Goal: Task Accomplishment & Management: Use online tool/utility

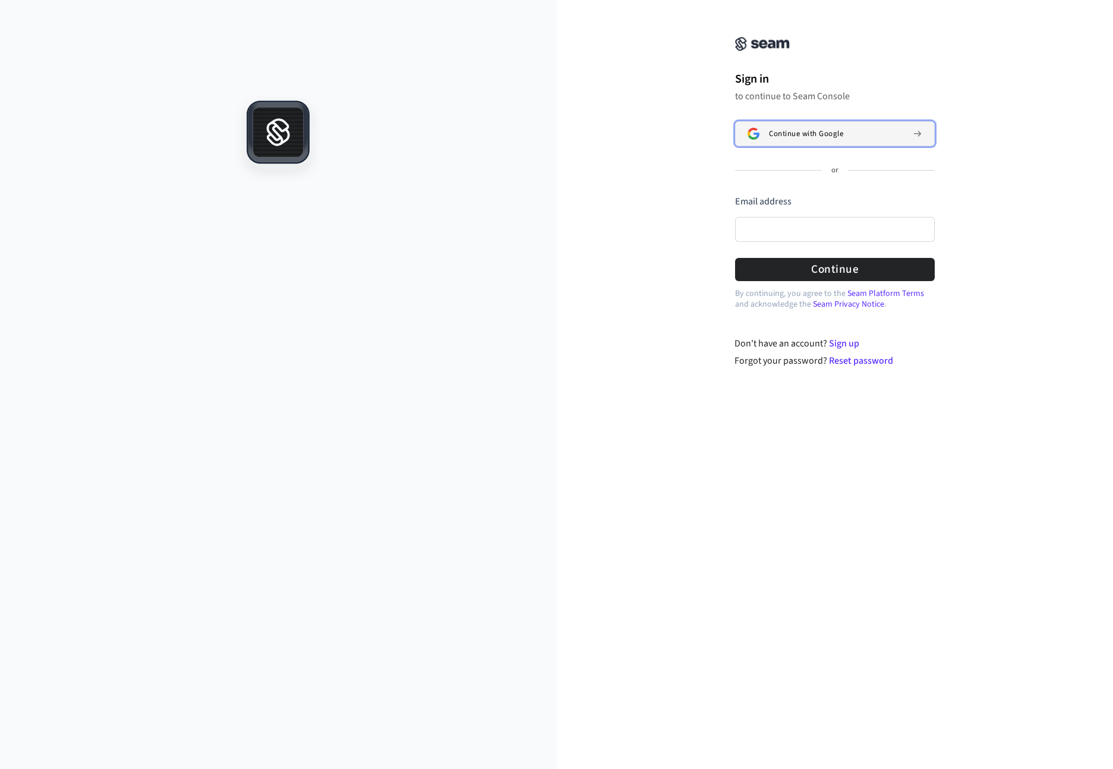
click at [820, 136] on span "Continue with Google" at bounding box center [806, 134] width 74 height 10
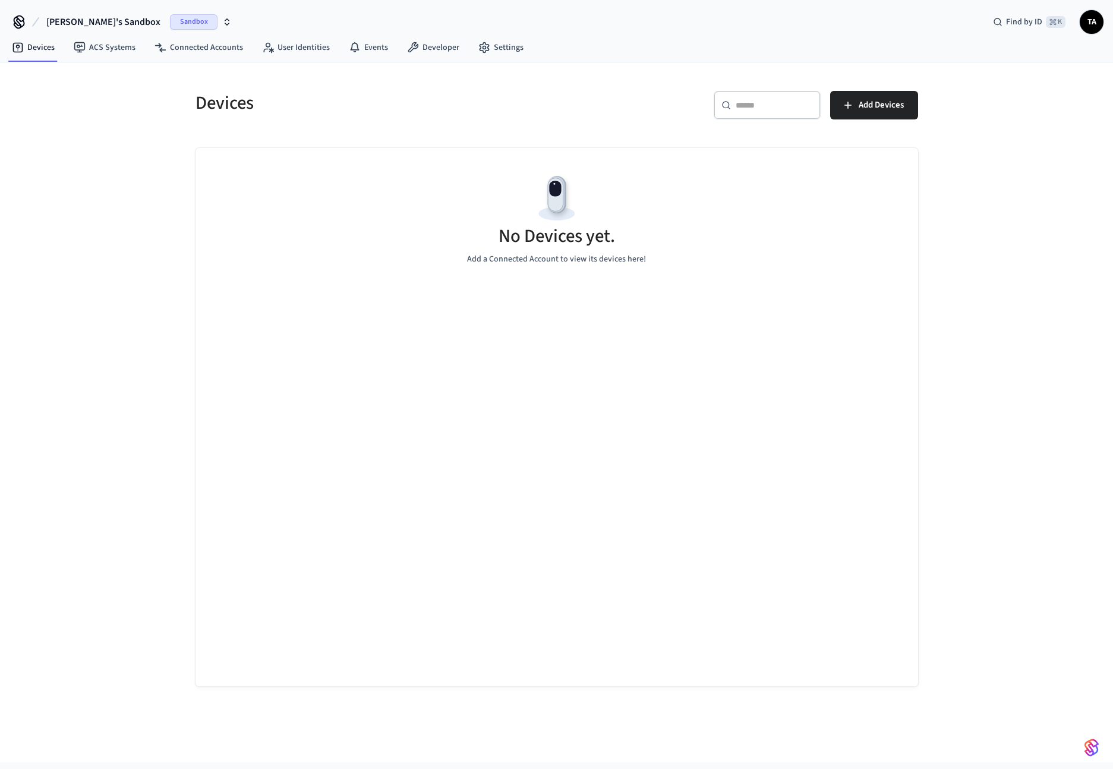
click at [222, 22] on icon "button" at bounding box center [227, 22] width 10 height 10
click at [62, 221] on div "Devices ​ ​ Add Devices No Devices yet. Add a Connected Account to view its dev…" at bounding box center [556, 412] width 1113 height 700
click at [225, 23] on icon "button" at bounding box center [227, 24] width 4 height 2
click at [81, 103] on span "New Workspace" at bounding box center [56, 102] width 56 height 12
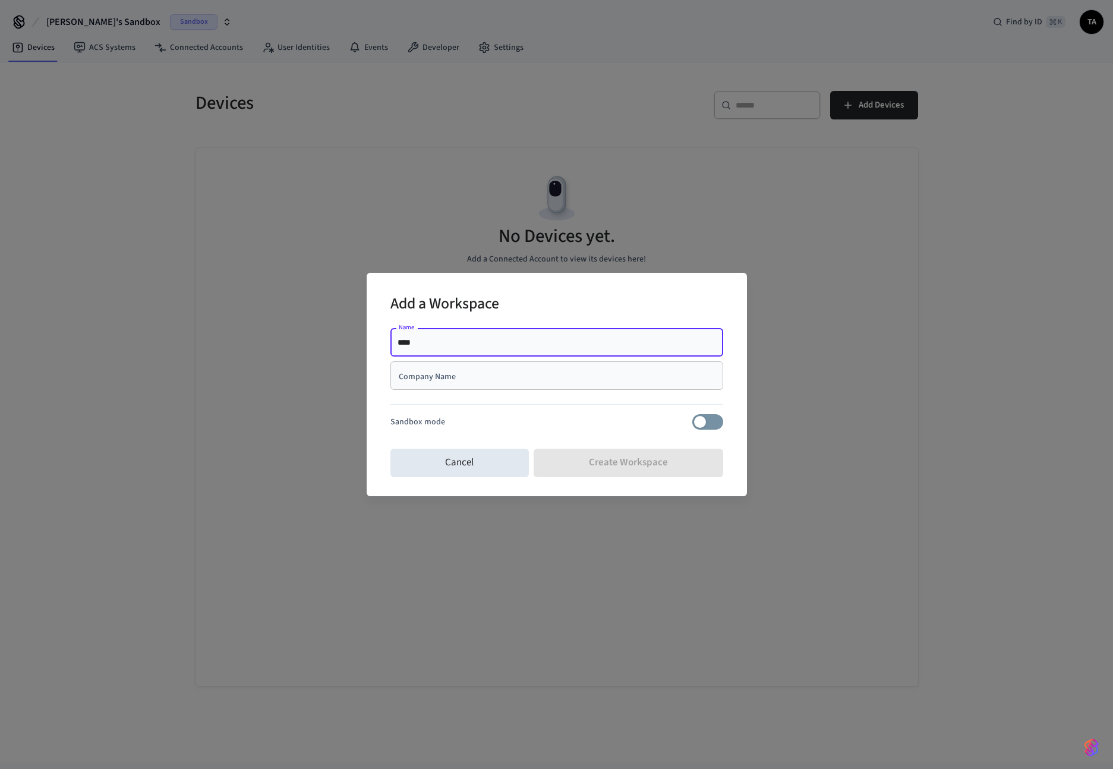
type input "****"
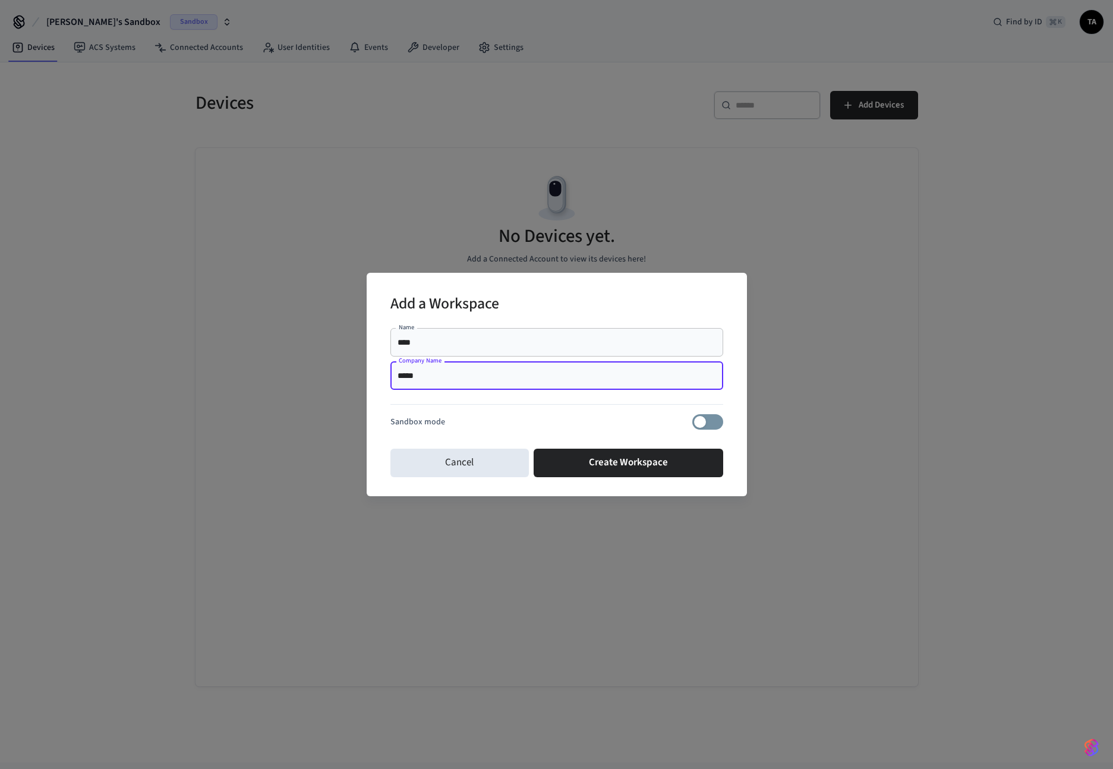
type input "*****"
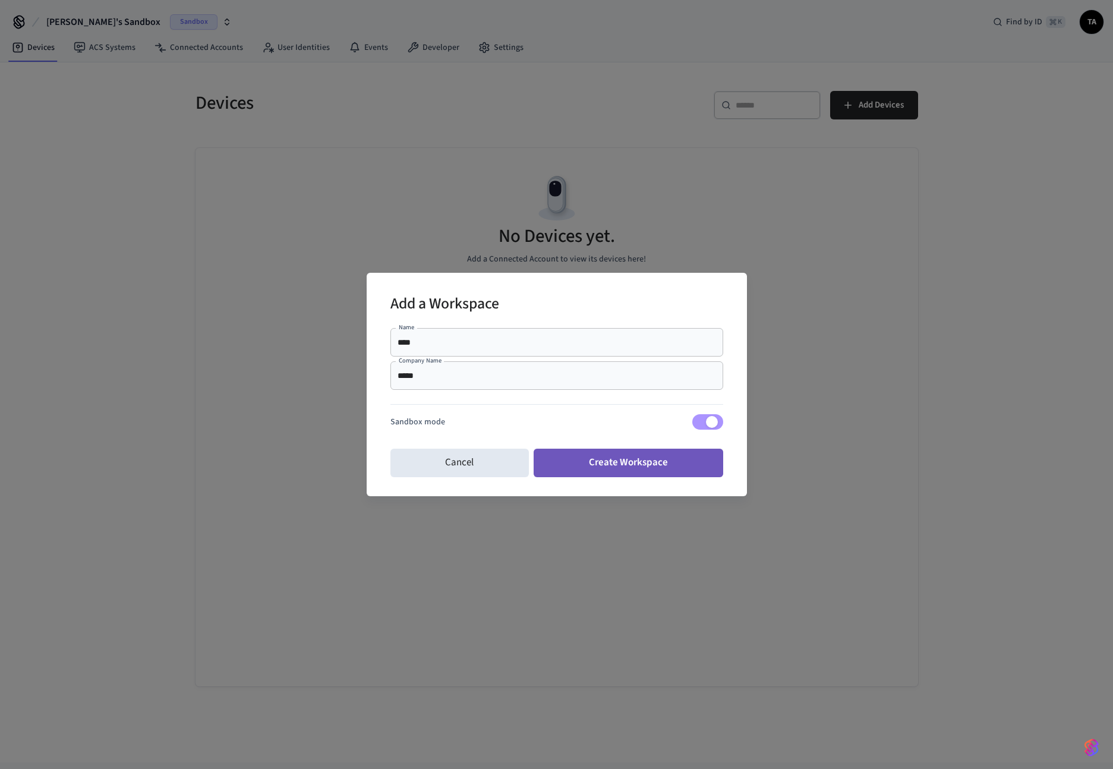
click at [641, 468] on button "Create Workspace" at bounding box center [629, 463] width 190 height 29
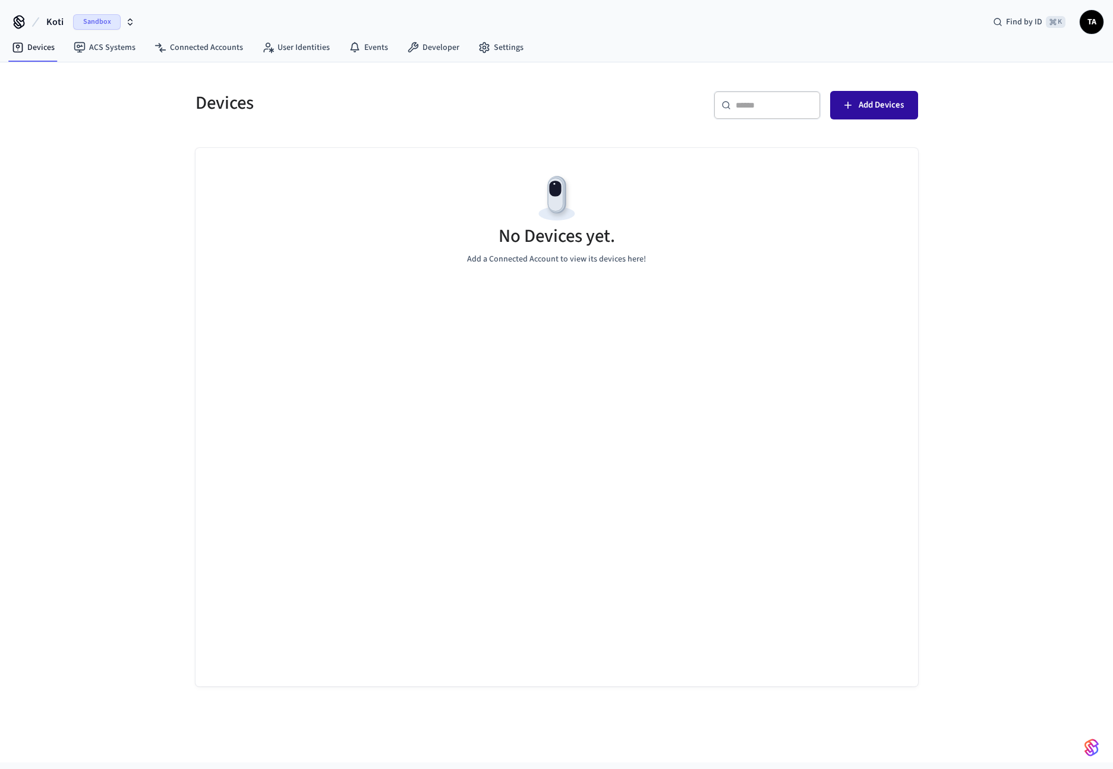
click at [872, 109] on span "Add Devices" at bounding box center [881, 104] width 45 height 15
click at [131, 19] on icon "button" at bounding box center [130, 22] width 10 height 10
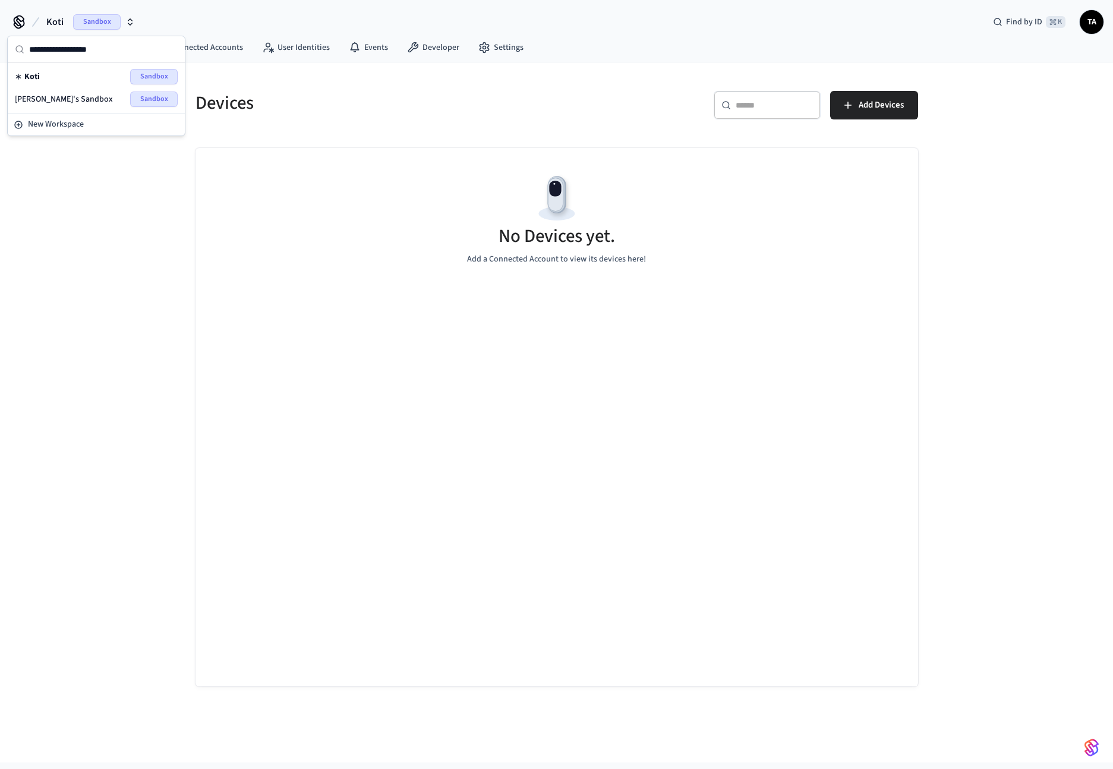
click at [37, 79] on span "Koti" at bounding box center [31, 77] width 15 height 12
click at [105, 23] on span "Sandbox" at bounding box center [97, 21] width 48 height 15
click at [150, 75] on span "Sandbox" at bounding box center [154, 76] width 48 height 15
click at [491, 52] on link "Settings" at bounding box center [501, 47] width 64 height 21
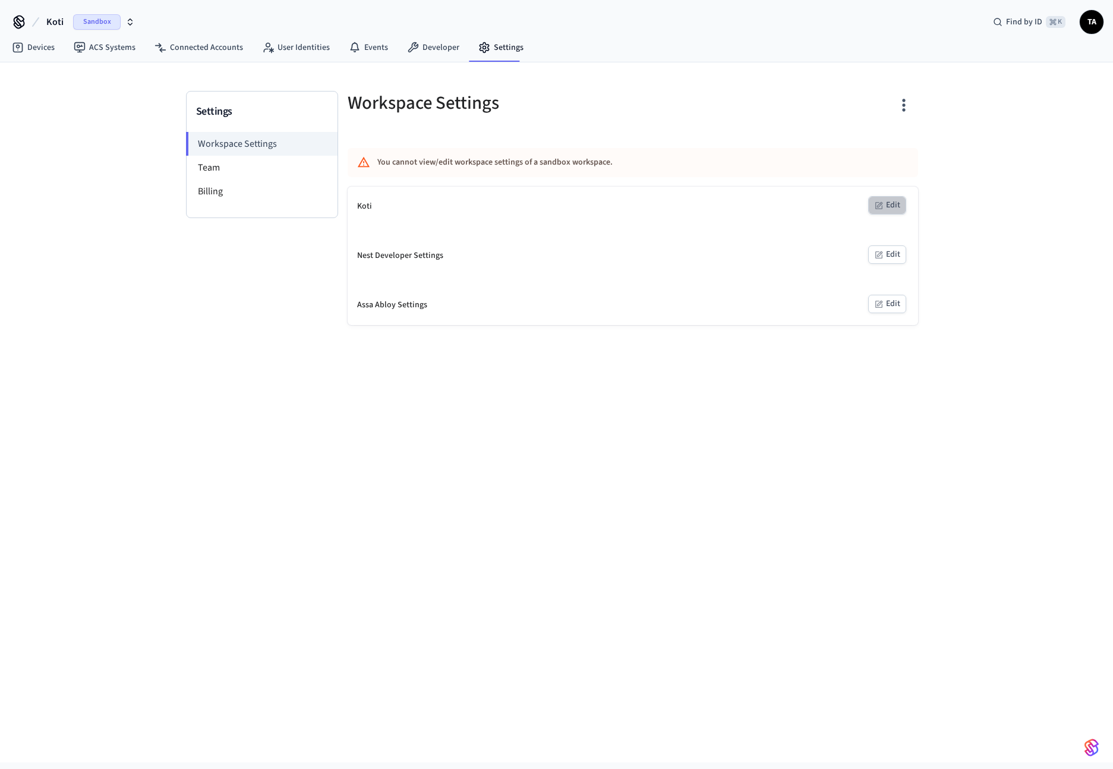
click at [883, 203] on button "Edit" at bounding box center [887, 205] width 38 height 18
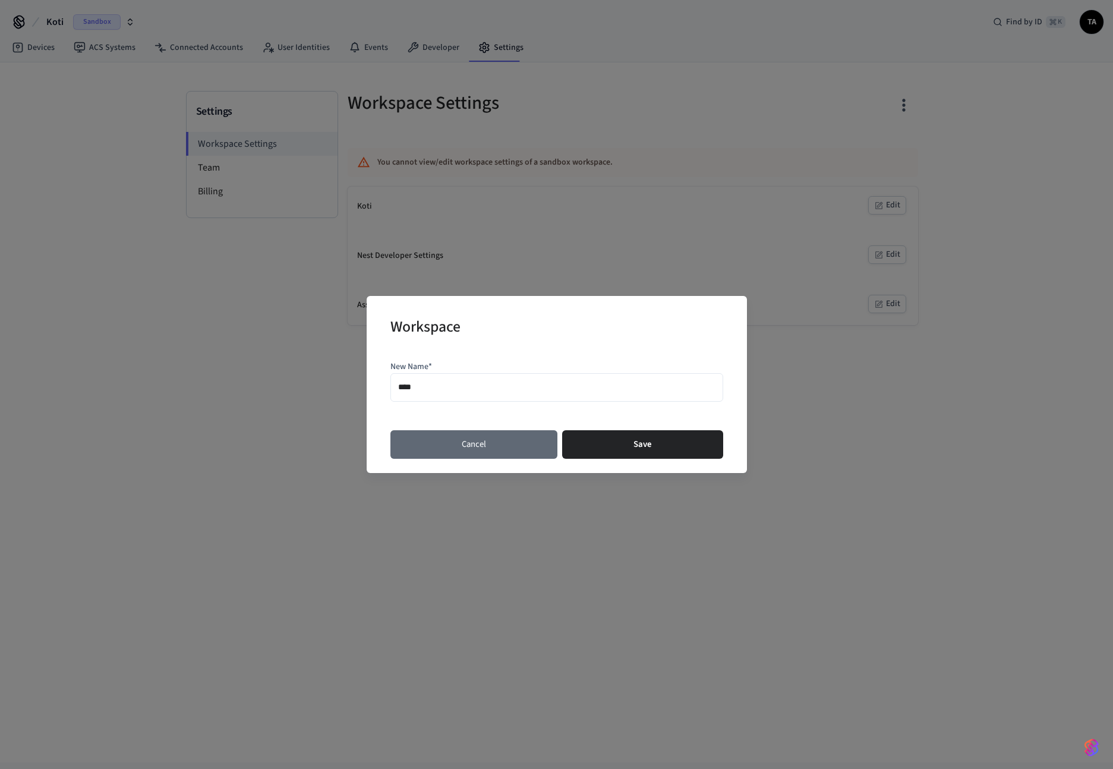
click at [493, 447] on button "Cancel" at bounding box center [473, 444] width 167 height 29
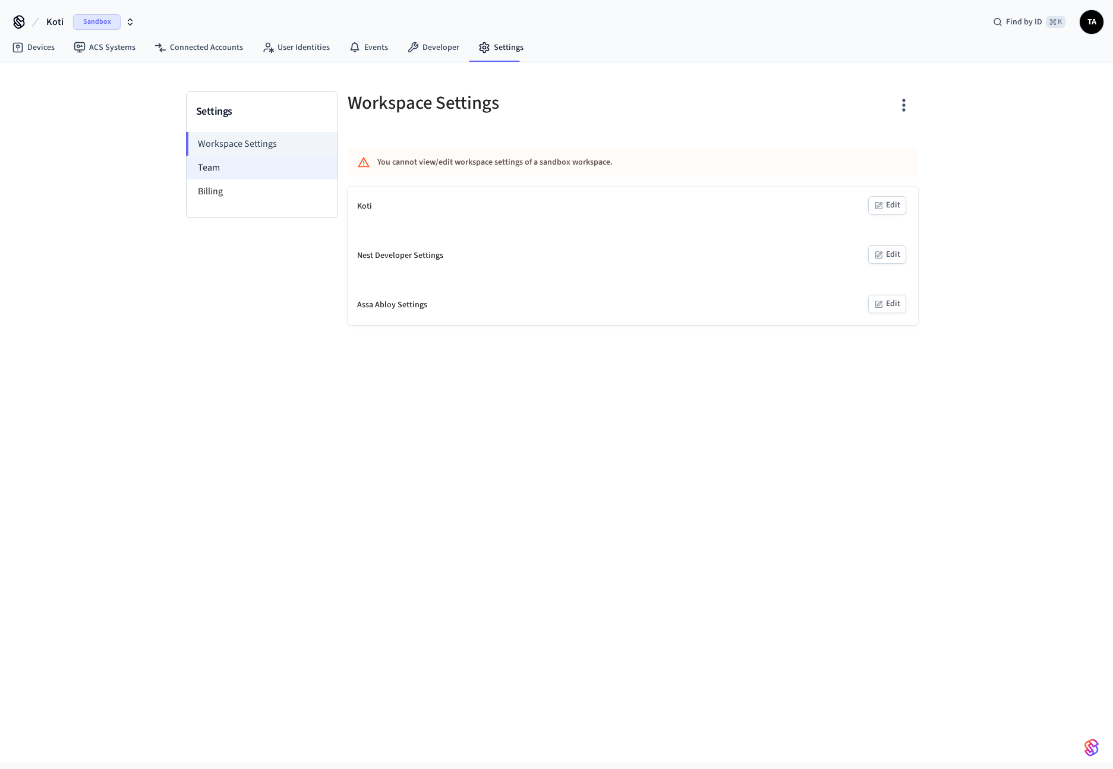
click at [218, 175] on li "Team" at bounding box center [262, 168] width 151 height 24
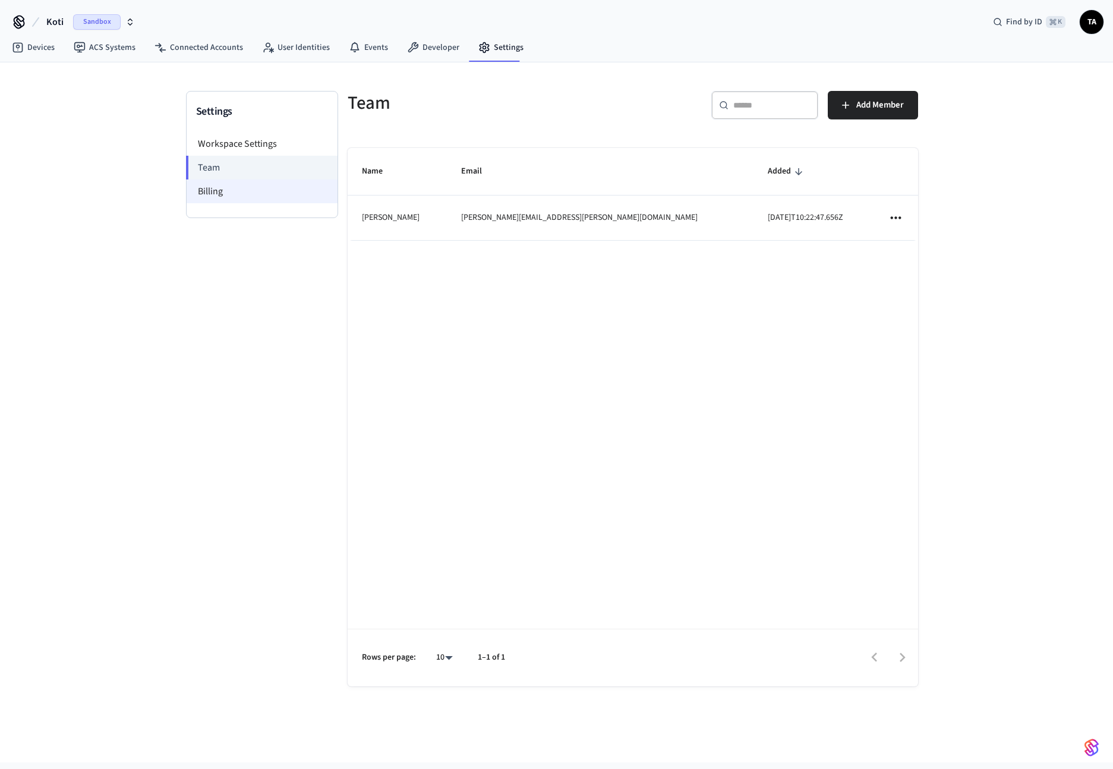
click at [210, 194] on li "Billing" at bounding box center [262, 191] width 151 height 24
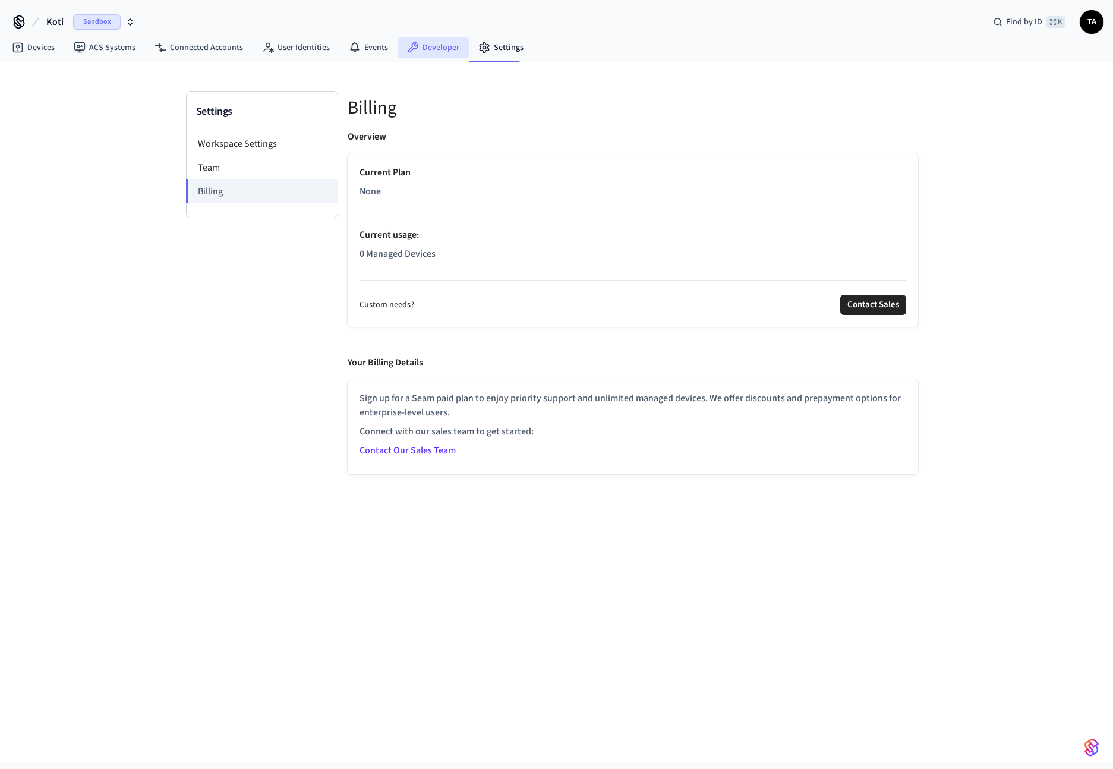
click at [437, 46] on link "Developer" at bounding box center [432, 47] width 71 height 21
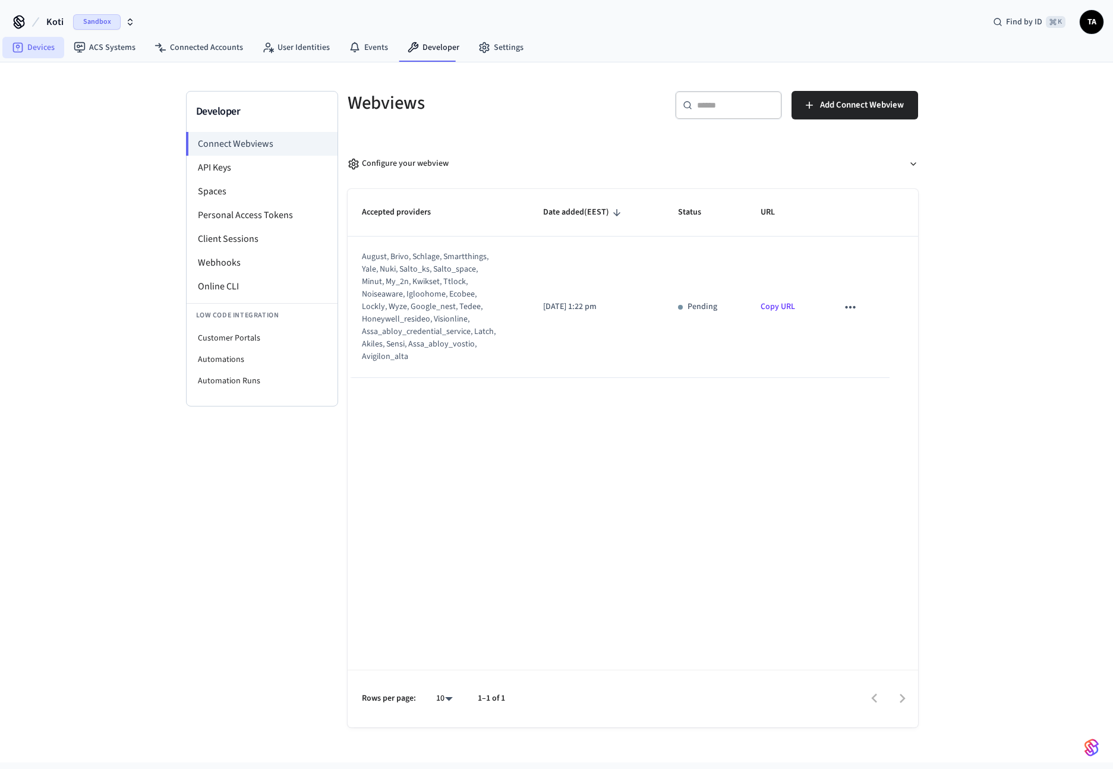
click at [45, 43] on link "Devices" at bounding box center [33, 47] width 62 height 21
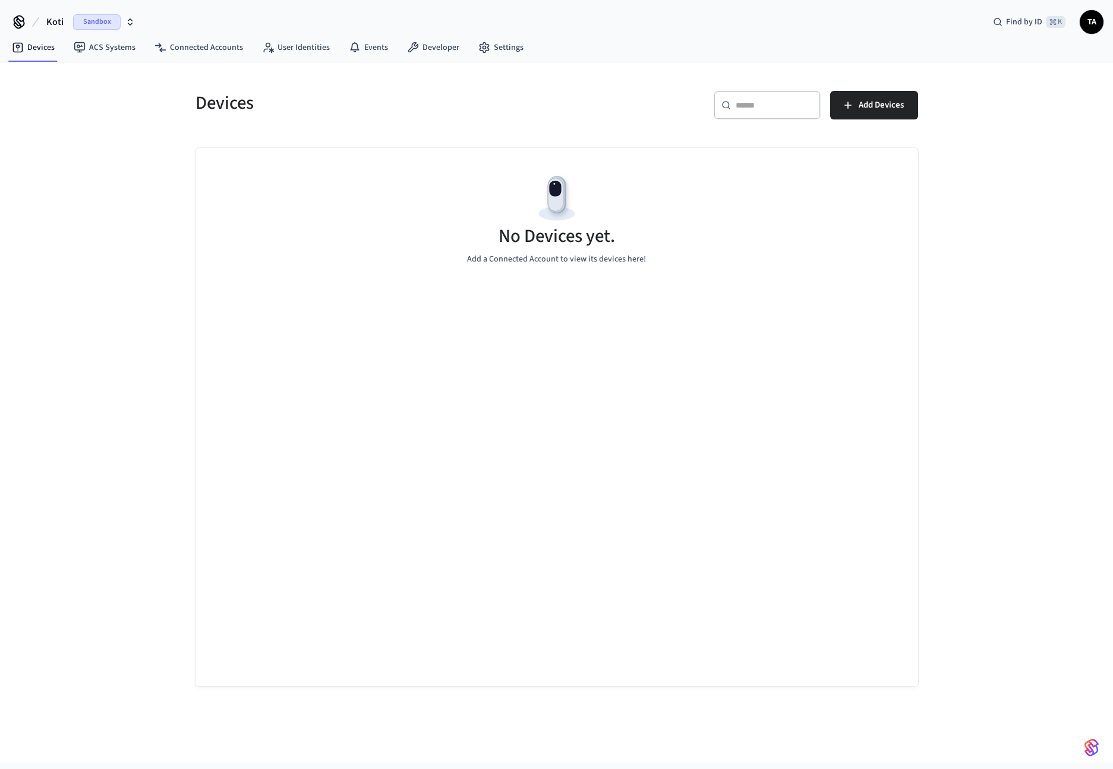
click at [62, 20] on span "Koti" at bounding box center [54, 22] width 17 height 14
drag, startPoint x: 56, startPoint y: 169, endPoint x: 94, endPoint y: 168, distance: 38.1
click at [59, 171] on div "Devices ​ ​ Add Devices No Devices yet. Add a Connected Account to view its dev…" at bounding box center [556, 412] width 1113 height 700
click at [506, 52] on link "Settings" at bounding box center [501, 47] width 64 height 21
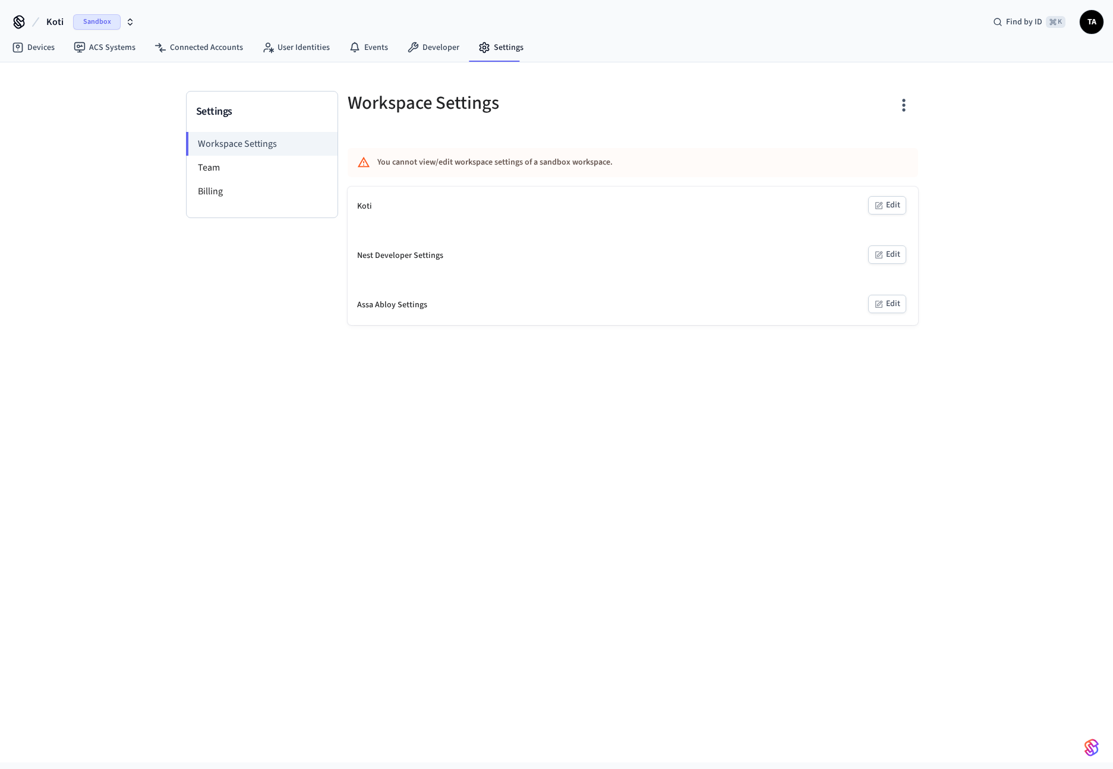
click at [900, 108] on icon "button" at bounding box center [903, 105] width 18 height 18
click at [872, 222] on div "Delete Workspace" at bounding box center [858, 218] width 83 height 12
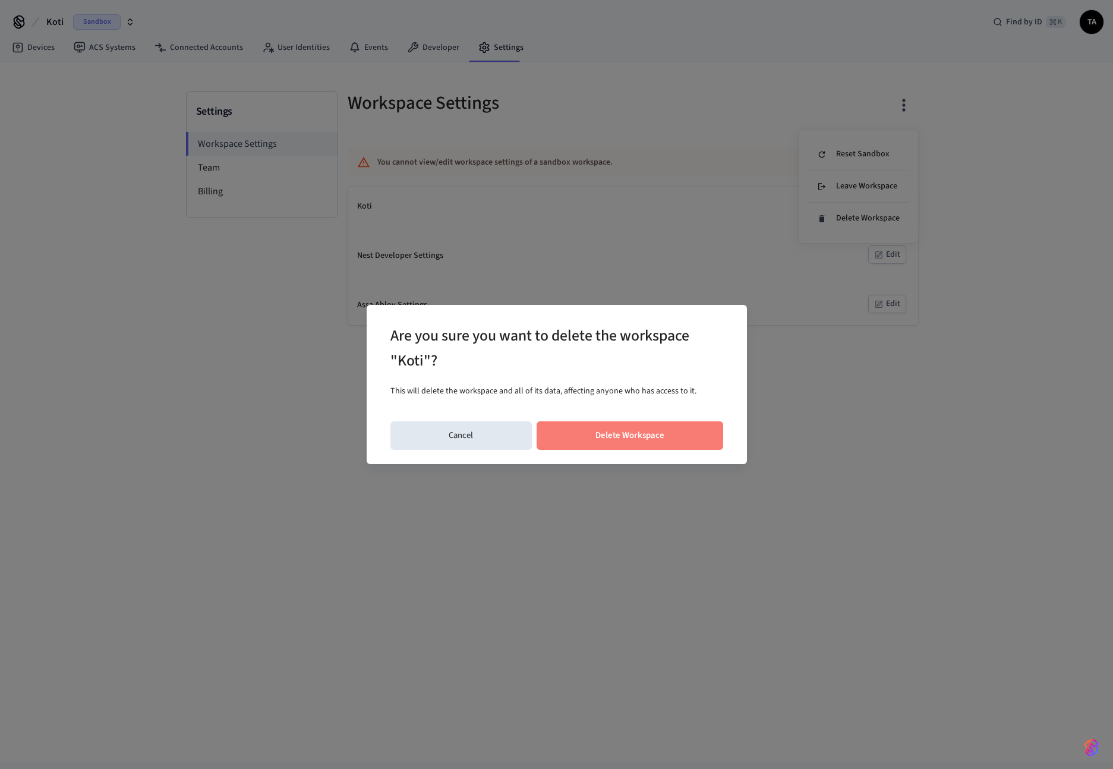
click at [626, 444] on button "Delete Workspace" at bounding box center [629, 435] width 187 height 29
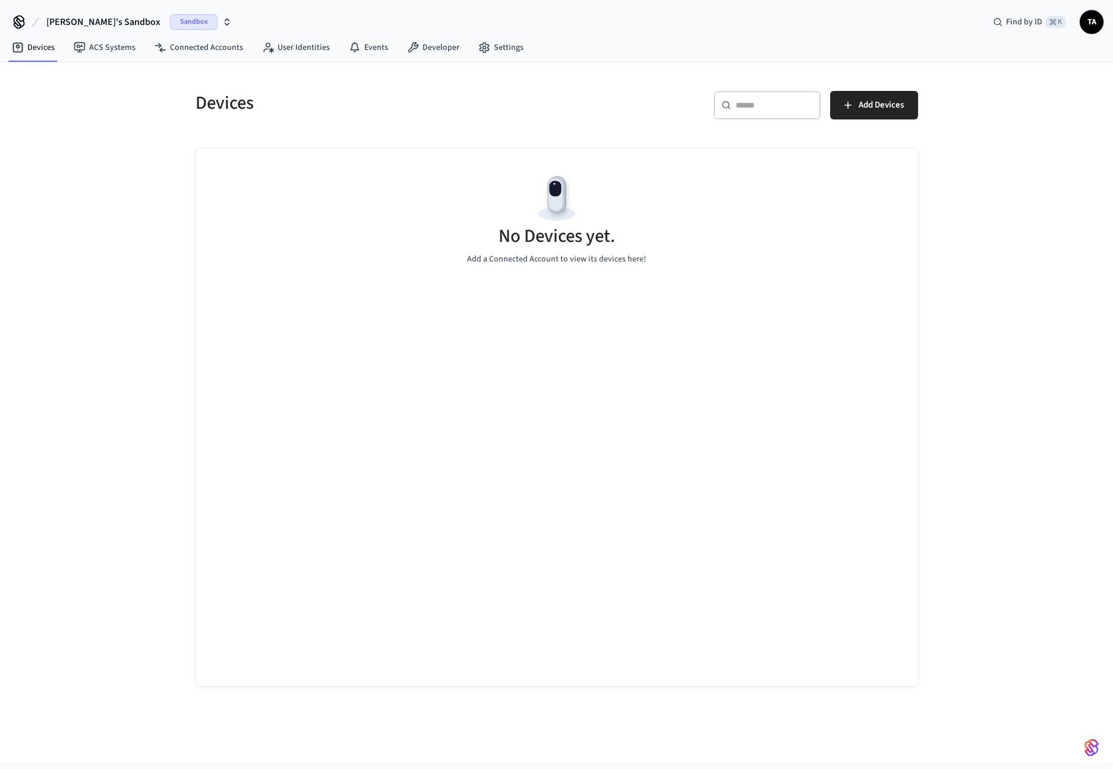
click at [170, 24] on span "Sandbox" at bounding box center [194, 21] width 48 height 15
click at [42, 75] on div "Koti Sandbox" at bounding box center [96, 76] width 163 height 15
click at [768, 265] on div "No Devices yet. Add a Connected Account to view its devices here!" at bounding box center [556, 218] width 722 height 141
click at [487, 42] on link "Settings" at bounding box center [501, 47] width 64 height 21
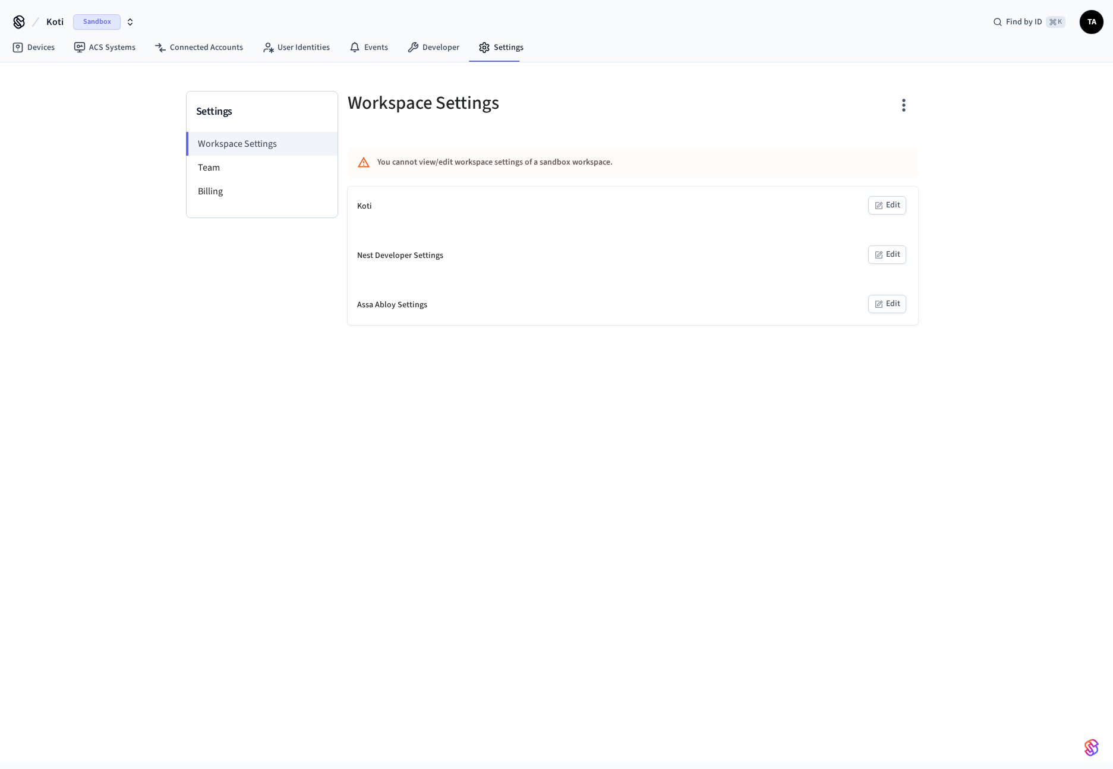
click at [905, 96] on icon "button" at bounding box center [903, 105] width 18 height 18
click at [873, 160] on div "Reset Sandbox" at bounding box center [853, 154] width 72 height 12
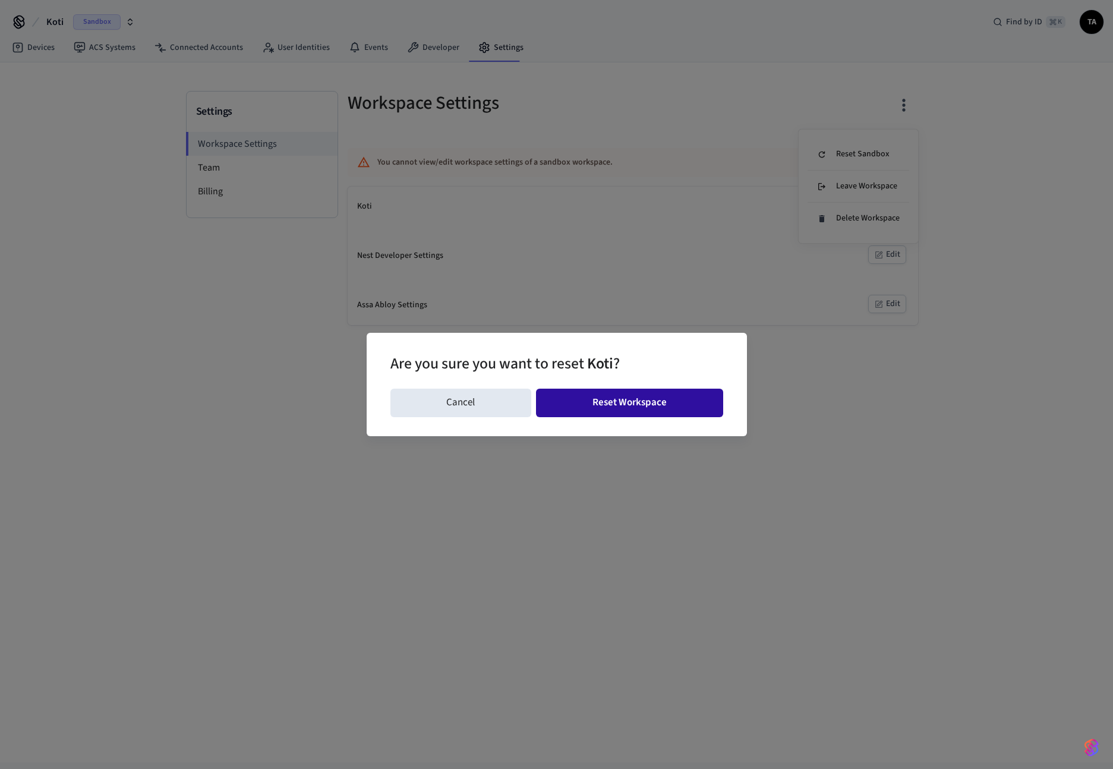
click at [658, 399] on button "Reset Workspace" at bounding box center [629, 403] width 187 height 29
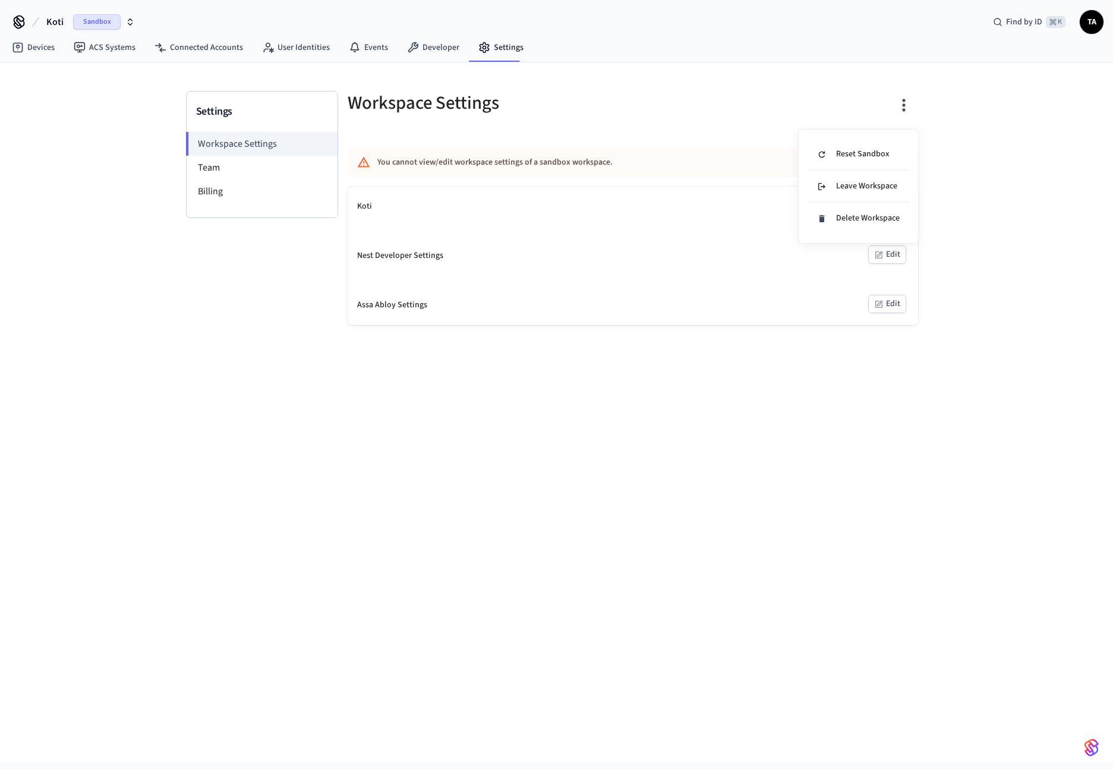
drag, startPoint x: 58, startPoint y: 23, endPoint x: 52, endPoint y: 21, distance: 6.4
click at [58, 23] on div at bounding box center [556, 384] width 1113 height 769
click at [49, 19] on body "Koti Sandbox Find by ID ⌘ K TA Devices ACS Systems Connected Accounts User Iden…" at bounding box center [556, 381] width 1113 height 762
click at [22, 20] on icon at bounding box center [19, 21] width 19 height 19
click at [18, 23] on icon at bounding box center [19, 21] width 10 height 10
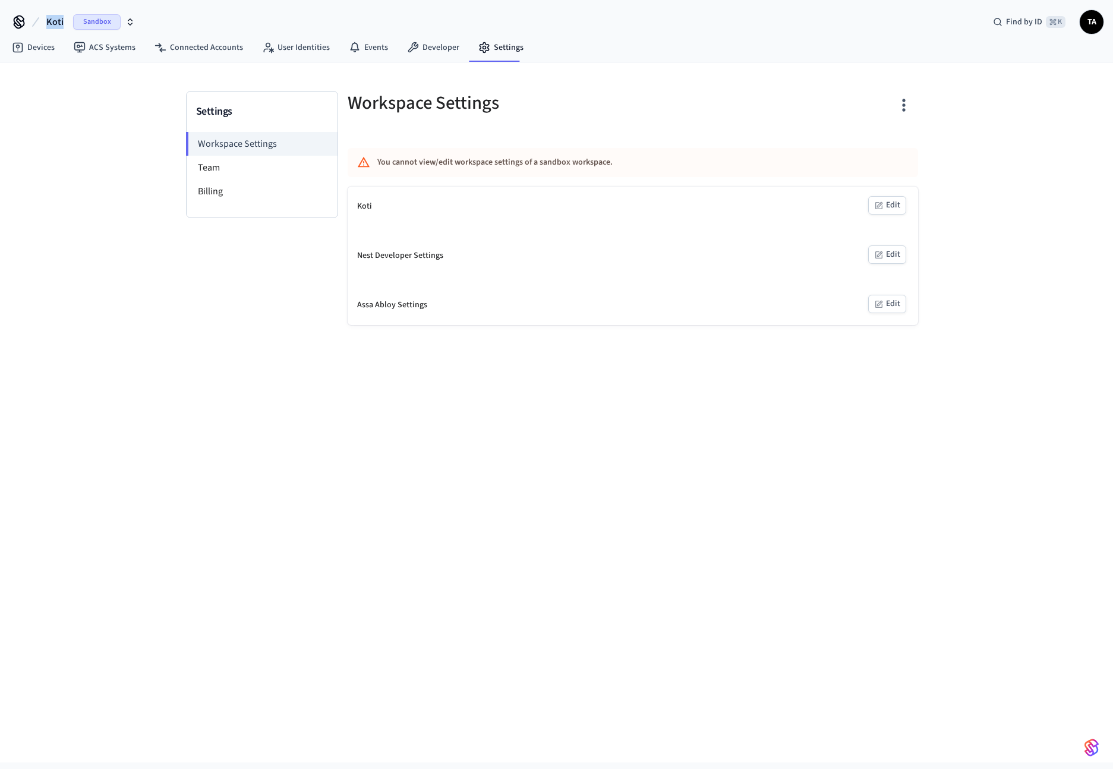
drag, startPoint x: 18, startPoint y: 23, endPoint x: 40, endPoint y: 21, distance: 22.1
click at [18, 23] on icon at bounding box center [19, 21] width 10 height 10
click at [53, 20] on span "Koti" at bounding box center [54, 22] width 17 height 14
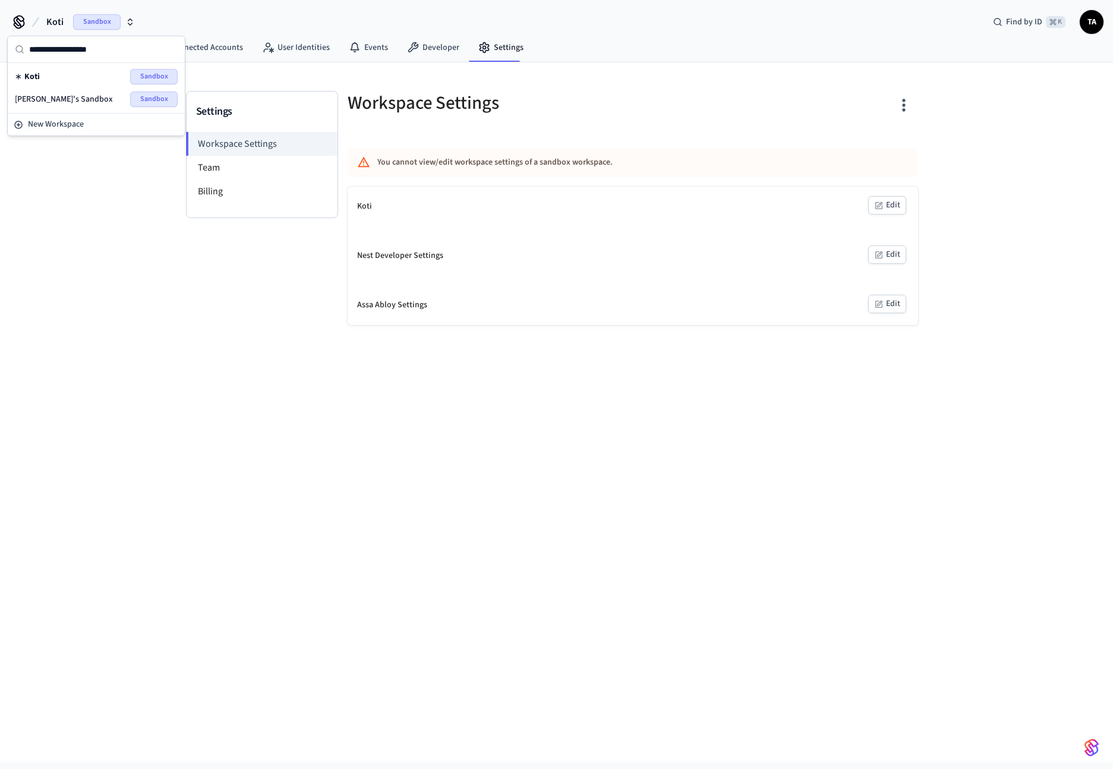
click at [19, 71] on div "Koti" at bounding box center [27, 77] width 25 height 12
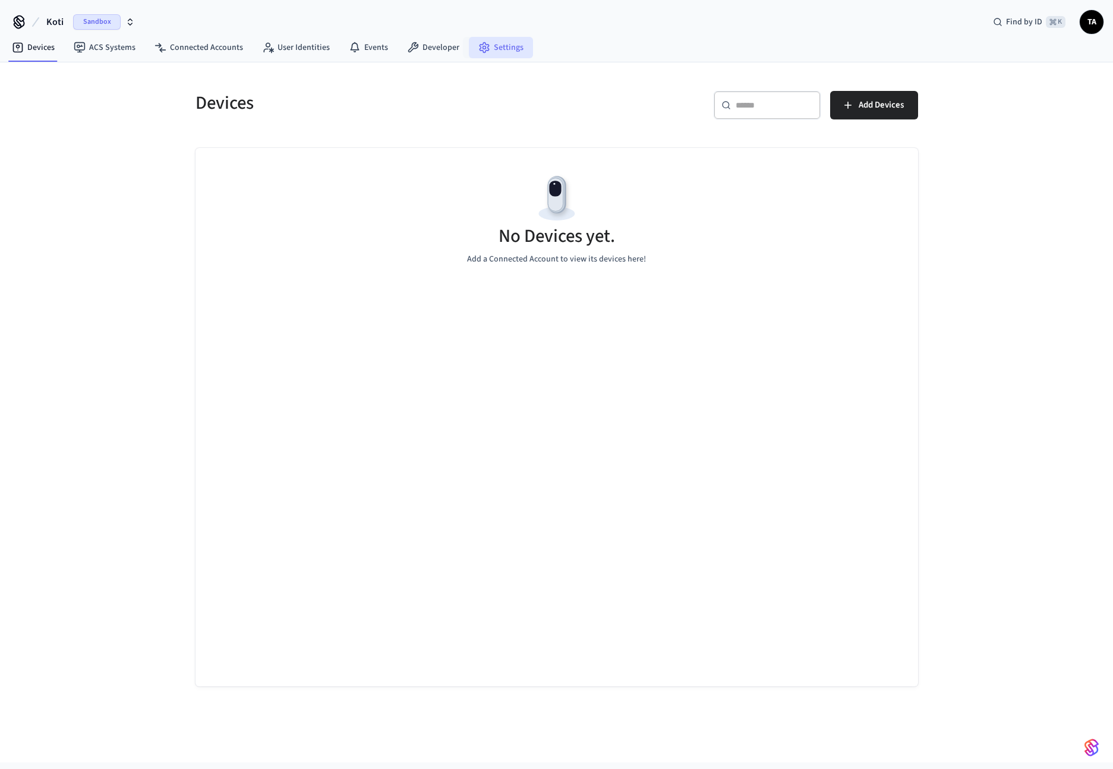
click at [508, 51] on link "Settings" at bounding box center [501, 47] width 64 height 21
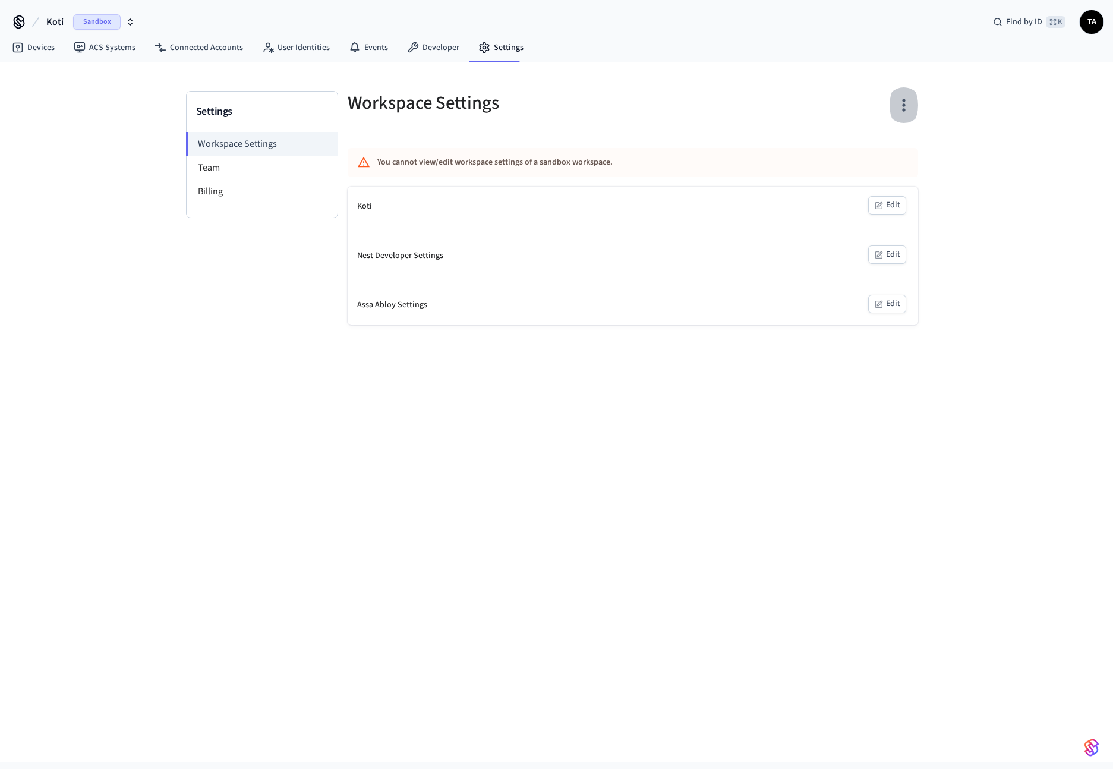
click at [909, 108] on icon "button" at bounding box center [903, 105] width 18 height 18
click at [885, 224] on div "Delete Workspace" at bounding box center [858, 218] width 83 height 12
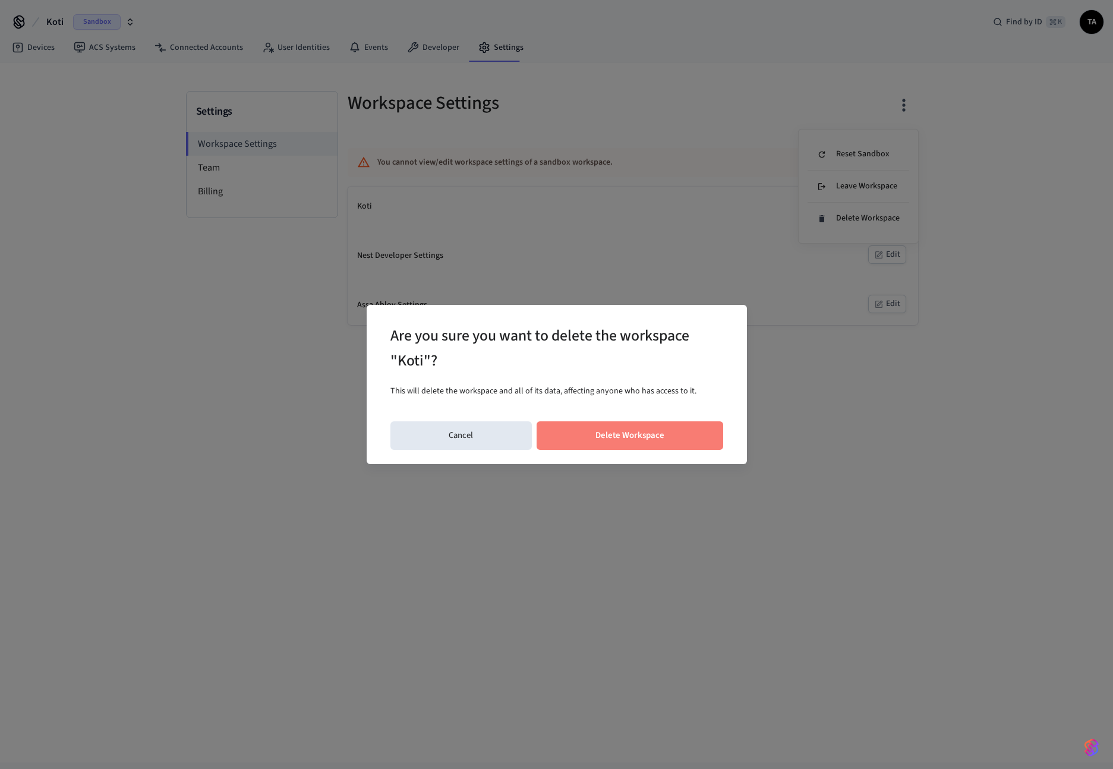
click at [624, 441] on button "Delete Workspace" at bounding box center [629, 435] width 187 height 29
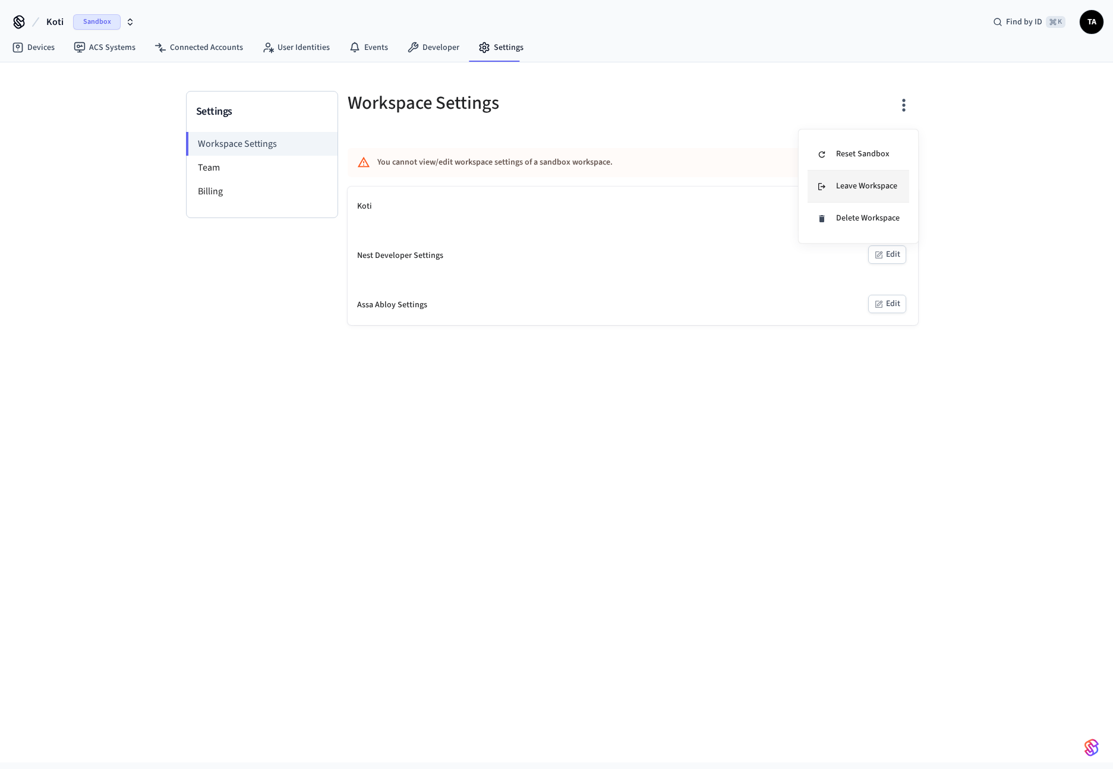
click at [849, 191] on div "Leave Workspace" at bounding box center [857, 186] width 80 height 12
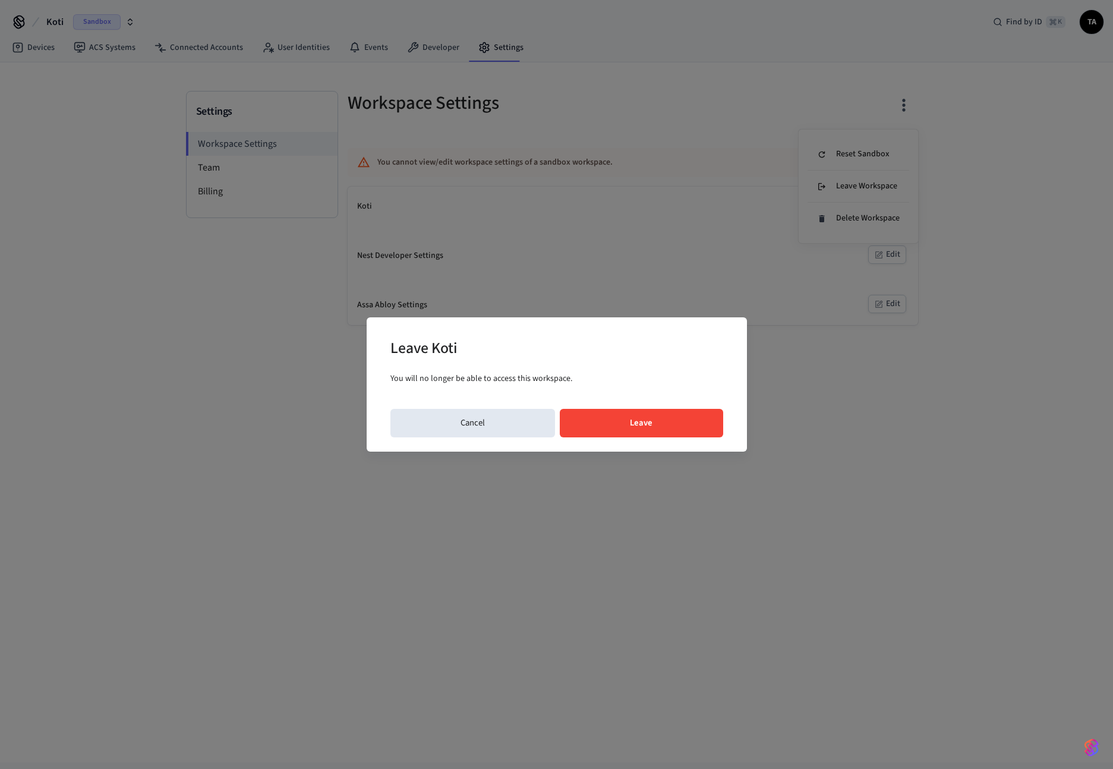
click at [644, 426] on button "Leave" at bounding box center [641, 423] width 163 height 29
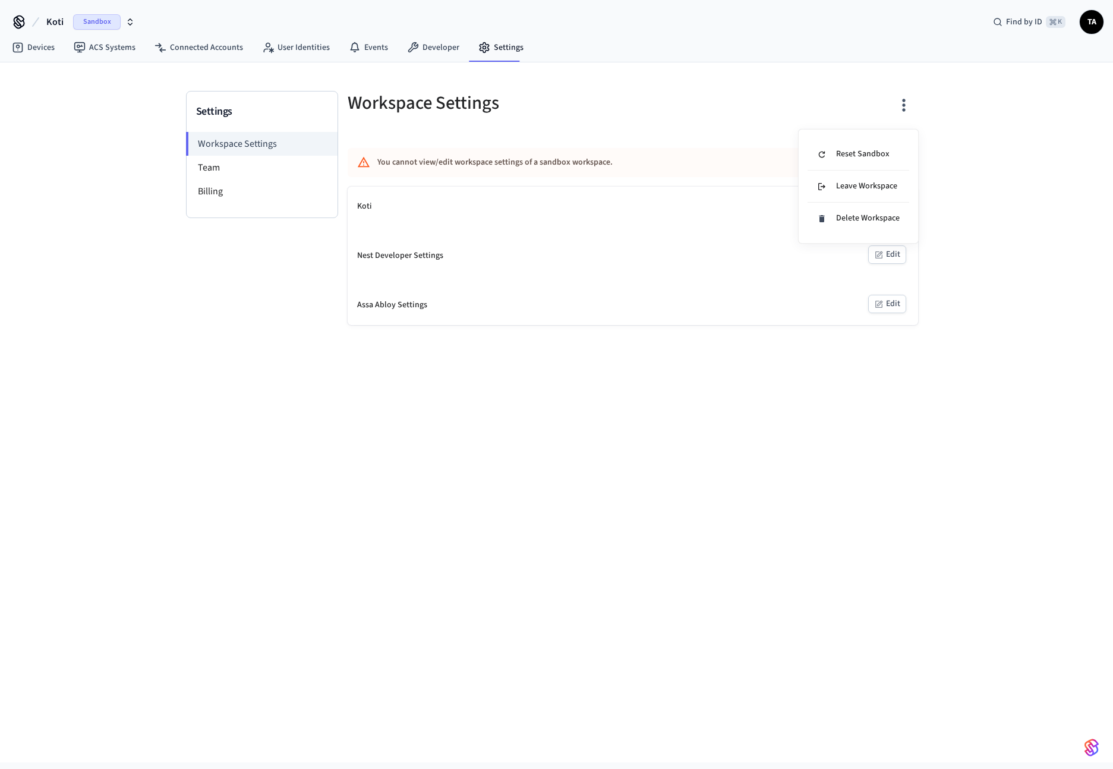
click at [801, 449] on div at bounding box center [556, 384] width 1113 height 769
click at [78, 20] on span "Sandbox" at bounding box center [97, 21] width 48 height 15
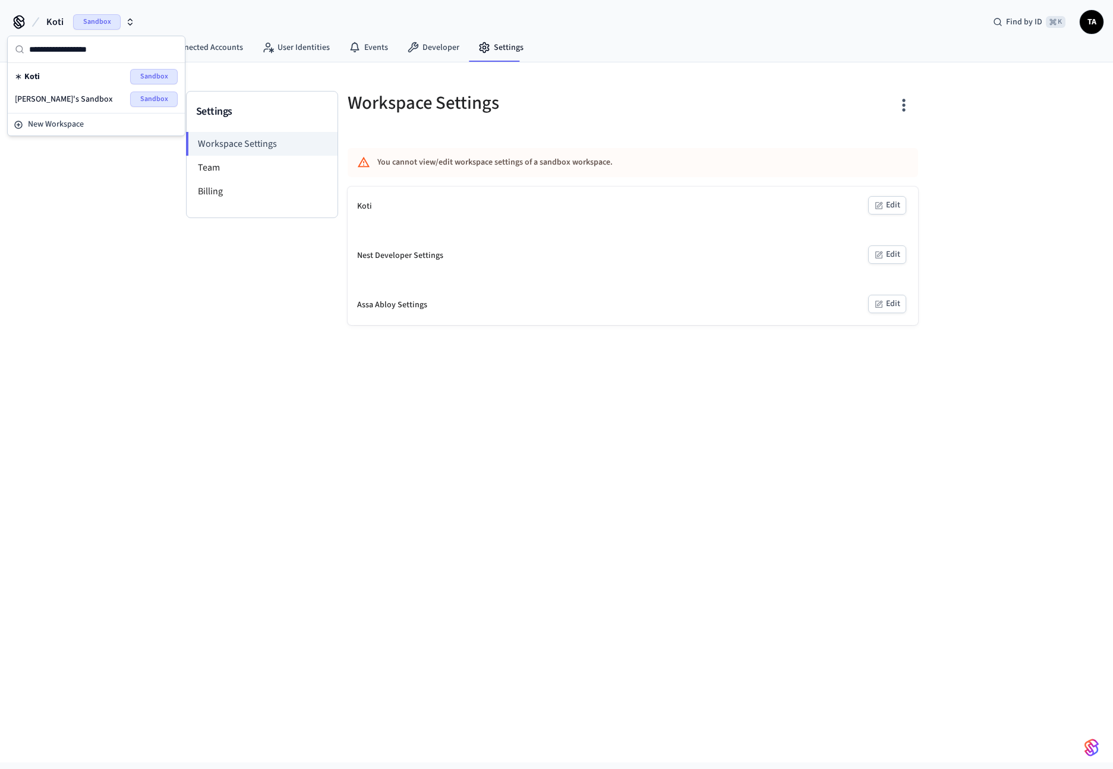
click at [45, 96] on span "[PERSON_NAME]'s Sandbox" at bounding box center [64, 99] width 98 height 12
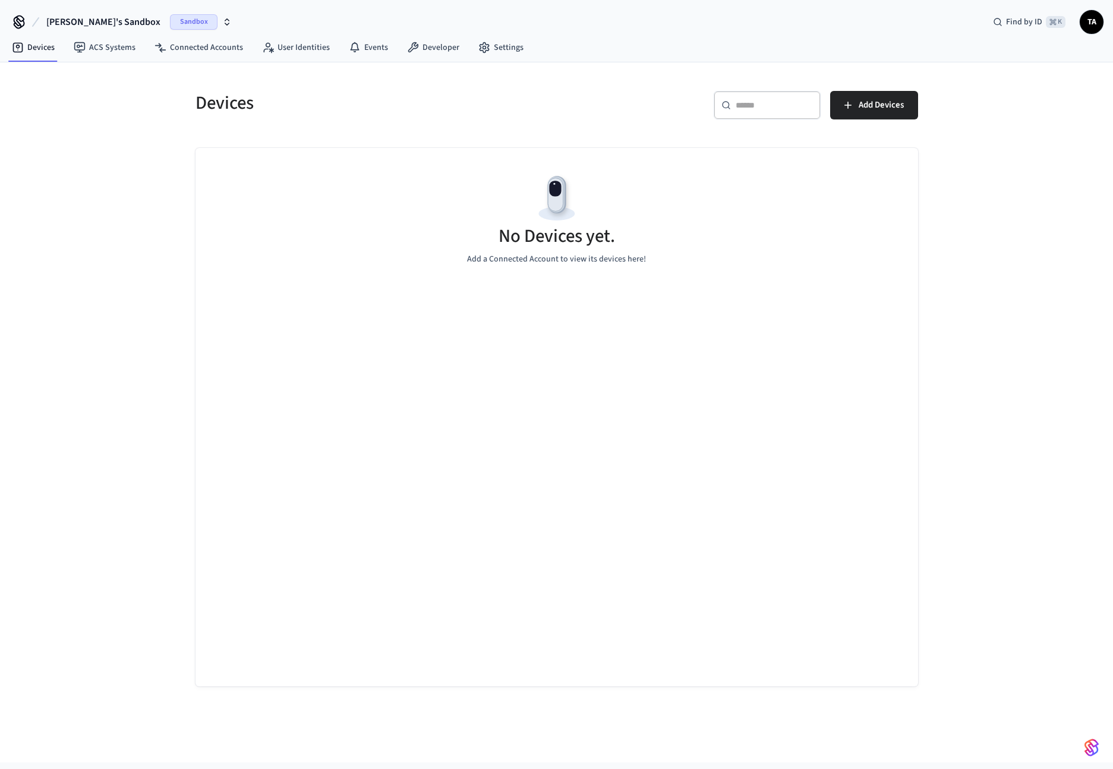
click at [1028, 260] on div "Devices ​ ​ Add Devices No Devices yet. Add a Connected Account to view its dev…" at bounding box center [556, 412] width 1113 height 700
click at [58, 15] on span "[PERSON_NAME]'s Sandbox" at bounding box center [103, 22] width 114 height 14
click at [37, 124] on span "New Workspace" at bounding box center [56, 124] width 56 height 12
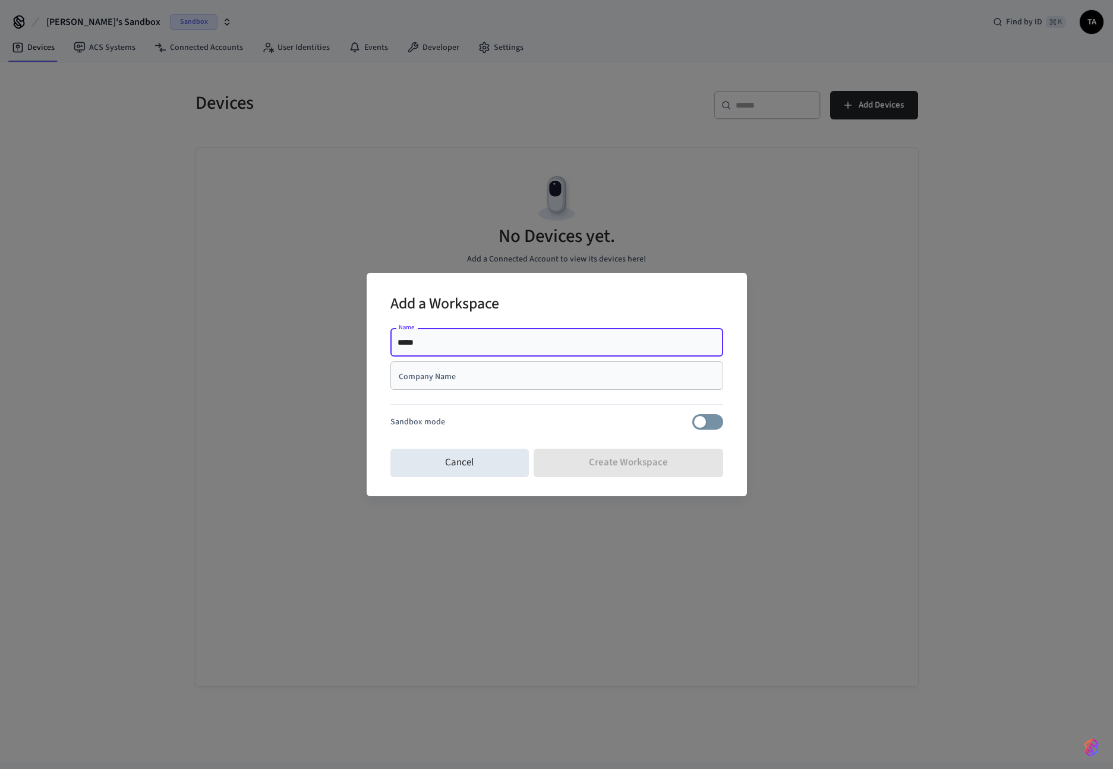
type input "*****"
click at [577, 423] on div "Sandbox mode" at bounding box center [556, 421] width 333 height 15
click at [477, 371] on input "Company Name" at bounding box center [556, 376] width 318 height 12
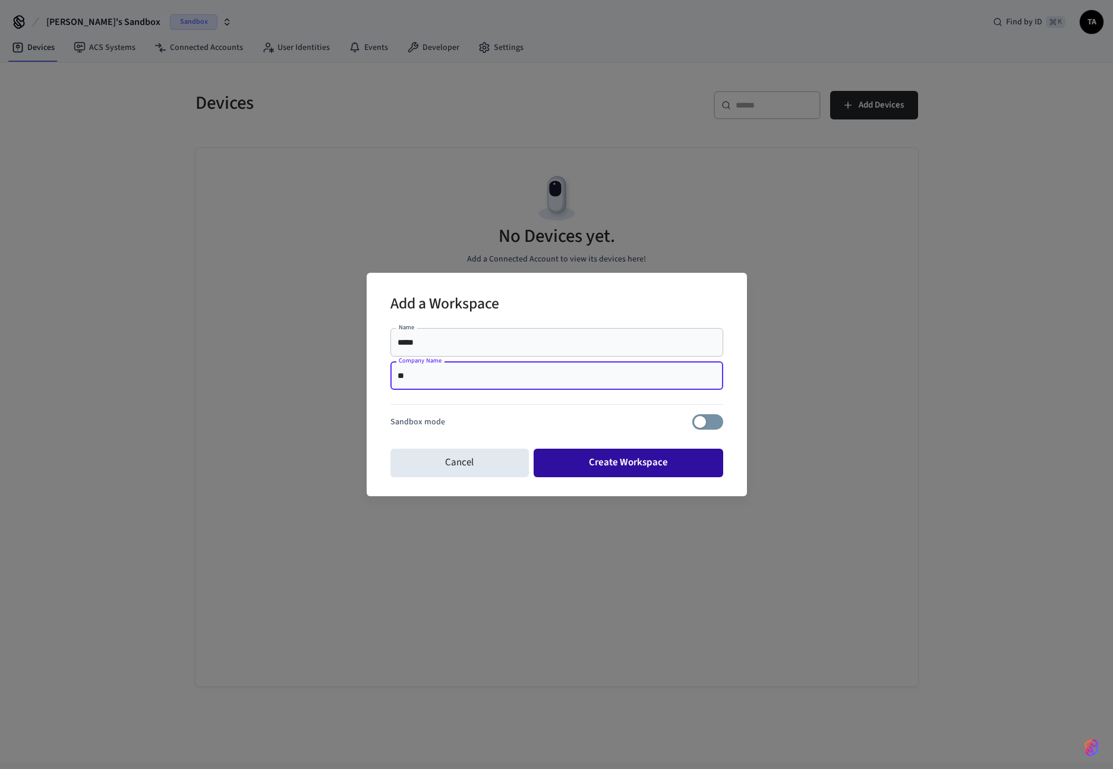
type input "**"
click at [616, 453] on button "Create Workspace" at bounding box center [629, 463] width 190 height 29
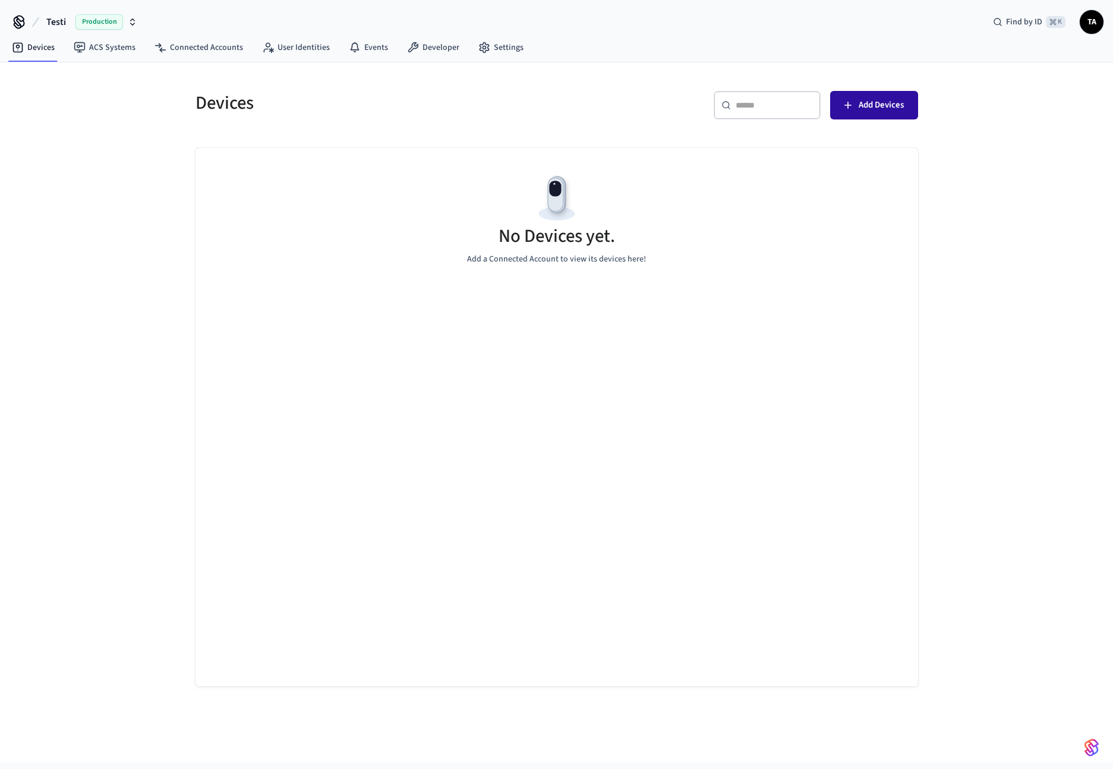
click at [889, 108] on span "Add Devices" at bounding box center [881, 104] width 45 height 15
click at [117, 267] on div "Devices ​ ​ Add Devices No Devices yet. Add a Connected Account to view its dev…" at bounding box center [556, 412] width 1113 height 700
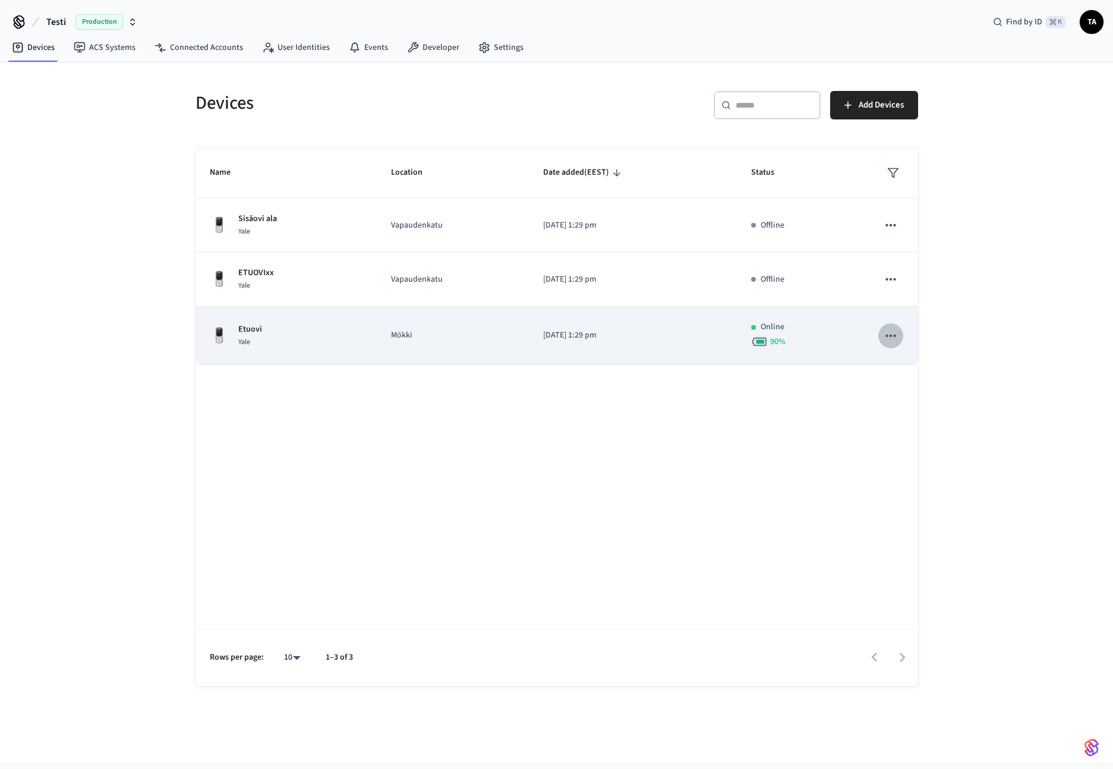
click at [893, 337] on icon "sticky table" at bounding box center [890, 335] width 15 height 15
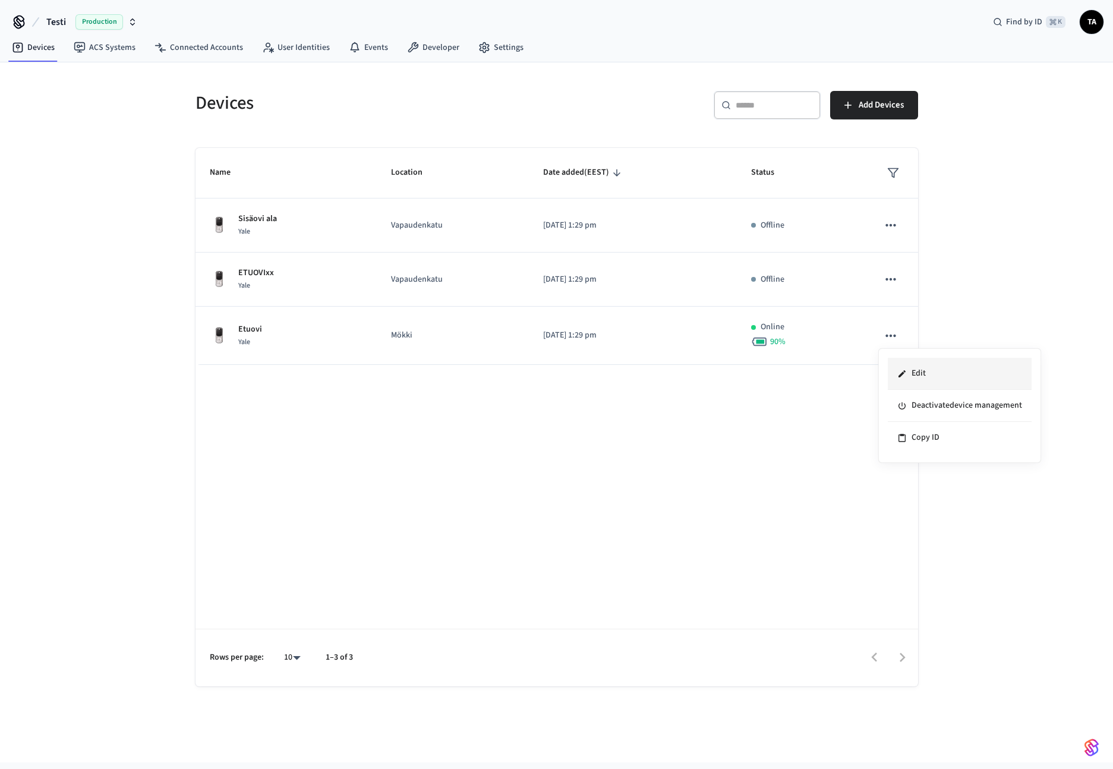
click at [922, 378] on li "Edit" at bounding box center [960, 374] width 144 height 32
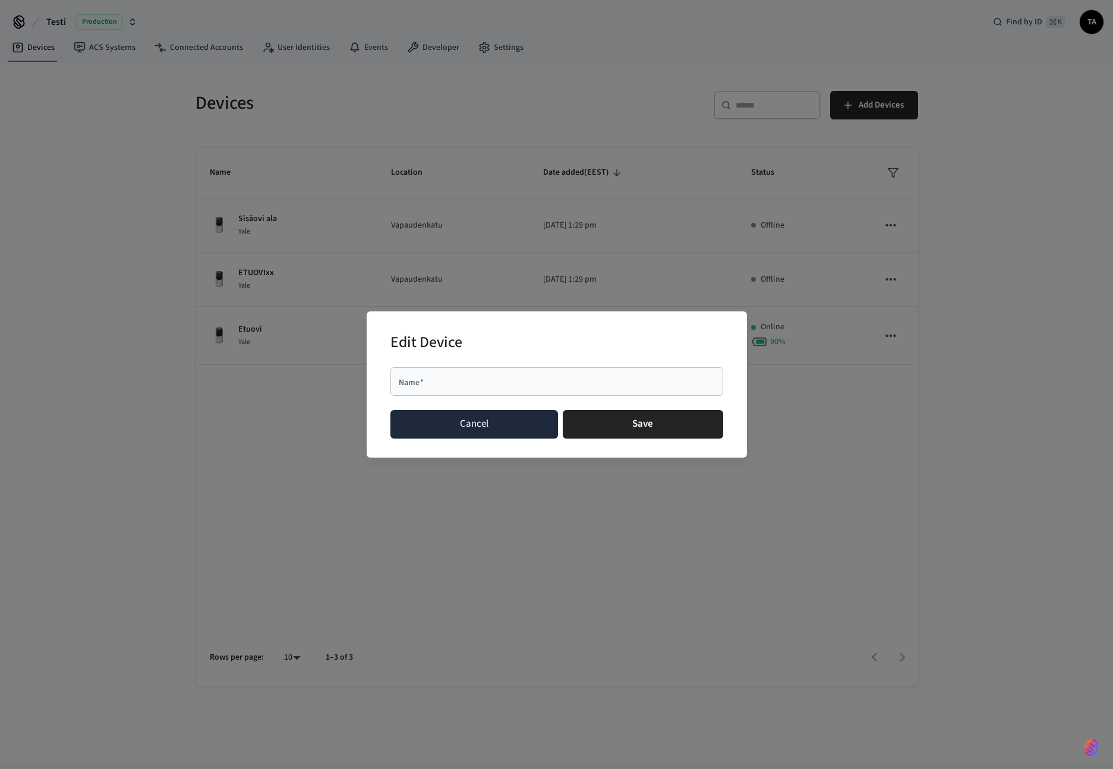
click at [492, 422] on button "Cancel" at bounding box center [474, 424] width 168 height 29
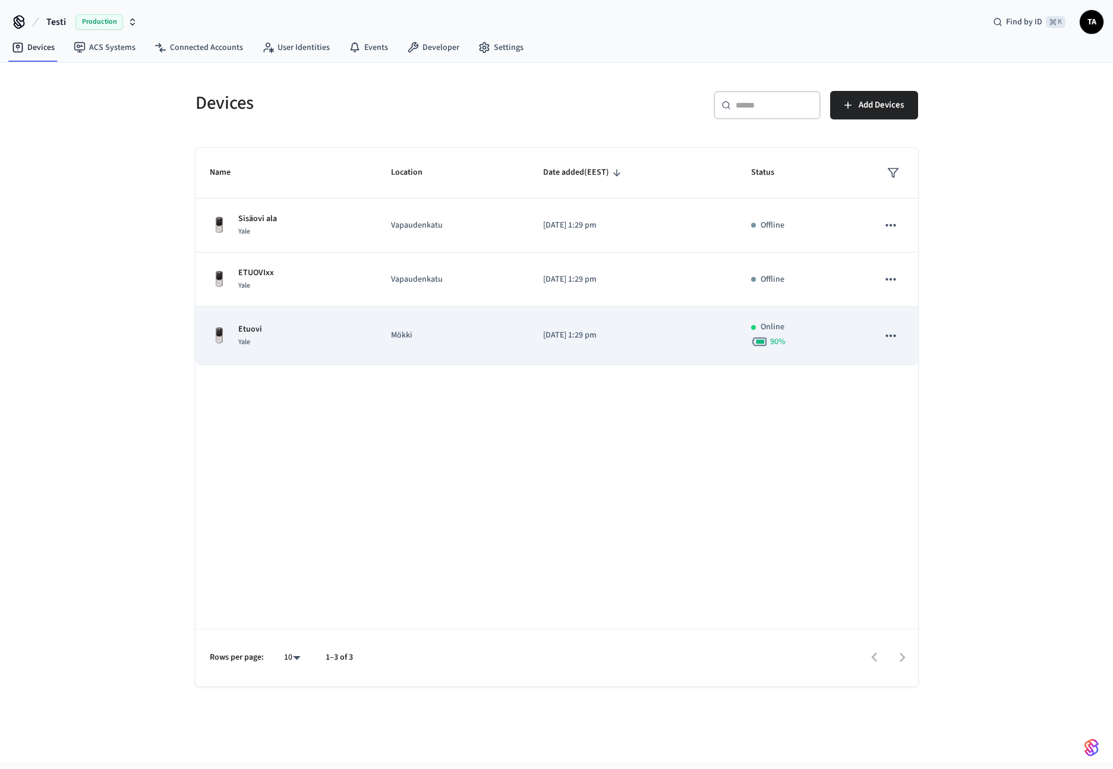
click at [249, 330] on p "Etuovi" at bounding box center [250, 329] width 24 height 12
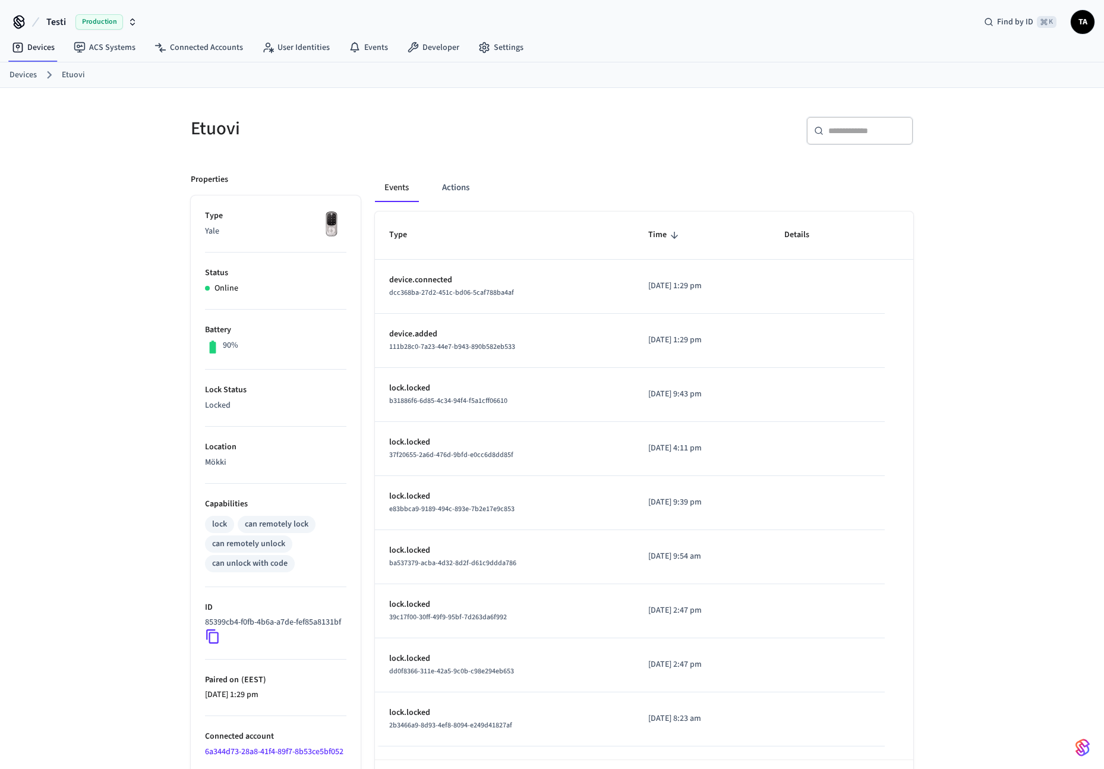
click at [20, 73] on link "Devices" at bounding box center [23, 75] width 27 height 12
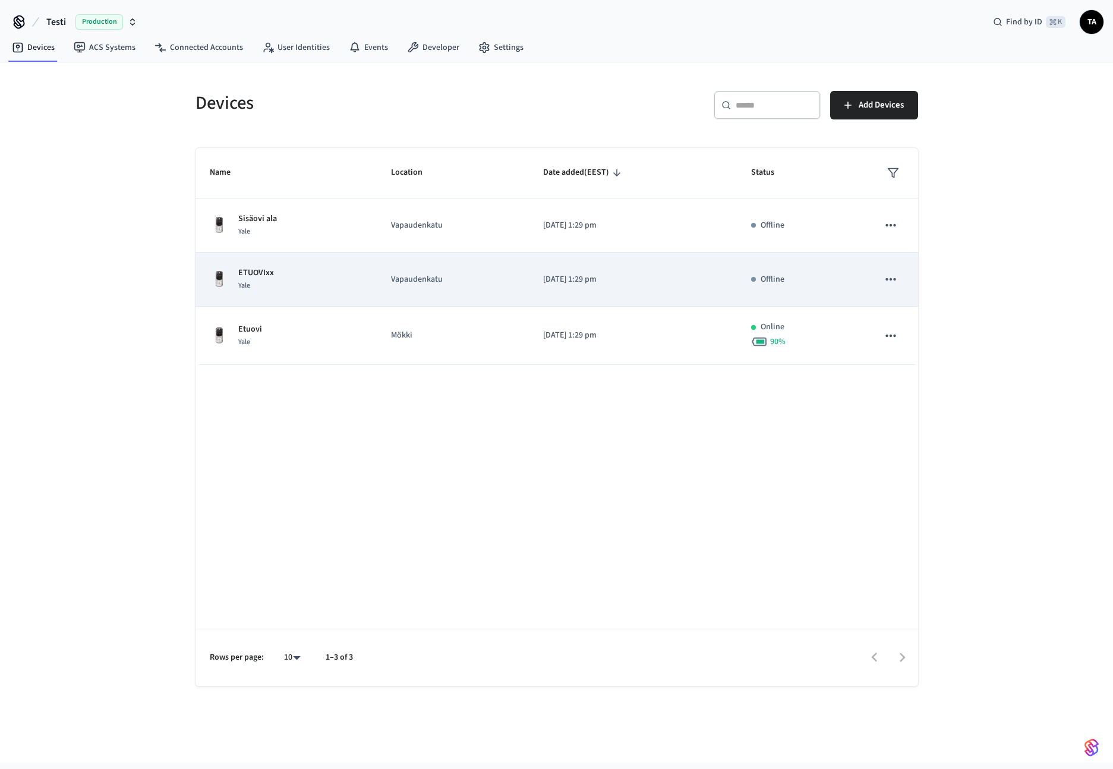
click at [426, 272] on td "Vapaudenkatu" at bounding box center [453, 280] width 152 height 54
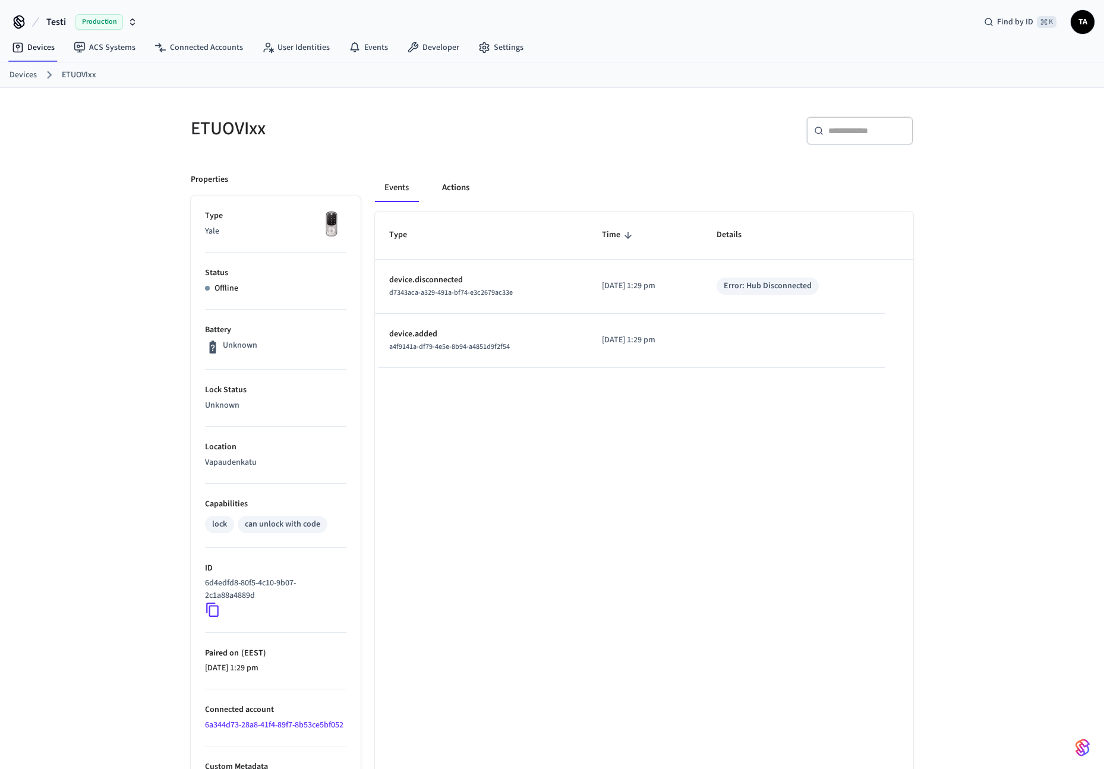
click at [460, 195] on button "Actions" at bounding box center [456, 187] width 46 height 29
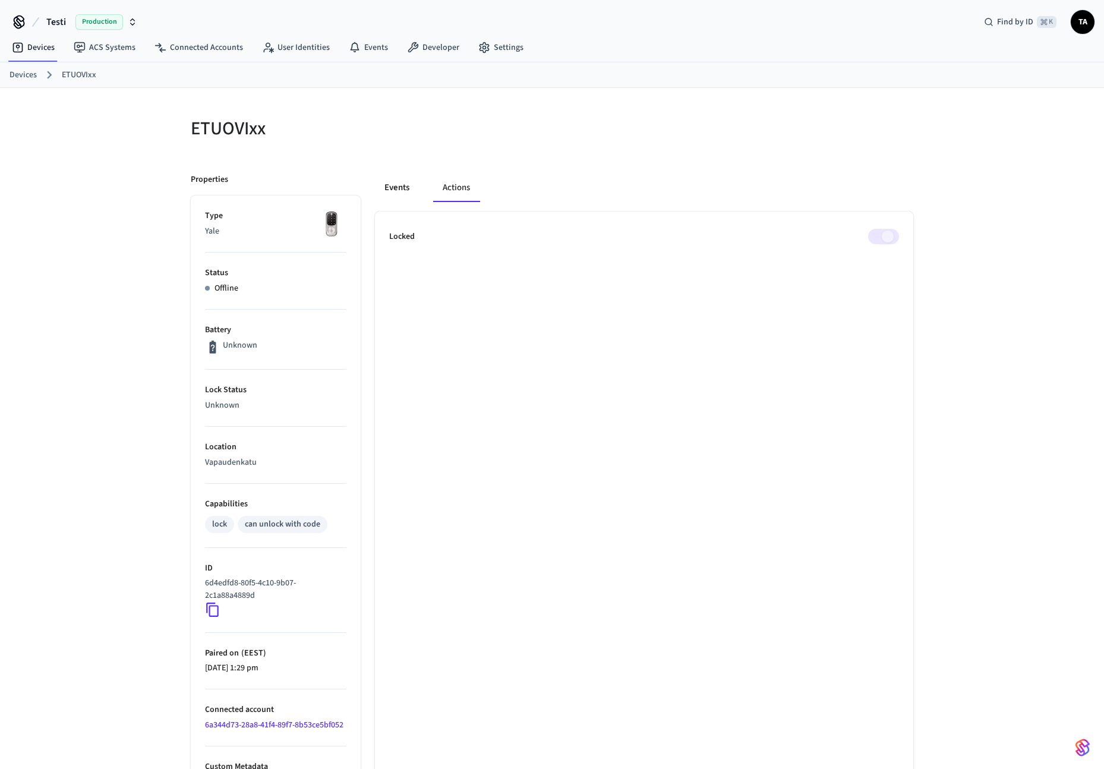
click at [396, 190] on button "Events" at bounding box center [397, 187] width 44 height 29
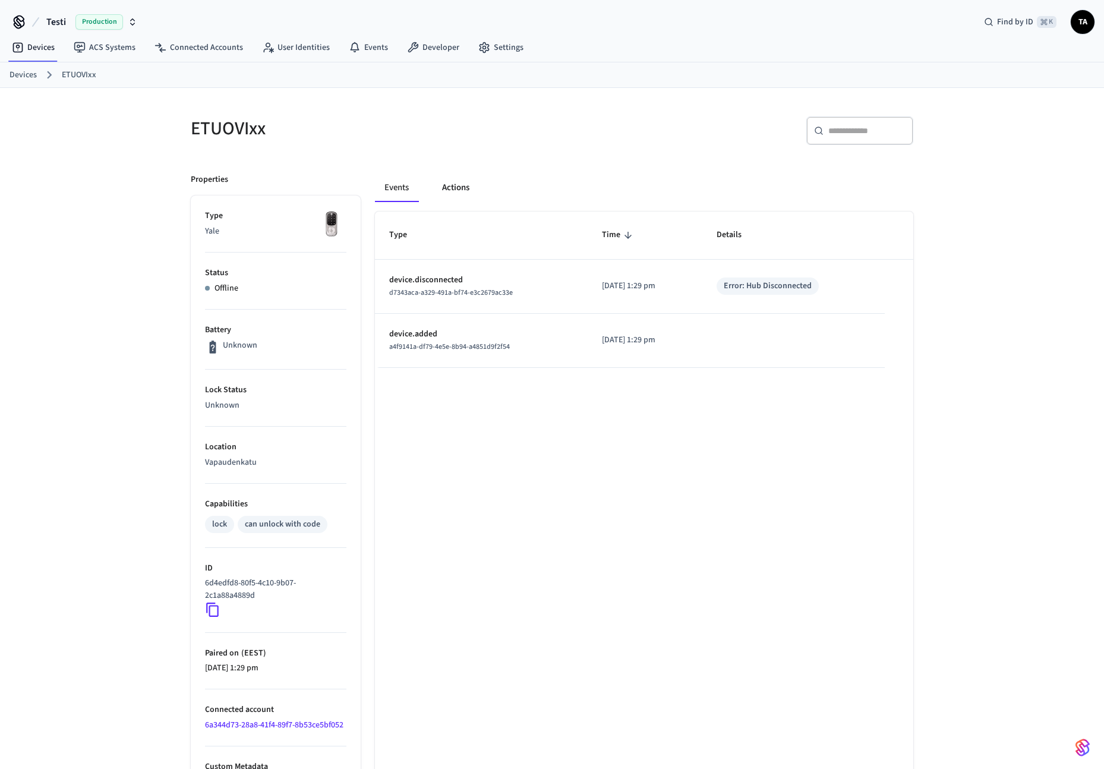
click at [452, 184] on button "Actions" at bounding box center [456, 187] width 46 height 29
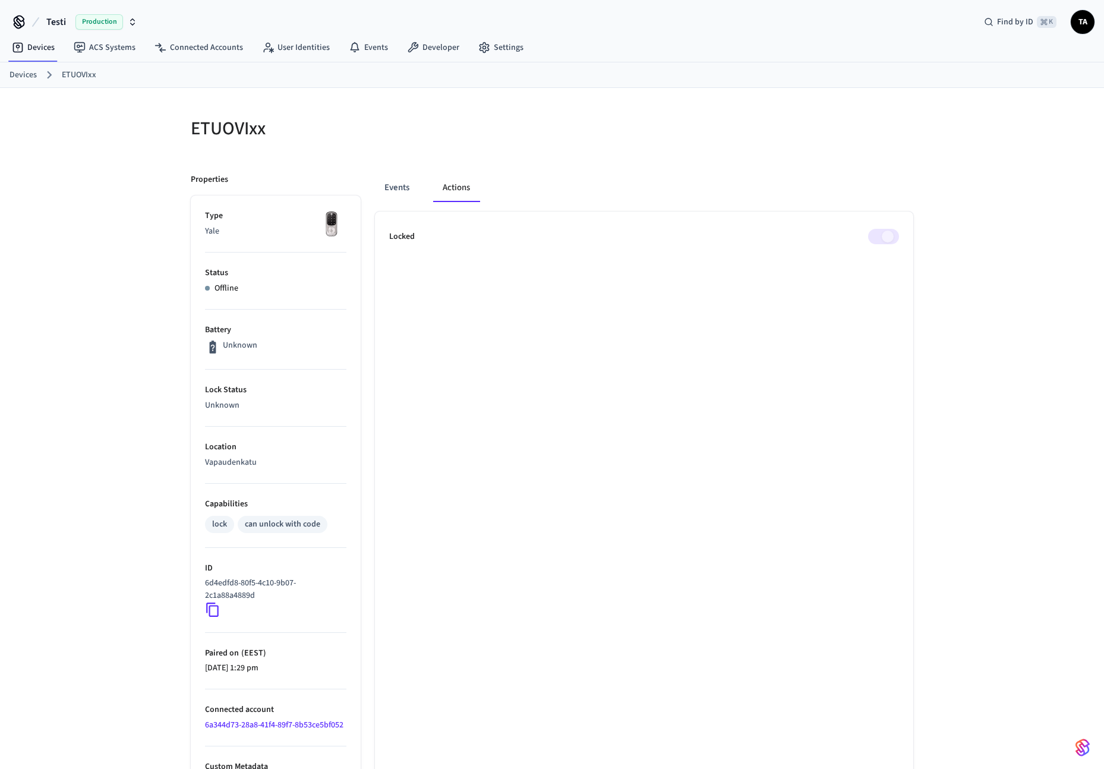
click at [20, 74] on link "Devices" at bounding box center [23, 75] width 27 height 12
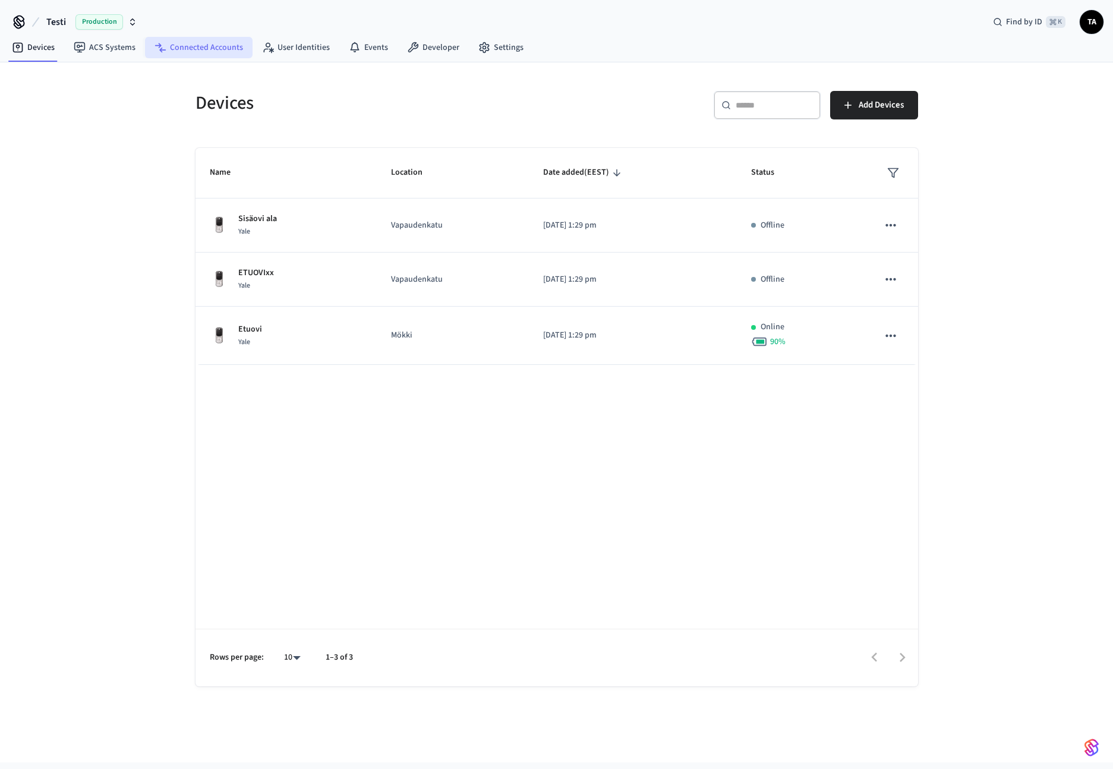
click at [192, 53] on link "Connected Accounts" at bounding box center [199, 47] width 108 height 21
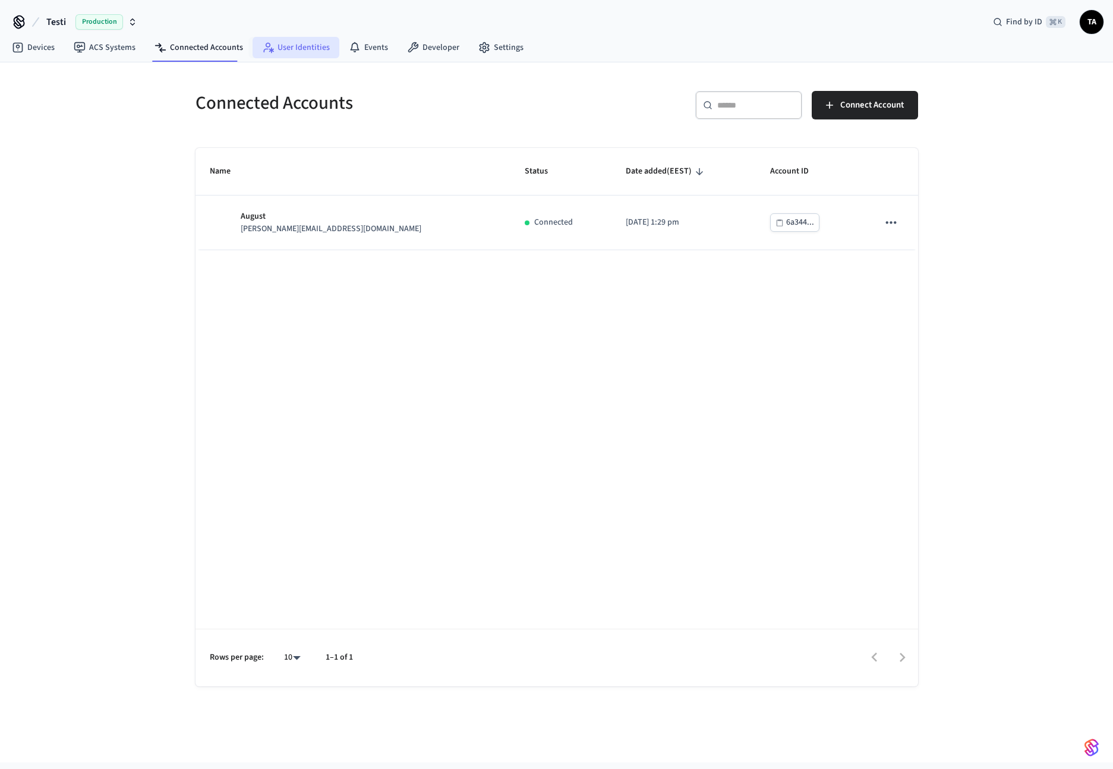
click at [299, 47] on link "User Identities" at bounding box center [296, 47] width 87 height 21
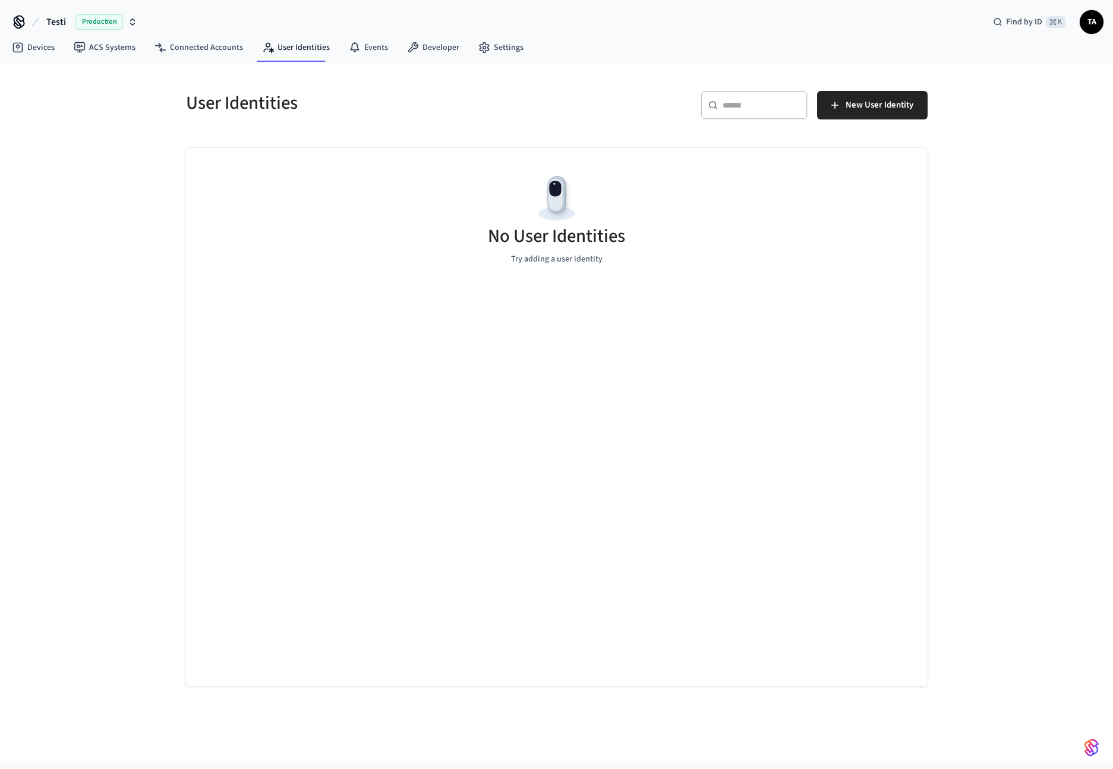
click at [1097, 23] on span "TA" at bounding box center [1091, 21] width 21 height 21
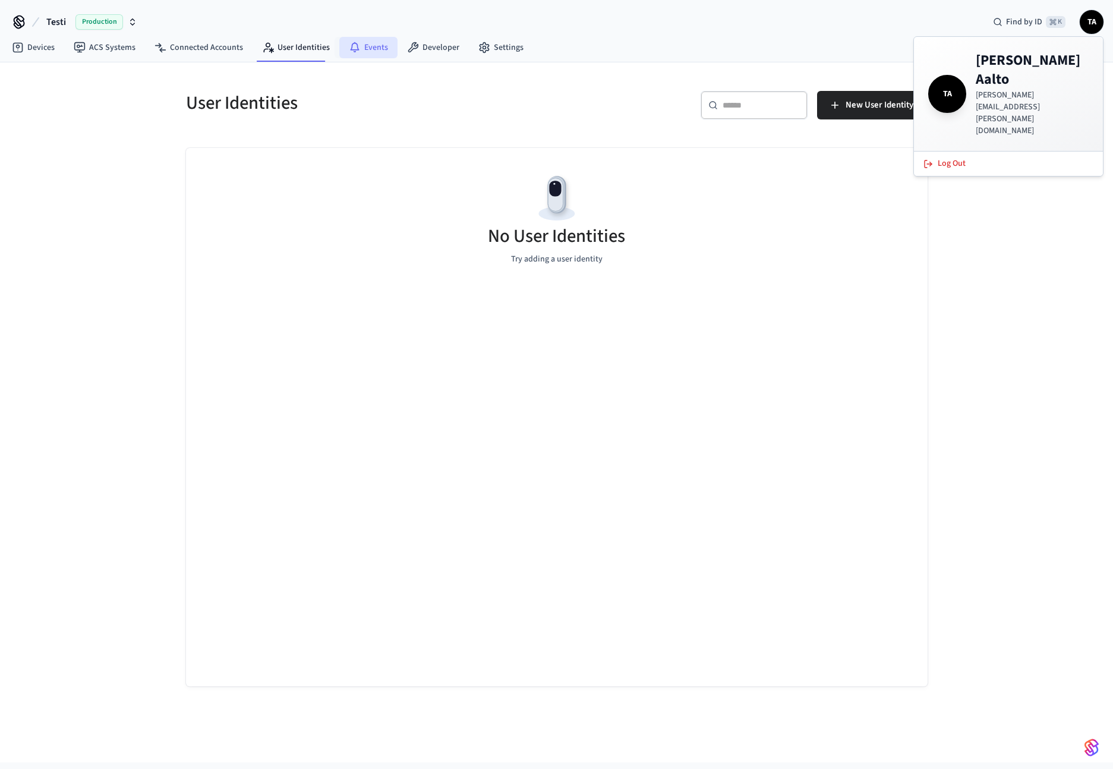
click at [359, 48] on link "Events" at bounding box center [368, 47] width 58 height 21
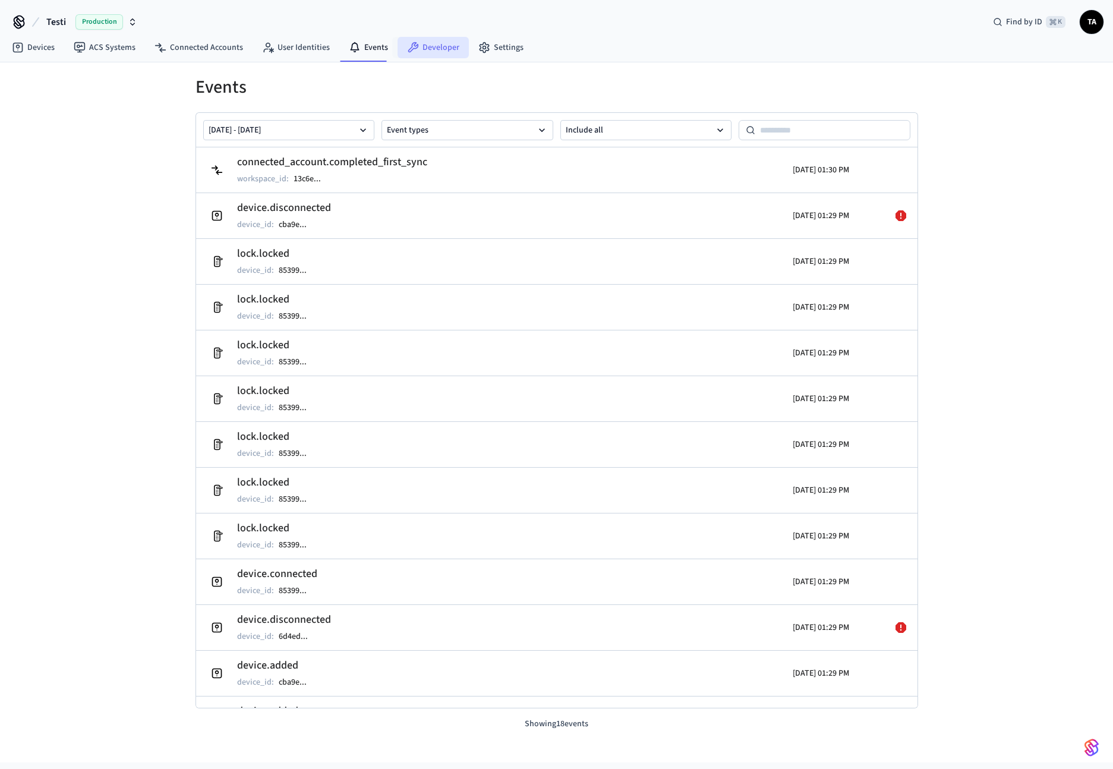
click at [425, 50] on link "Developer" at bounding box center [432, 47] width 71 height 21
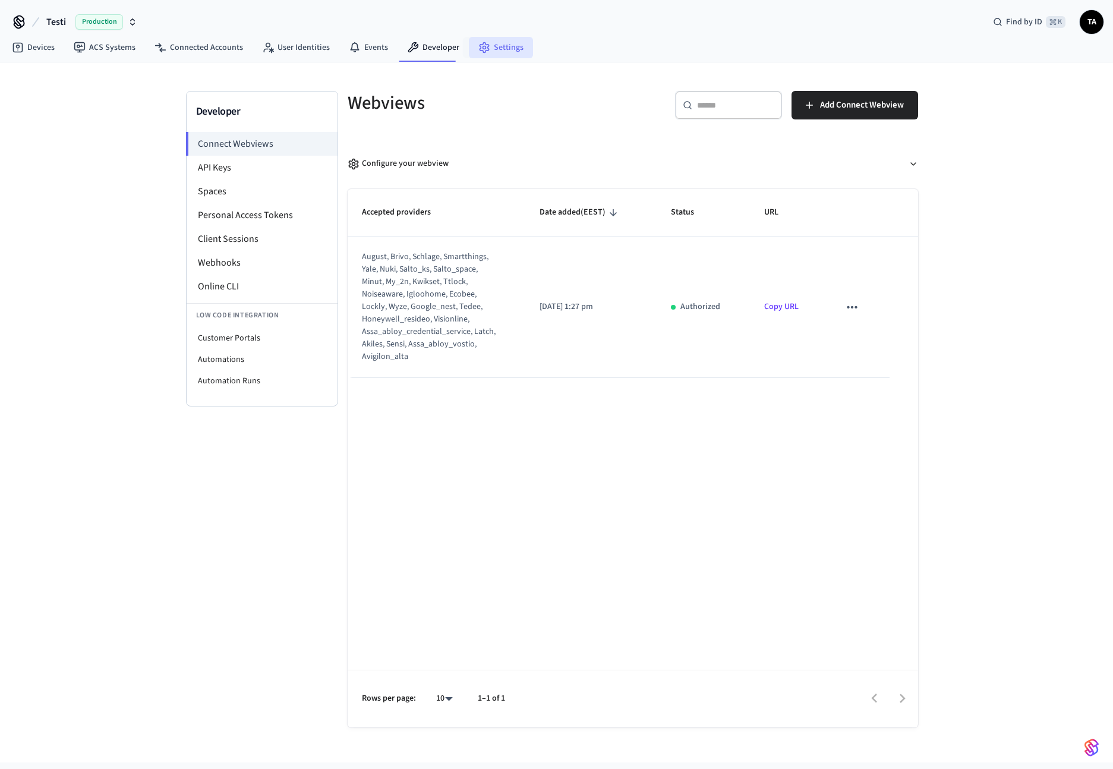
click at [493, 48] on link "Settings" at bounding box center [501, 47] width 64 height 21
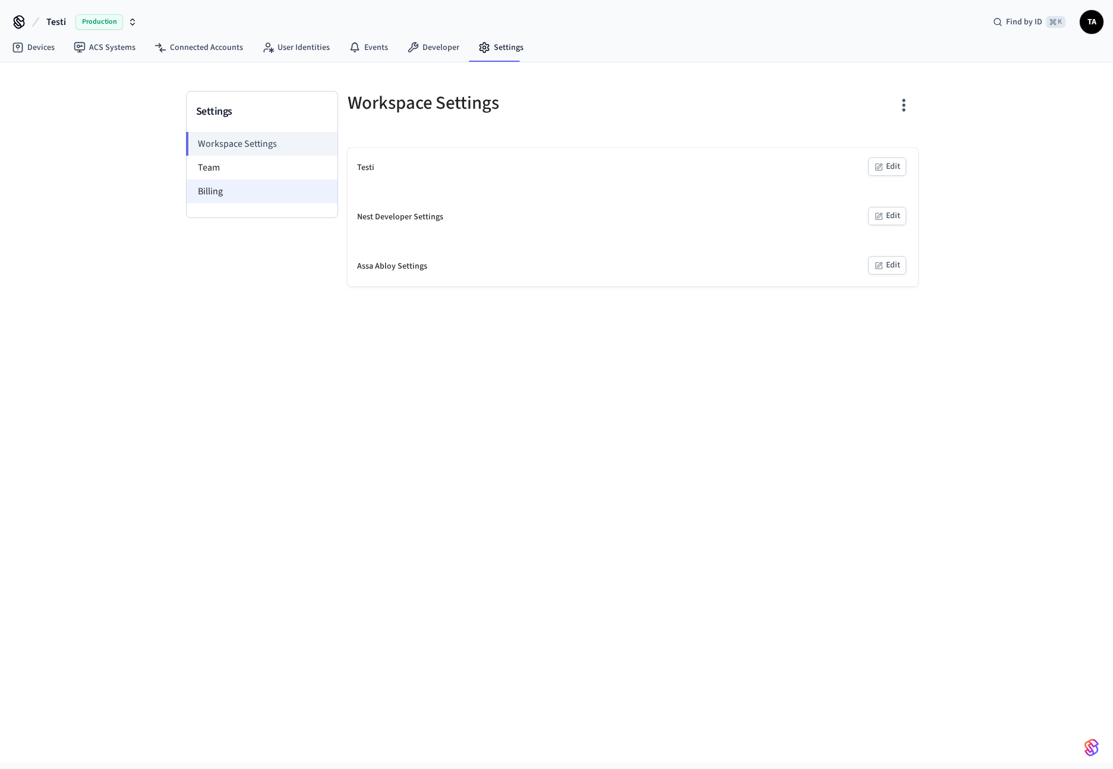
click at [191, 192] on li "Billing" at bounding box center [262, 191] width 151 height 24
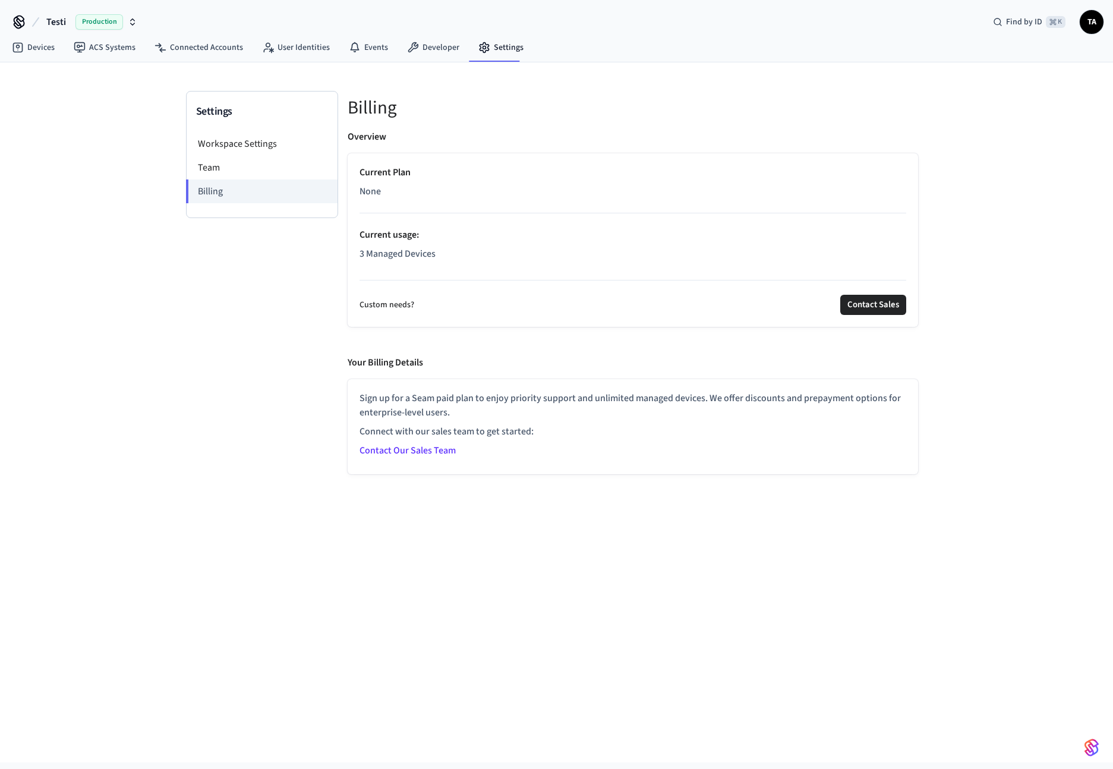
click at [524, 399] on p "Sign up for a Seam paid plan to enjoy priority support and unlimited managed de…" at bounding box center [632, 405] width 547 height 29
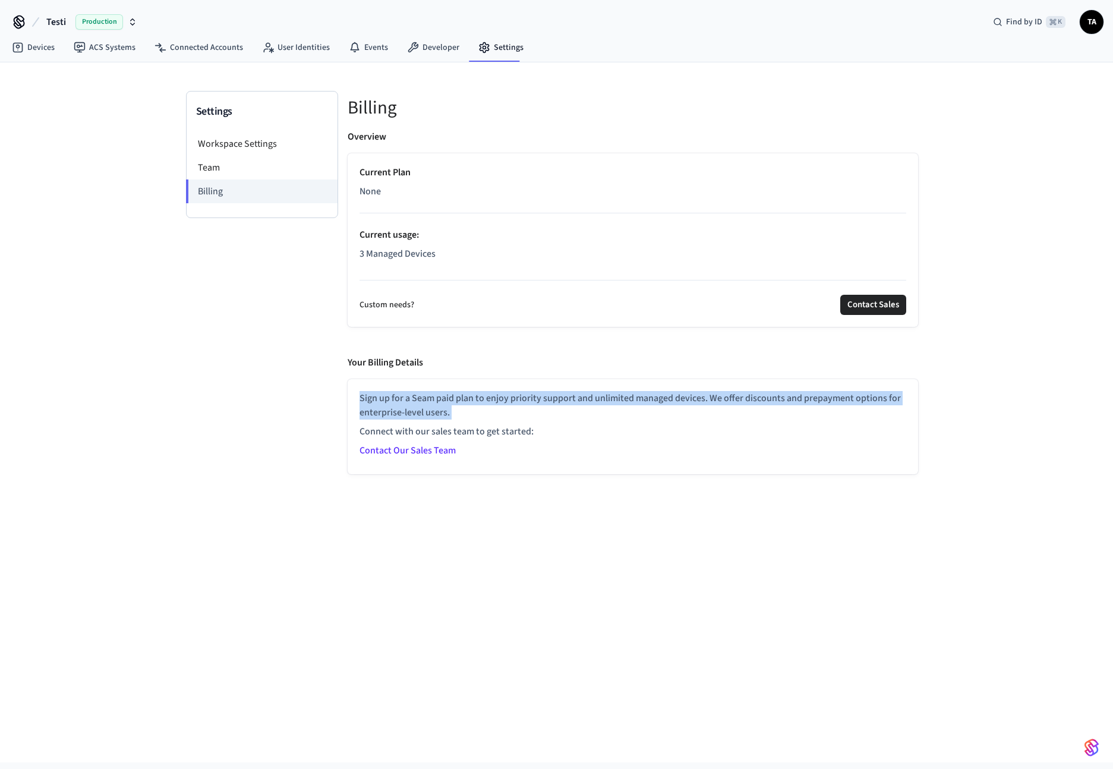
click at [524, 399] on p "Sign up for a Seam paid plan to enjoy priority support and unlimited managed de…" at bounding box center [632, 405] width 547 height 29
click at [639, 398] on p "Sign up for a Seam paid plan to enjoy priority support and unlimited managed de…" at bounding box center [632, 405] width 547 height 29
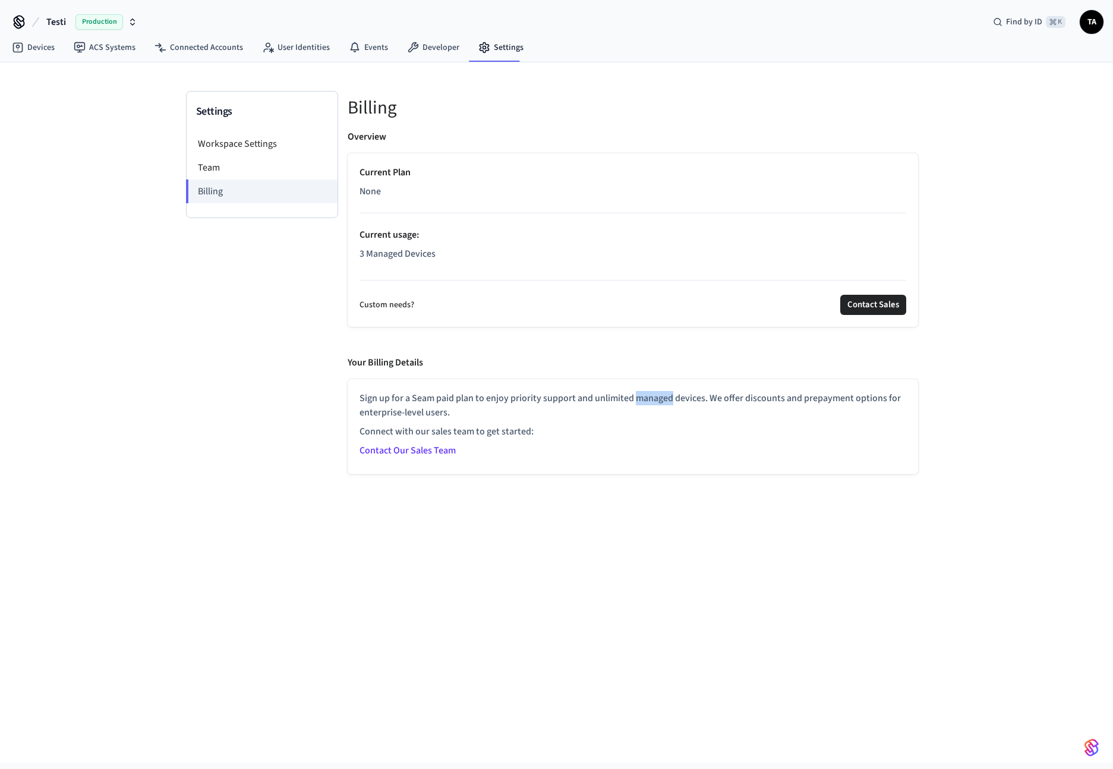
click at [639, 398] on p "Sign up for a Seam paid plan to enjoy priority support and unlimited managed de…" at bounding box center [632, 405] width 547 height 29
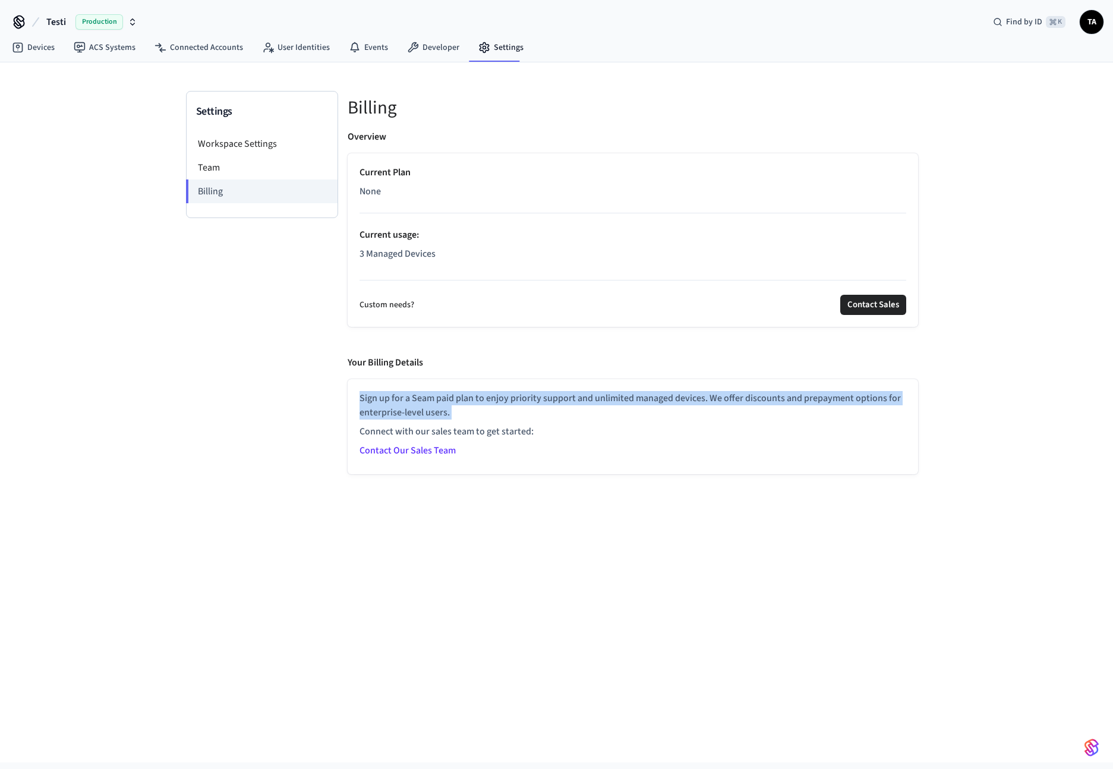
click at [639, 398] on p "Sign up for a Seam paid plan to enjoy priority support and unlimited managed de…" at bounding box center [632, 405] width 547 height 29
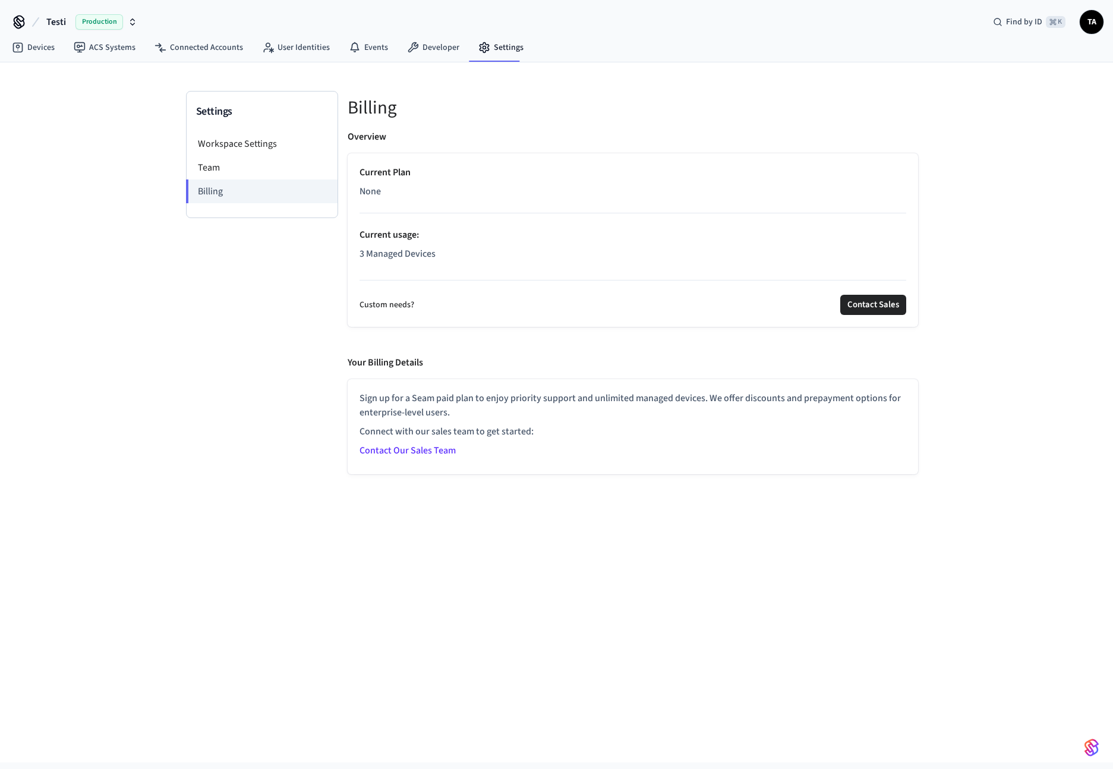
drag, startPoint x: 416, startPoint y: 607, endPoint x: 442, endPoint y: 612, distance: 26.7
click at [415, 607] on div "Settings Workspace Settings Team Billing Billing Overview Current Plan None Cur…" at bounding box center [556, 412] width 1113 height 700
click at [434, 54] on link "Developer" at bounding box center [432, 47] width 71 height 21
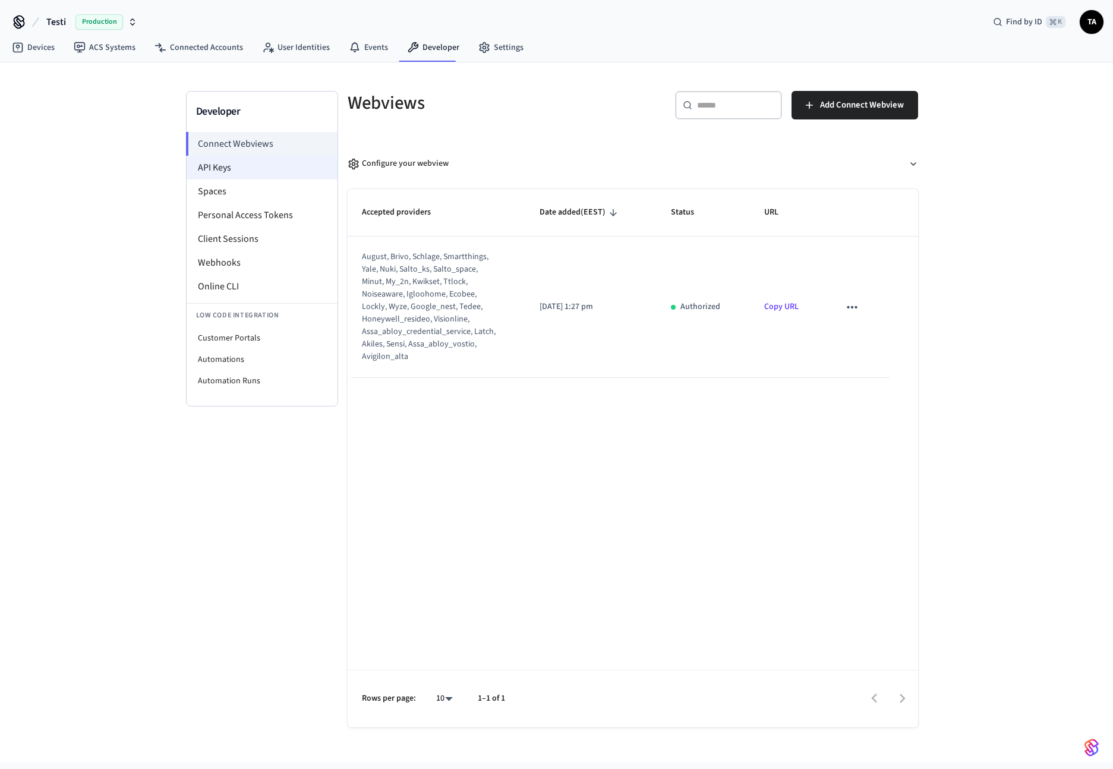
click at [276, 173] on li "API Keys" at bounding box center [262, 168] width 151 height 24
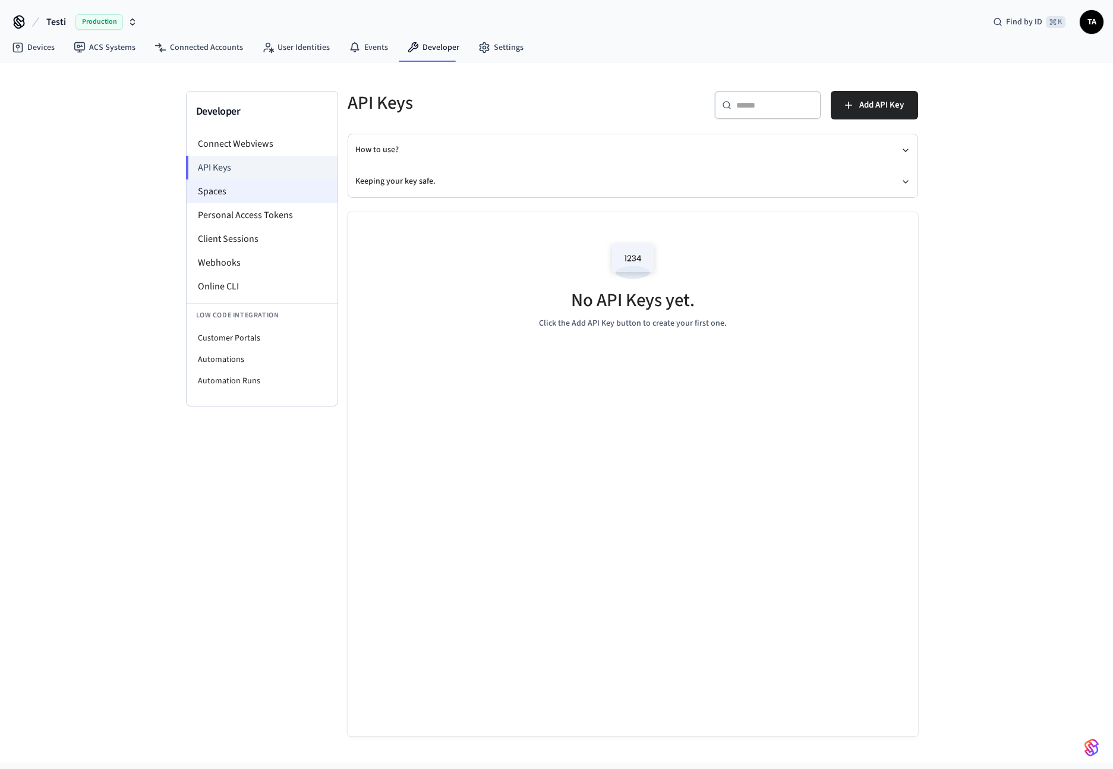
click at [231, 197] on li "Spaces" at bounding box center [262, 191] width 151 height 24
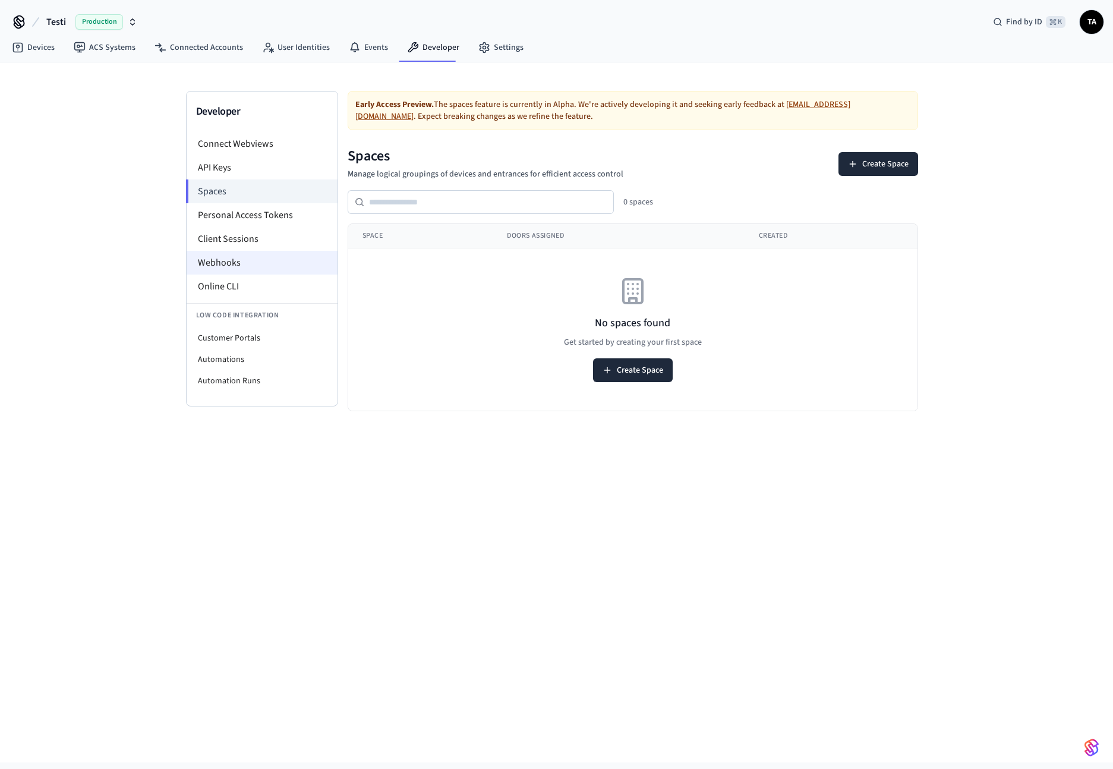
click at [232, 268] on li "Webhooks" at bounding box center [262, 263] width 151 height 24
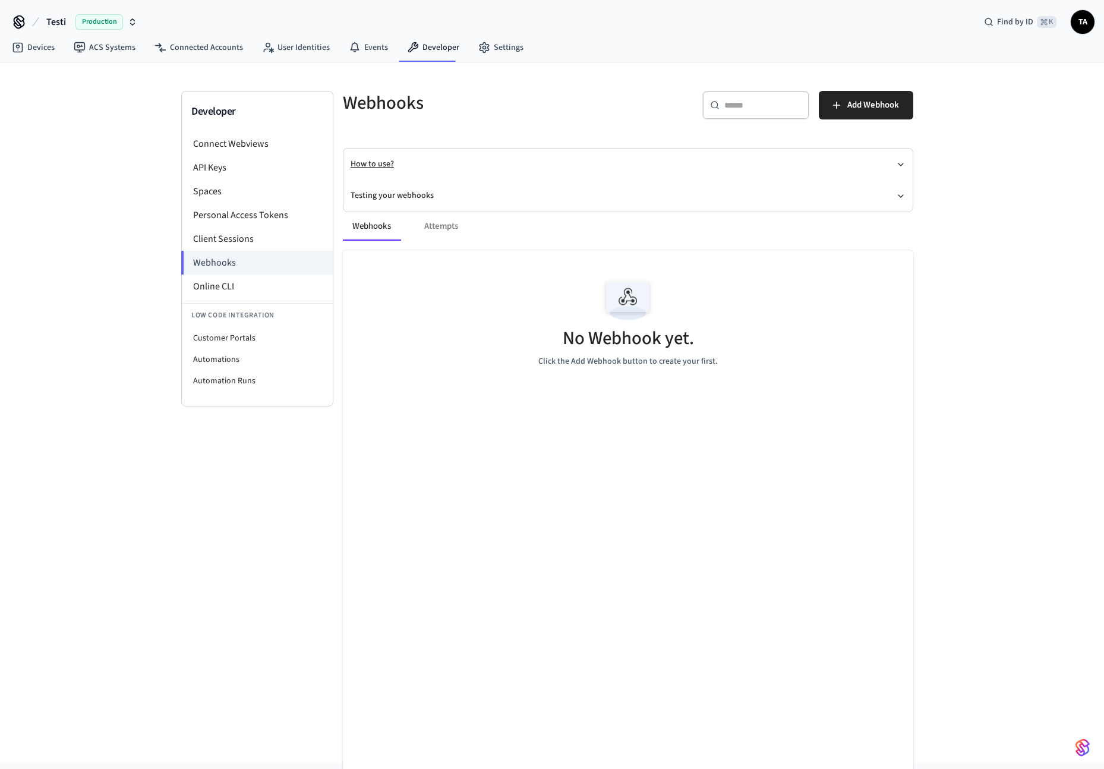
click at [902, 165] on icon "button" at bounding box center [901, 165] width 10 height 10
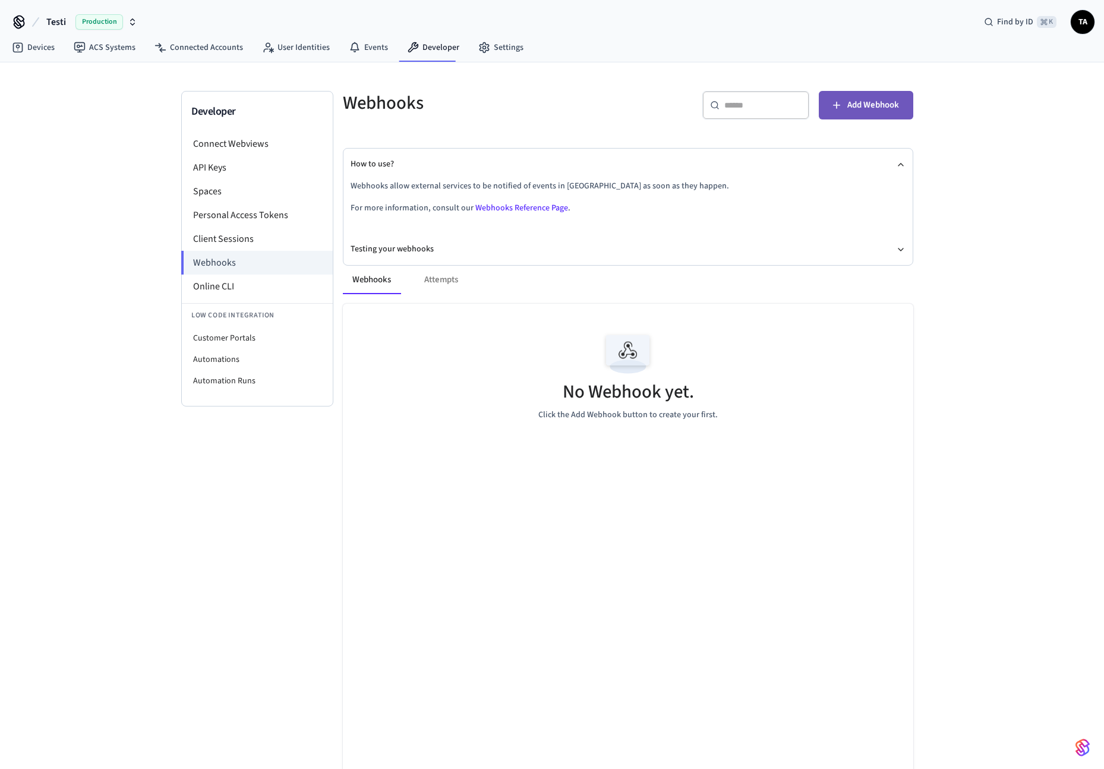
click at [885, 111] on span "Add Webhook" at bounding box center [873, 104] width 52 height 15
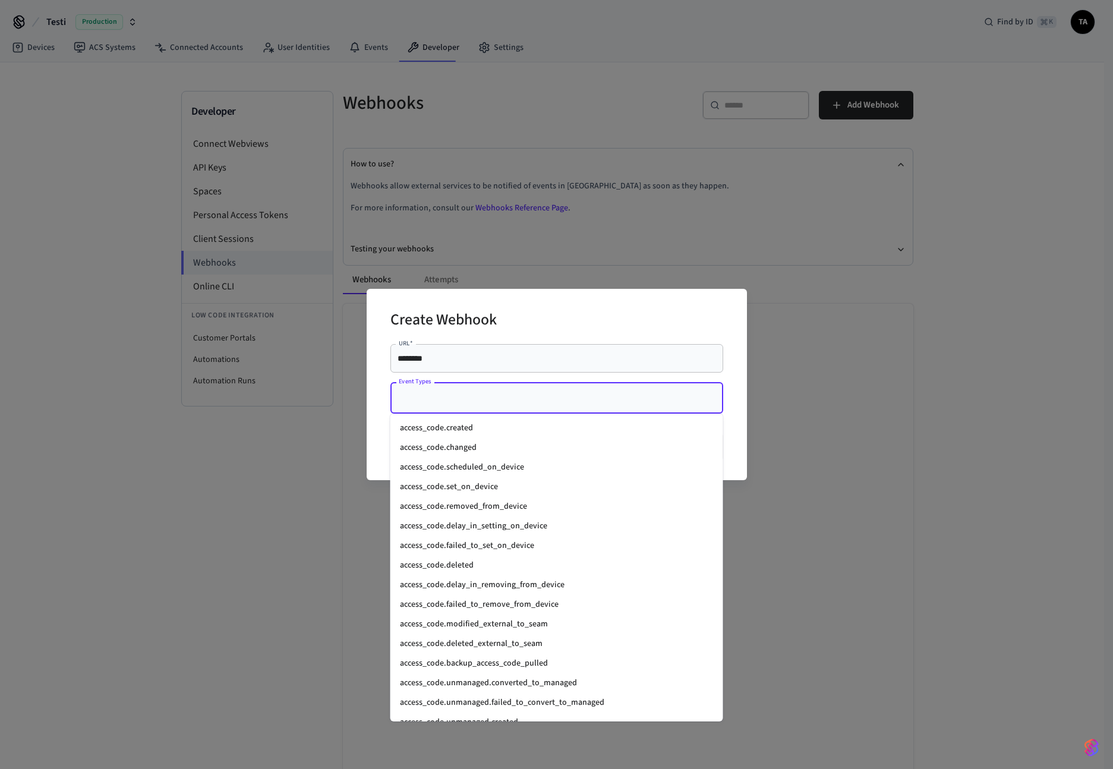
click at [441, 399] on input "Event Types" at bounding box center [548, 397] width 304 height 21
click at [910, 524] on div "Create Webhook URL   * ******** URL   * Event Types Event Types Cancel Create" at bounding box center [556, 384] width 1113 height 769
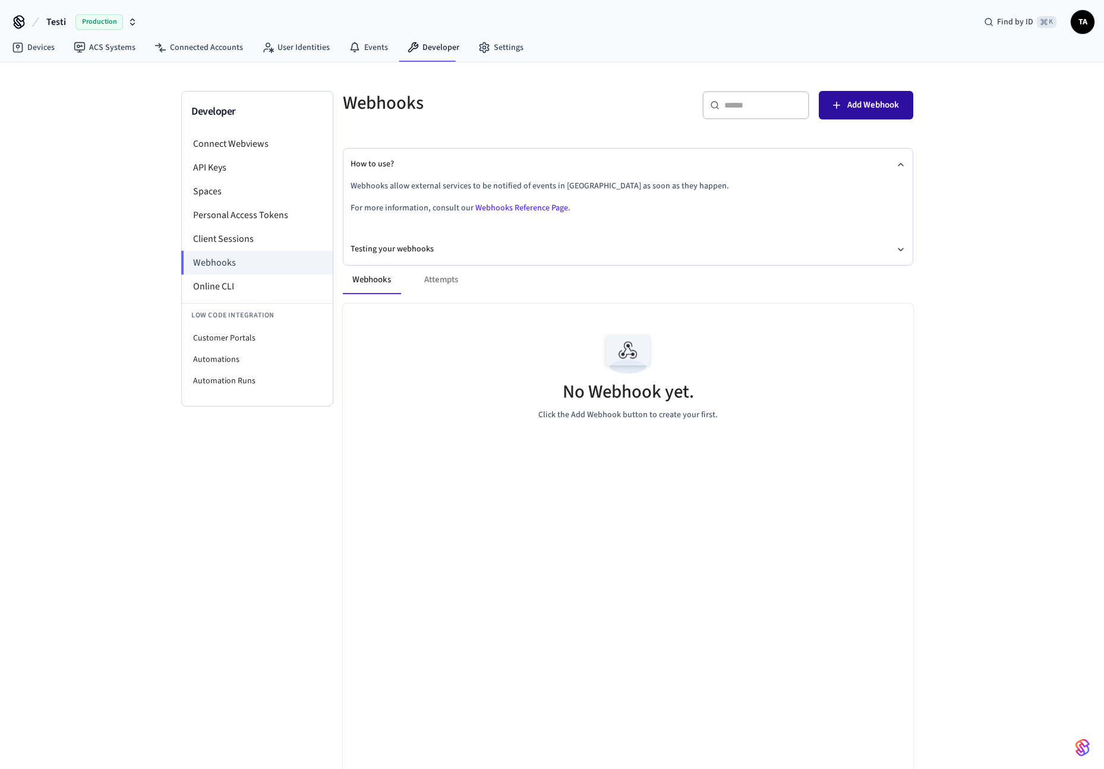
click at [877, 106] on span "Add Webhook" at bounding box center [873, 104] width 52 height 15
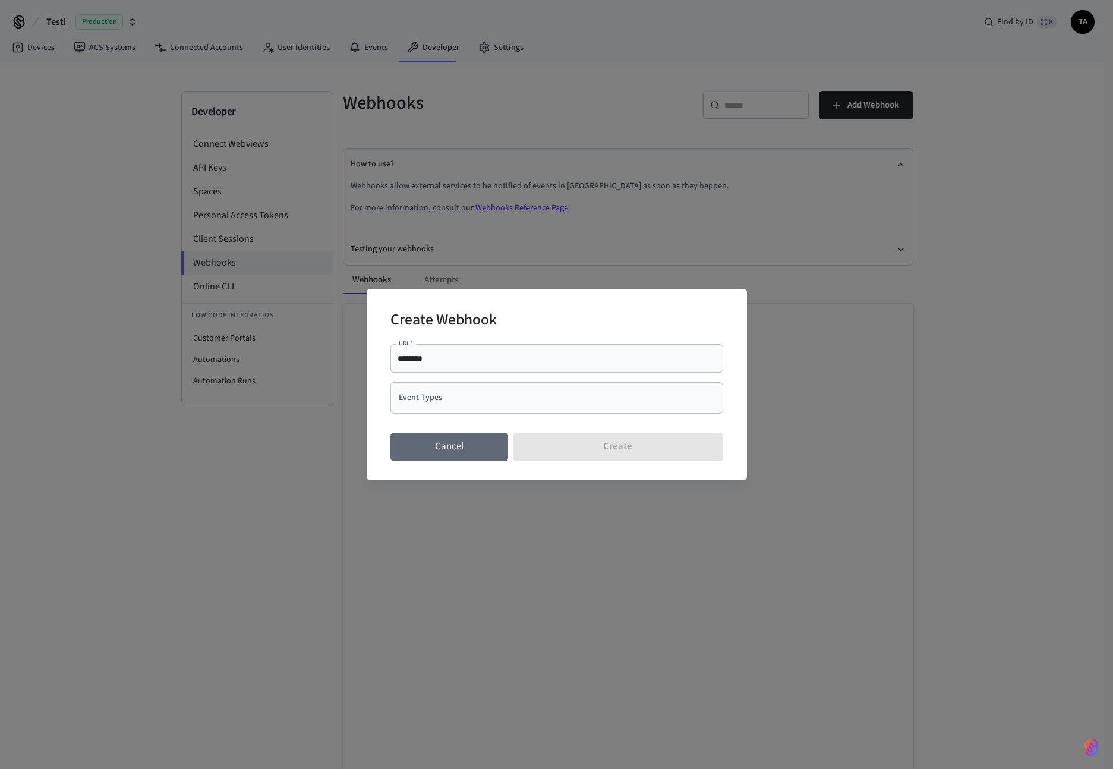
click at [425, 451] on button "Cancel" at bounding box center [449, 447] width 118 height 29
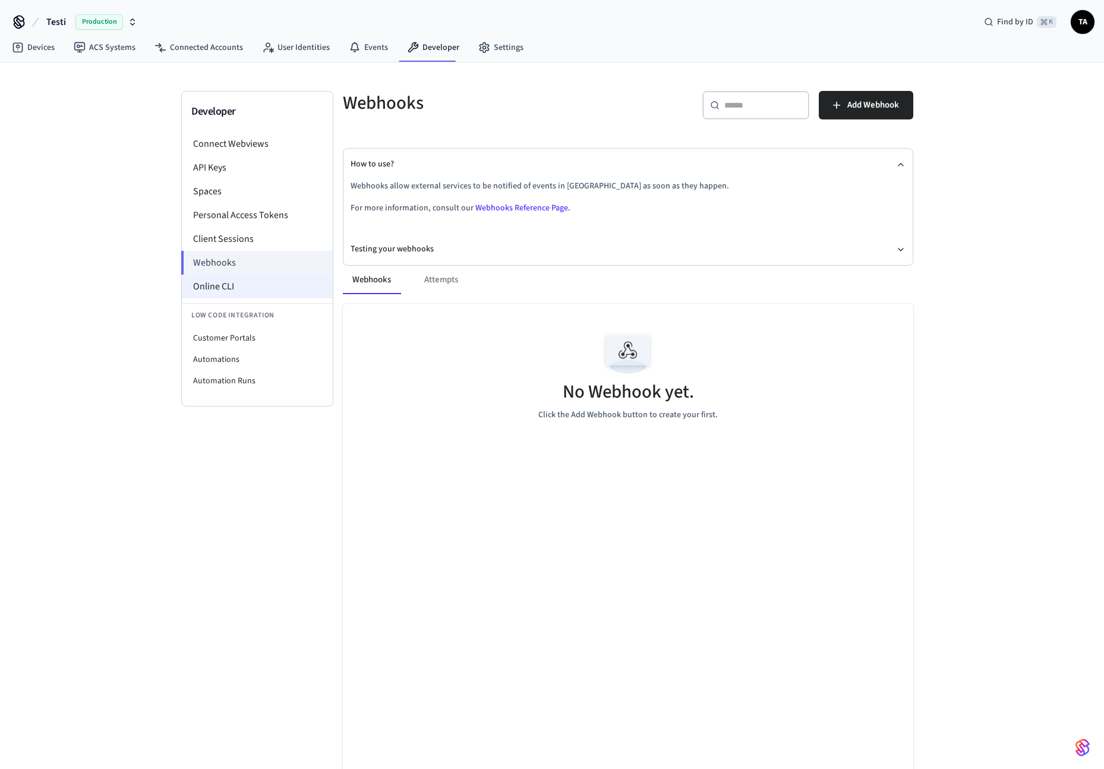
click at [219, 283] on li "Online CLI" at bounding box center [257, 286] width 151 height 24
click at [251, 361] on li "Automations" at bounding box center [257, 359] width 151 height 21
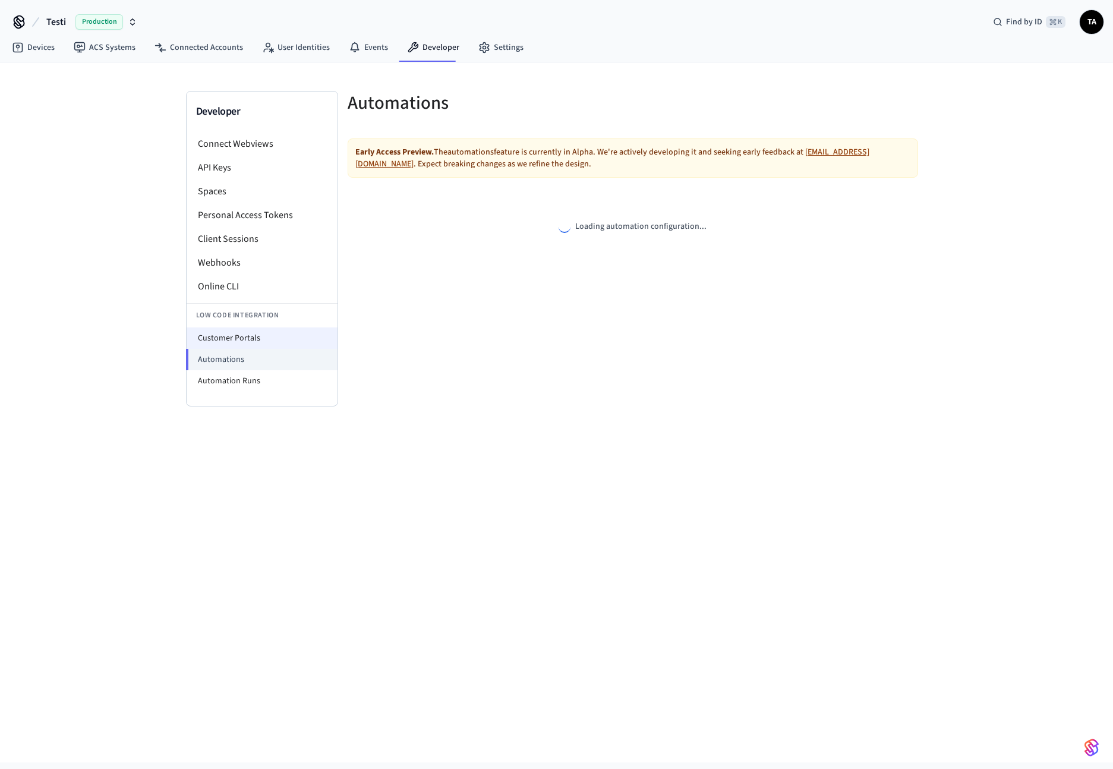
select select "**********"
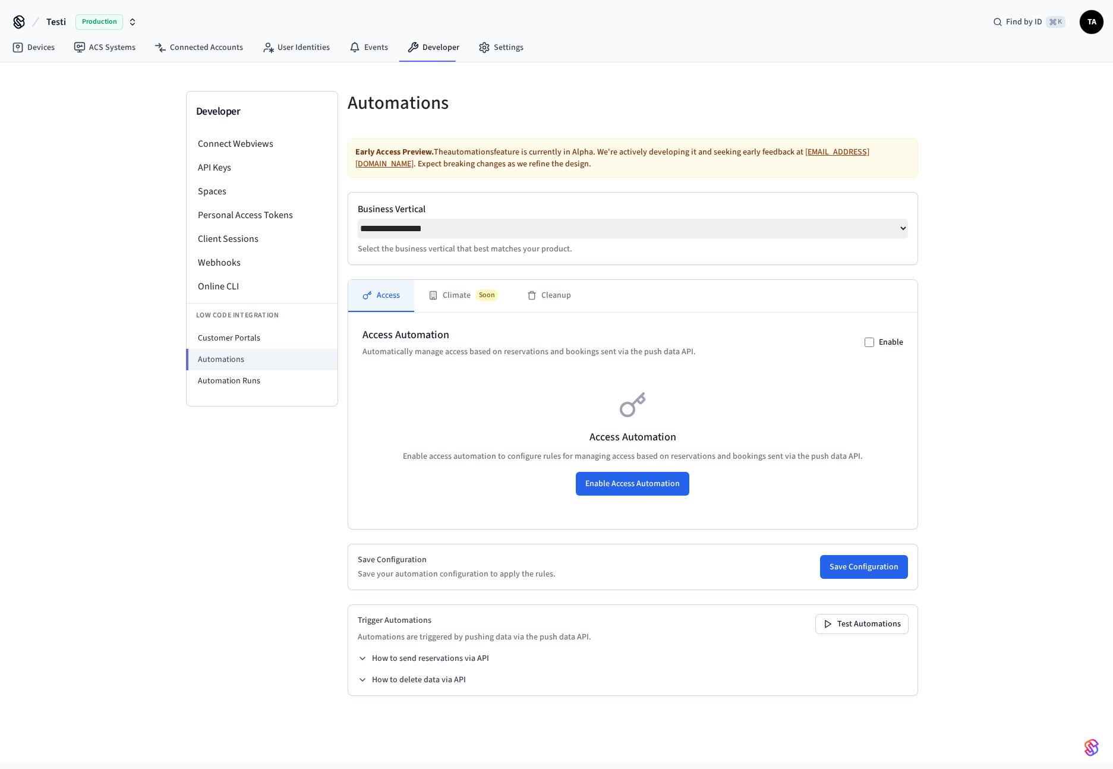
click at [586, 358] on p "Automatically manage access based on reservations and bookings sent via the pus…" at bounding box center [528, 352] width 333 height 12
click at [455, 296] on button "Climate Soon" at bounding box center [463, 296] width 99 height 32
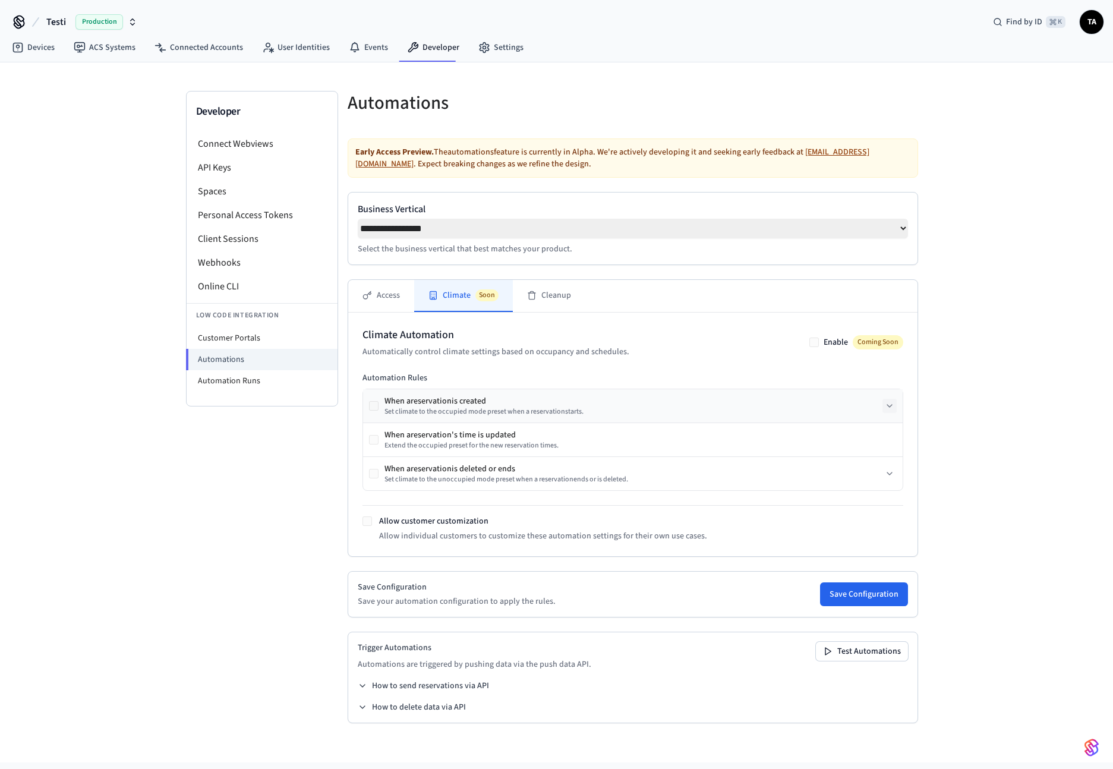
click at [886, 411] on icon at bounding box center [890, 406] width 10 height 10
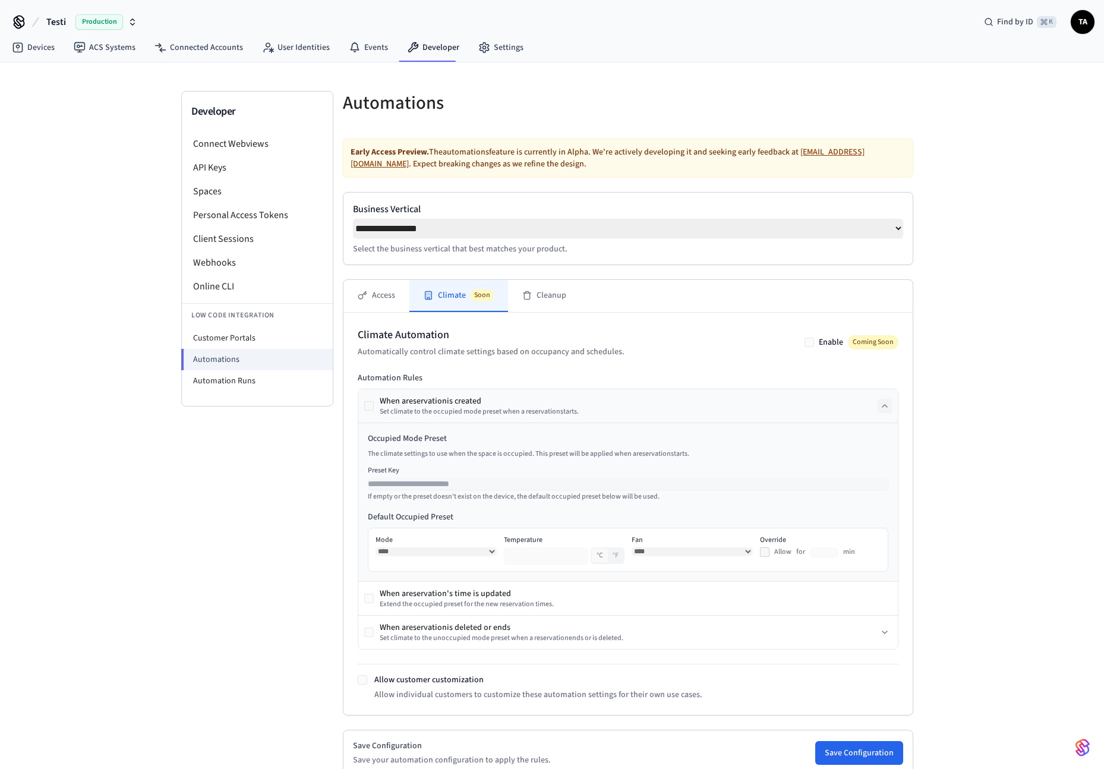
click at [886, 409] on icon at bounding box center [885, 406] width 10 height 10
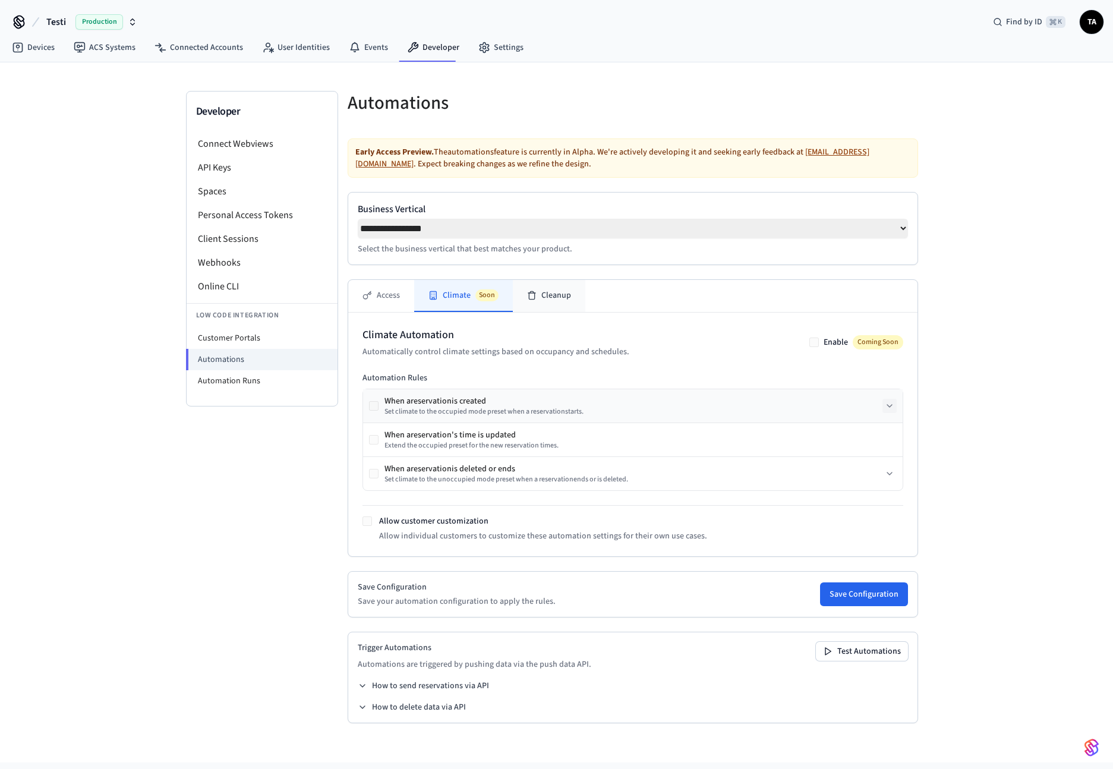
click at [562, 299] on button "Cleanup" at bounding box center [549, 296] width 72 height 32
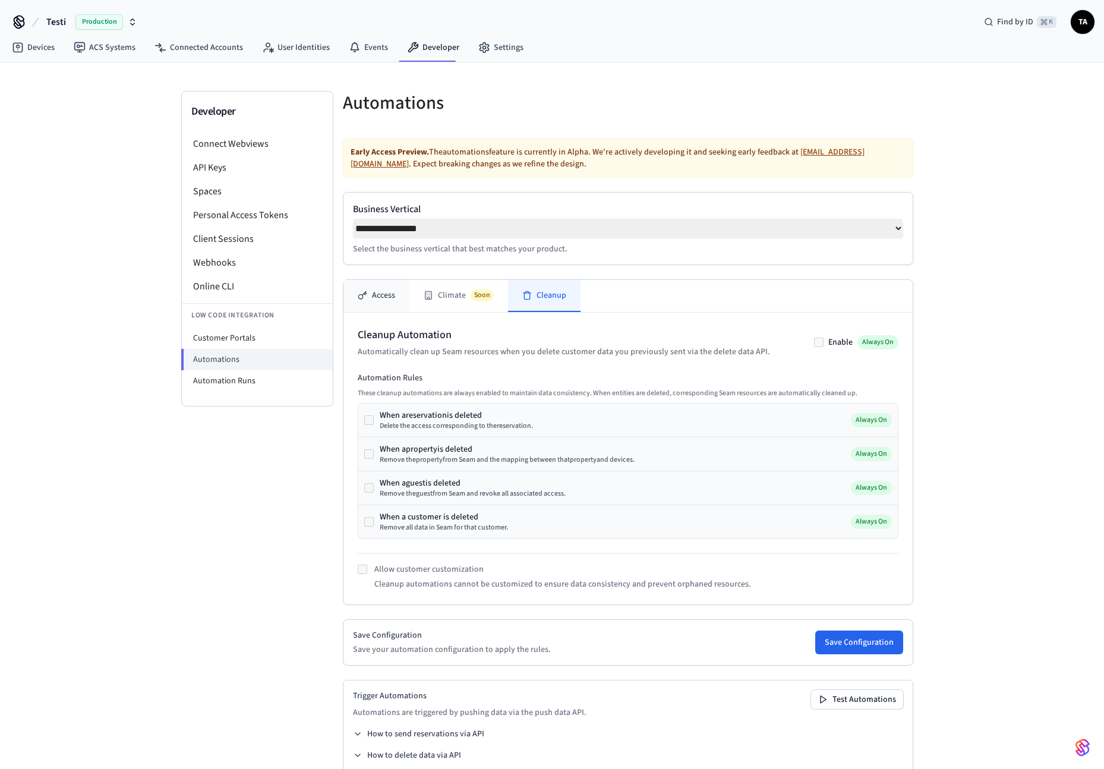
click at [387, 299] on button "Access" at bounding box center [376, 296] width 66 height 32
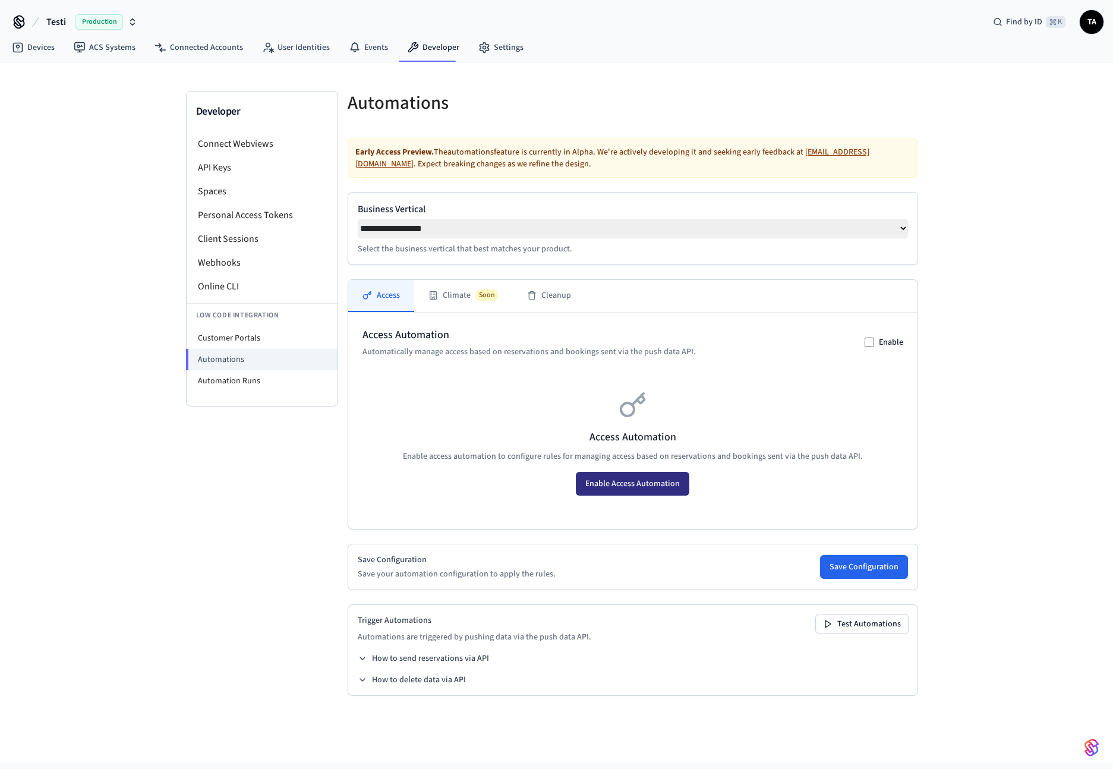
click at [653, 495] on button "Enable Access Automation" at bounding box center [632, 484] width 113 height 24
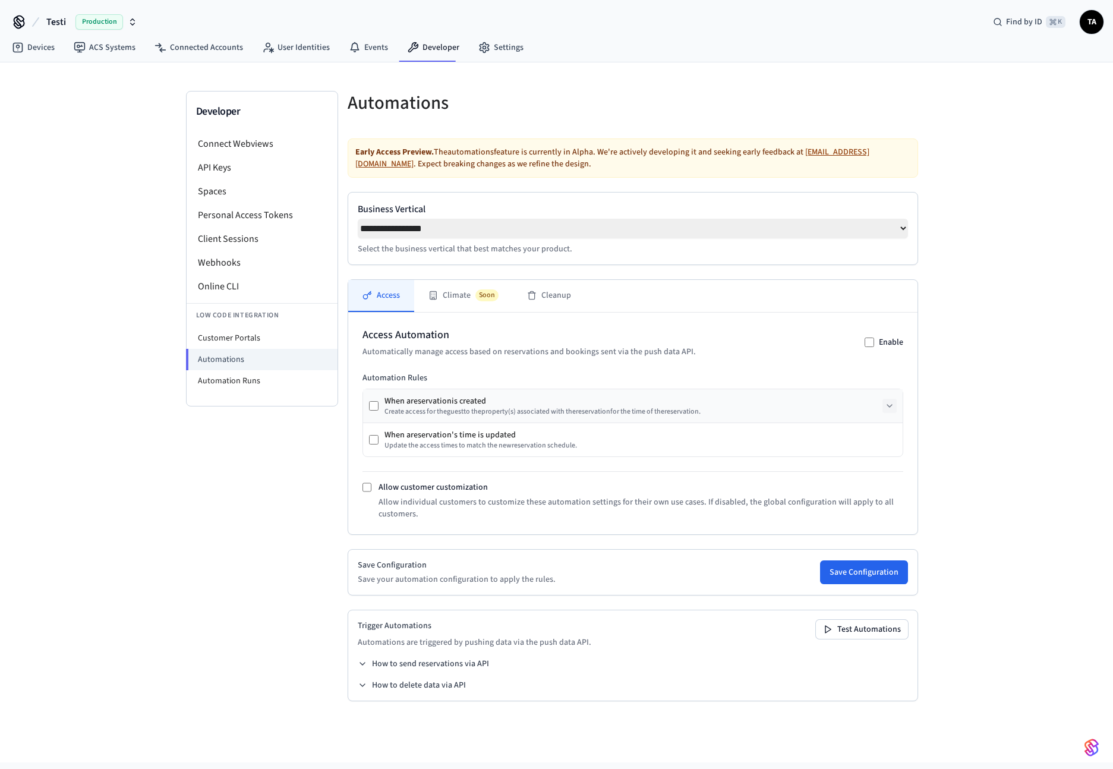
click at [889, 409] on icon at bounding box center [890, 406] width 10 height 10
click at [892, 411] on icon at bounding box center [890, 406] width 10 height 10
click at [543, 411] on div "Create access for the guest to the property (s) associated with the reservation…" at bounding box center [542, 412] width 316 height 10
click at [891, 411] on icon at bounding box center [890, 406] width 10 height 10
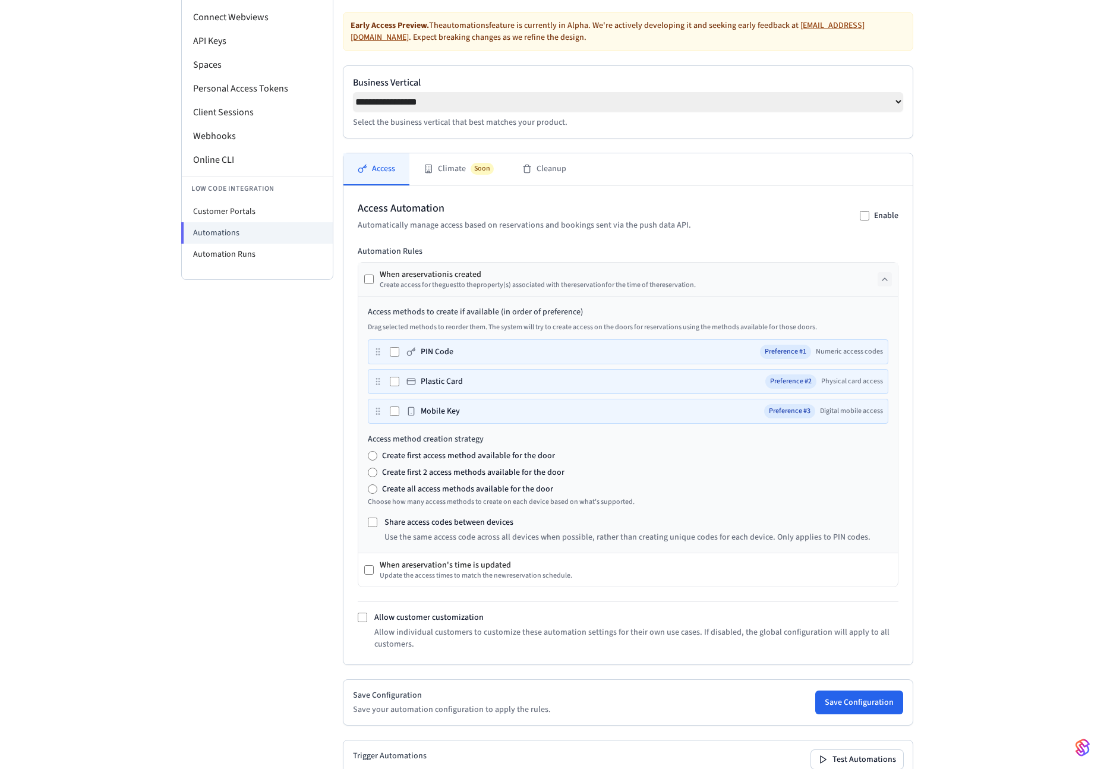
scroll to position [121, 0]
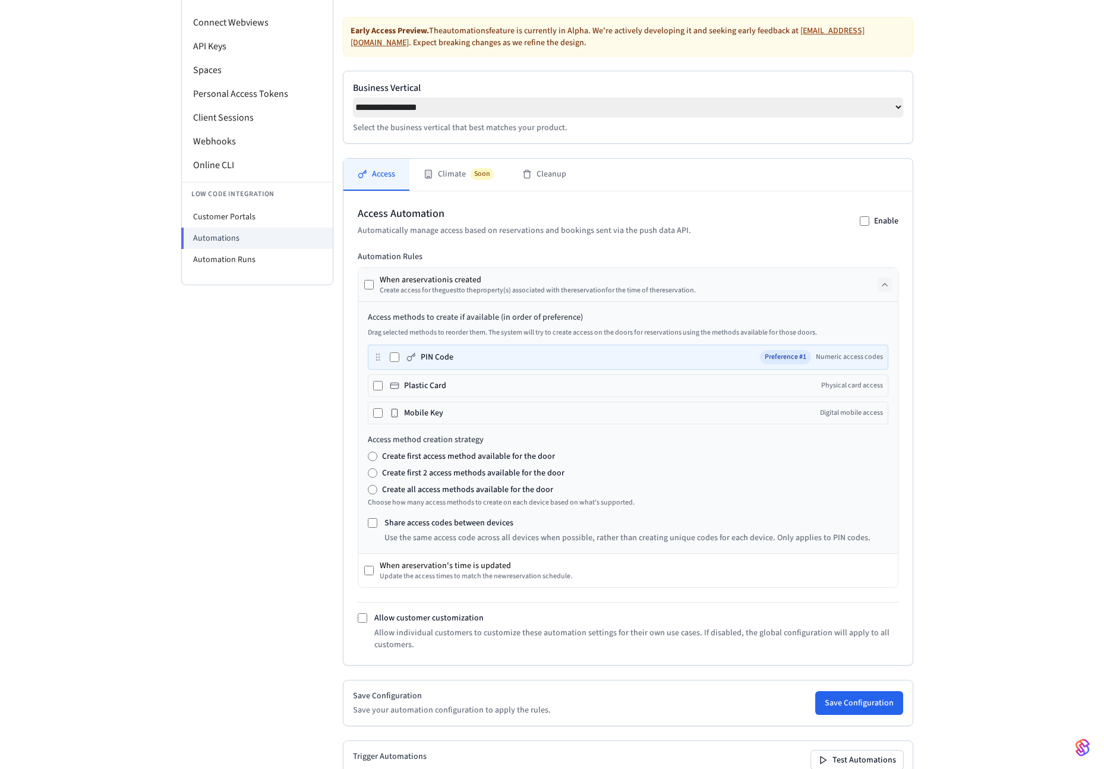
click at [433, 358] on label "PIN Code" at bounding box center [437, 357] width 33 height 12
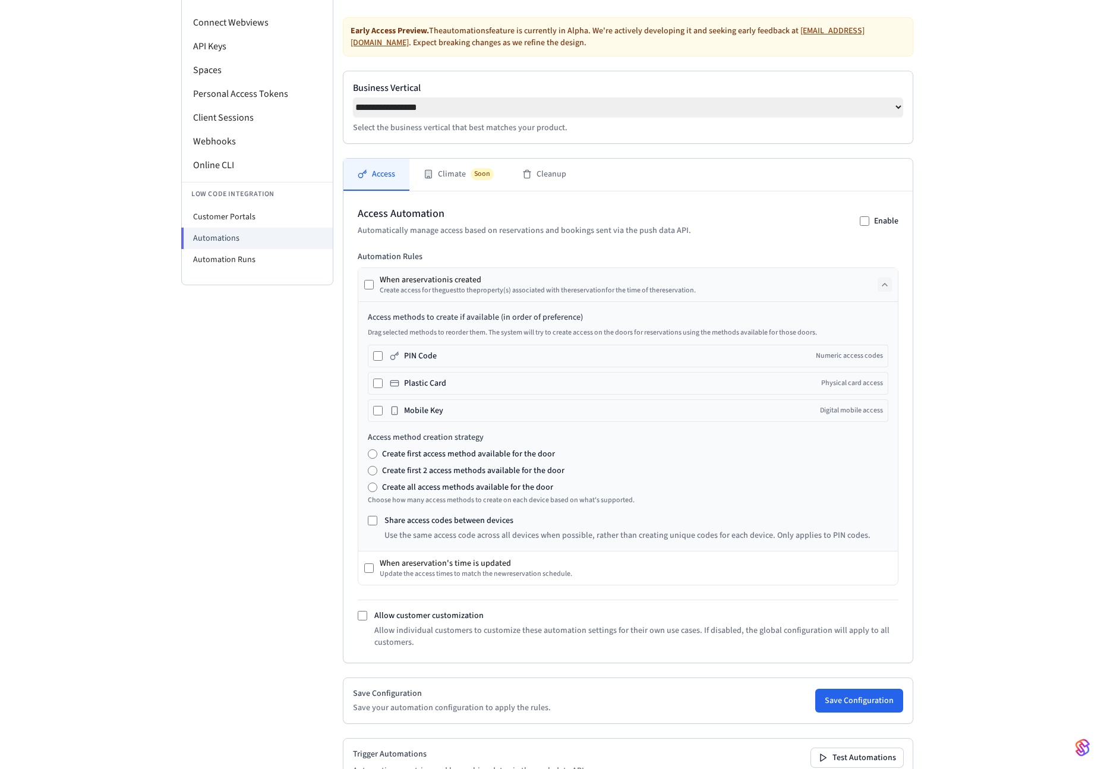
click at [428, 361] on label "PIN Code" at bounding box center [420, 356] width 33 height 12
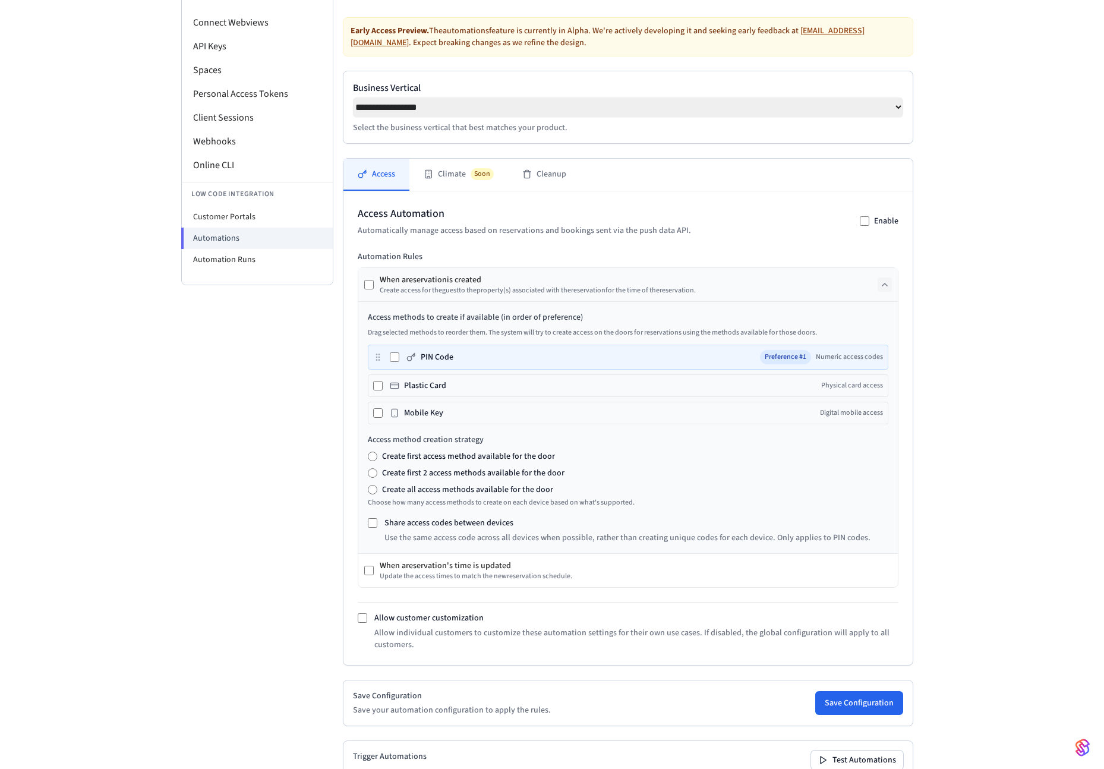
click at [425, 459] on label "Create first access method available for the door" at bounding box center [468, 456] width 173 height 12
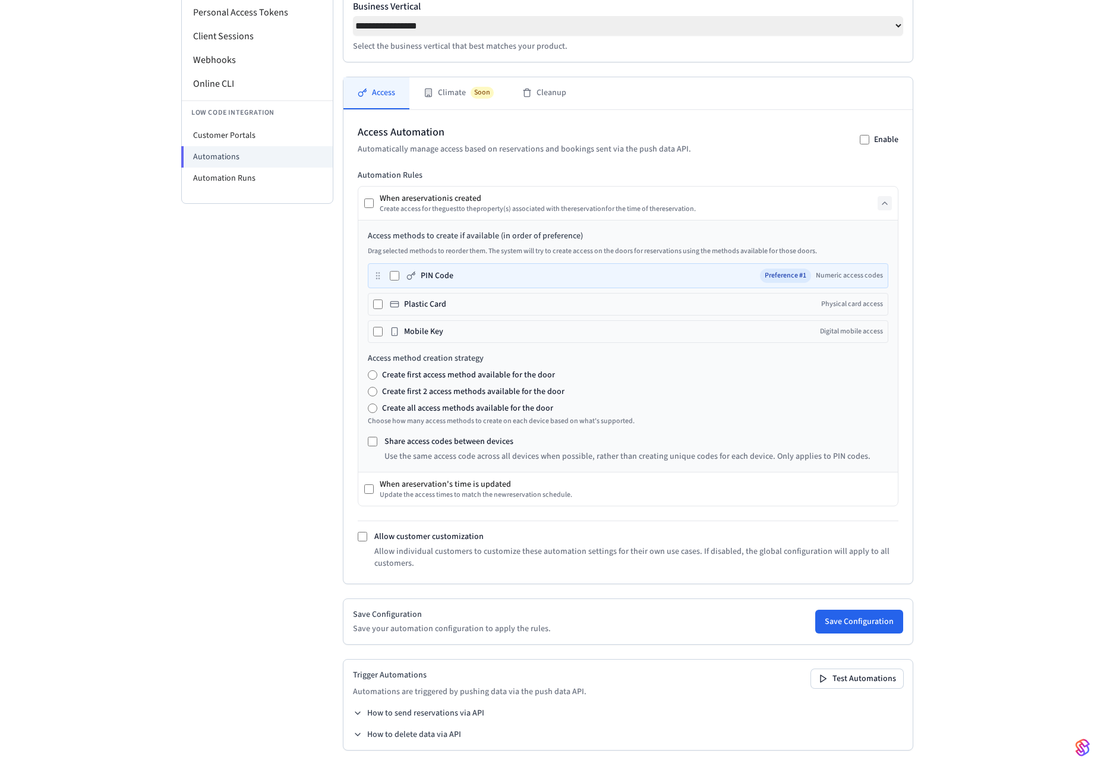
scroll to position [208, 0]
click at [888, 203] on icon at bounding box center [885, 203] width 10 height 10
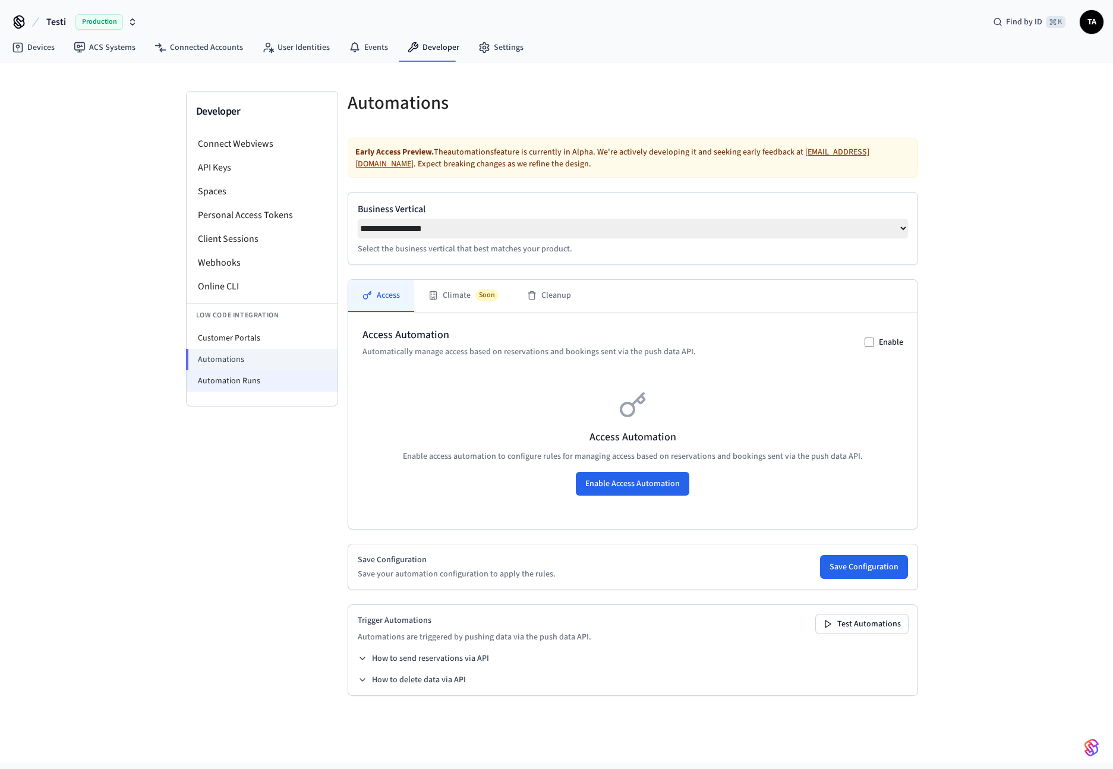
click at [228, 377] on li "Automation Runs" at bounding box center [262, 380] width 151 height 21
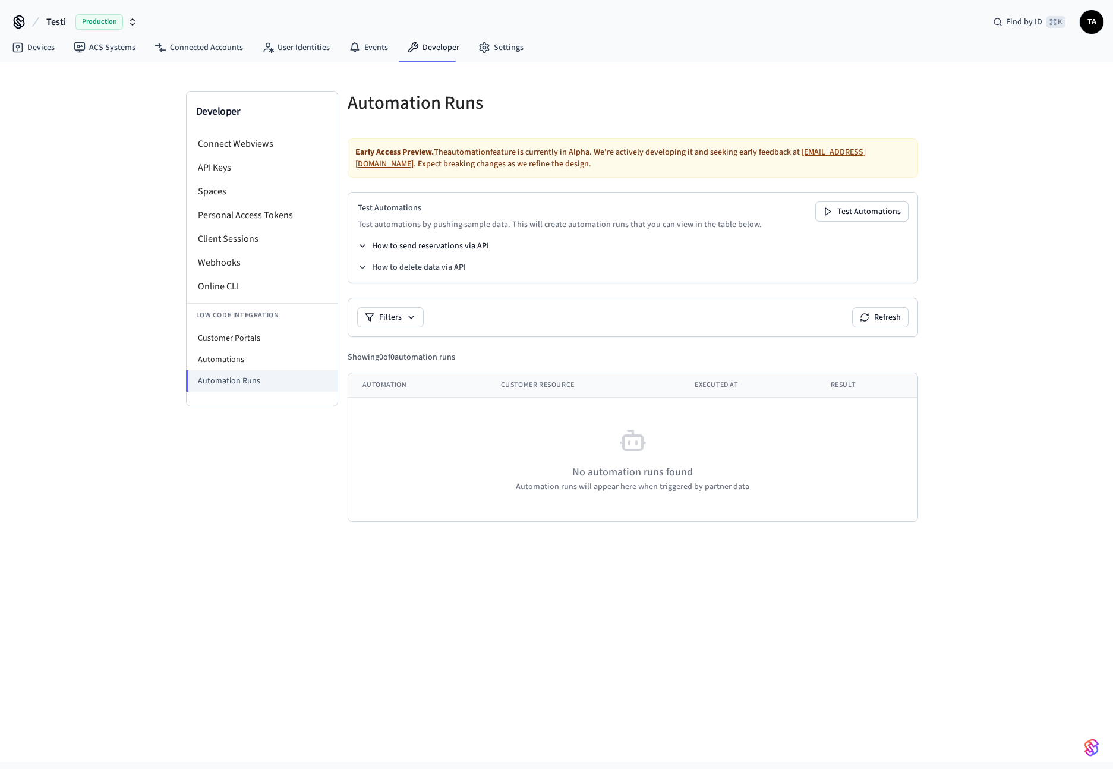
click at [392, 245] on button "How to send reservations via API" at bounding box center [423, 246] width 131 height 12
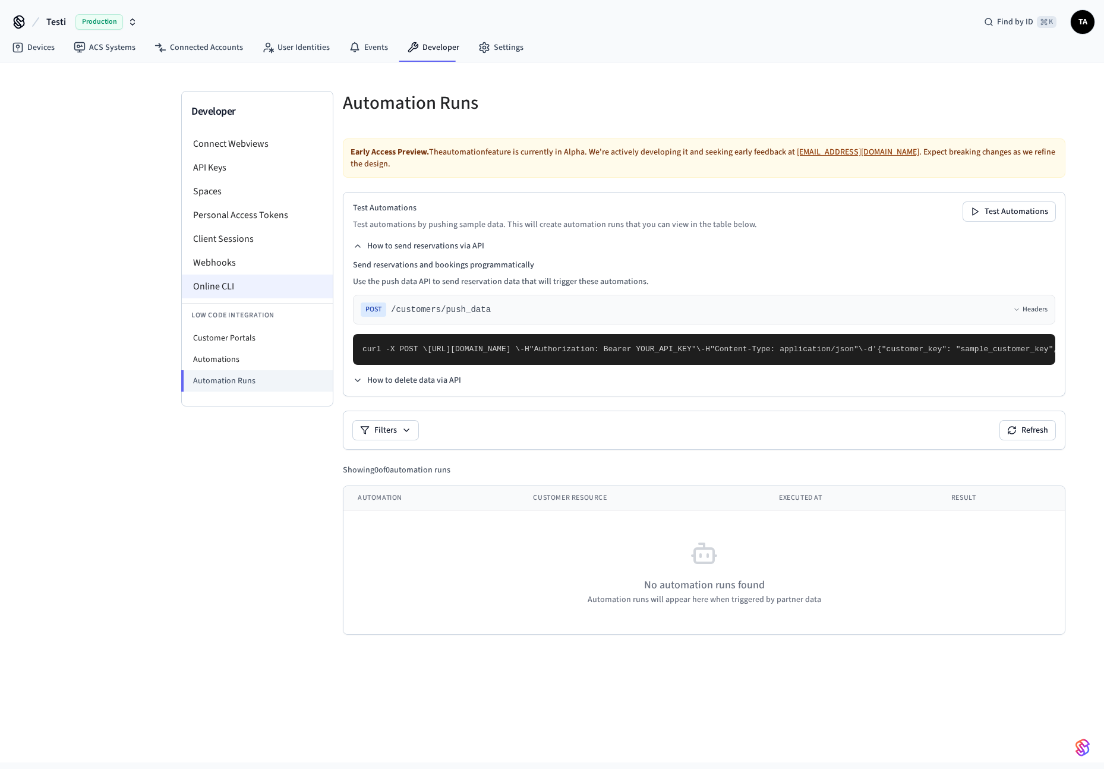
click at [195, 287] on li "Online CLI" at bounding box center [257, 286] width 151 height 24
